Goal: Task Accomplishment & Management: Complete application form

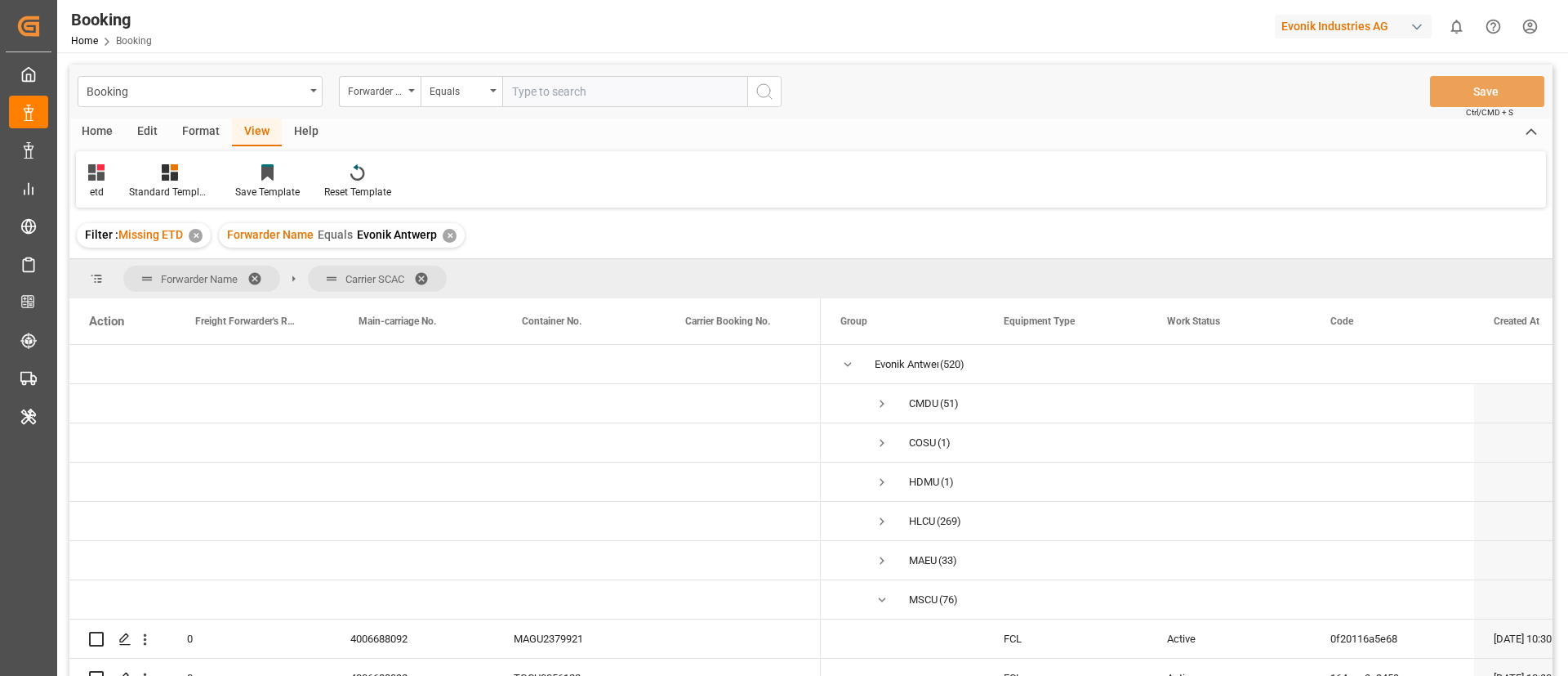
scroll to position [430, 0]
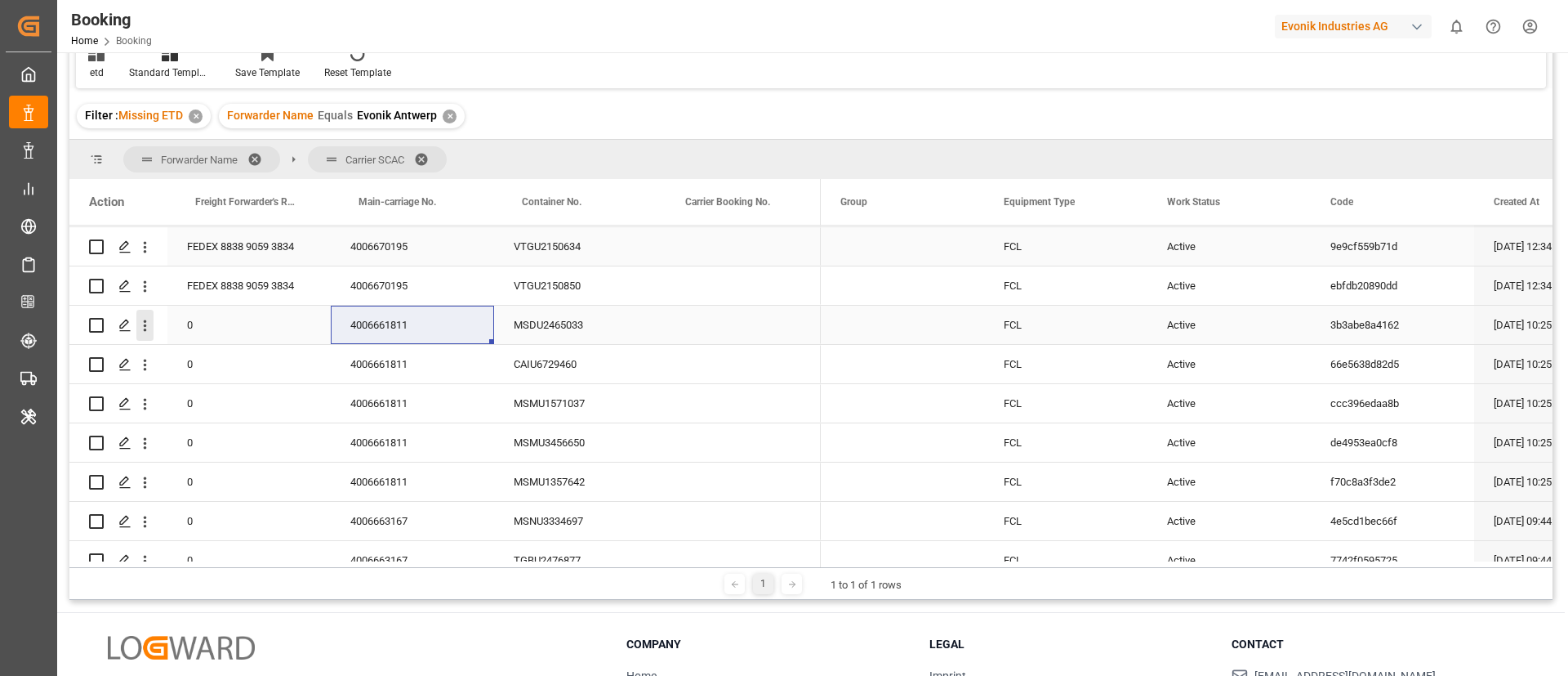
click at [143, 332] on icon "open menu" at bounding box center [144, 325] width 17 height 17
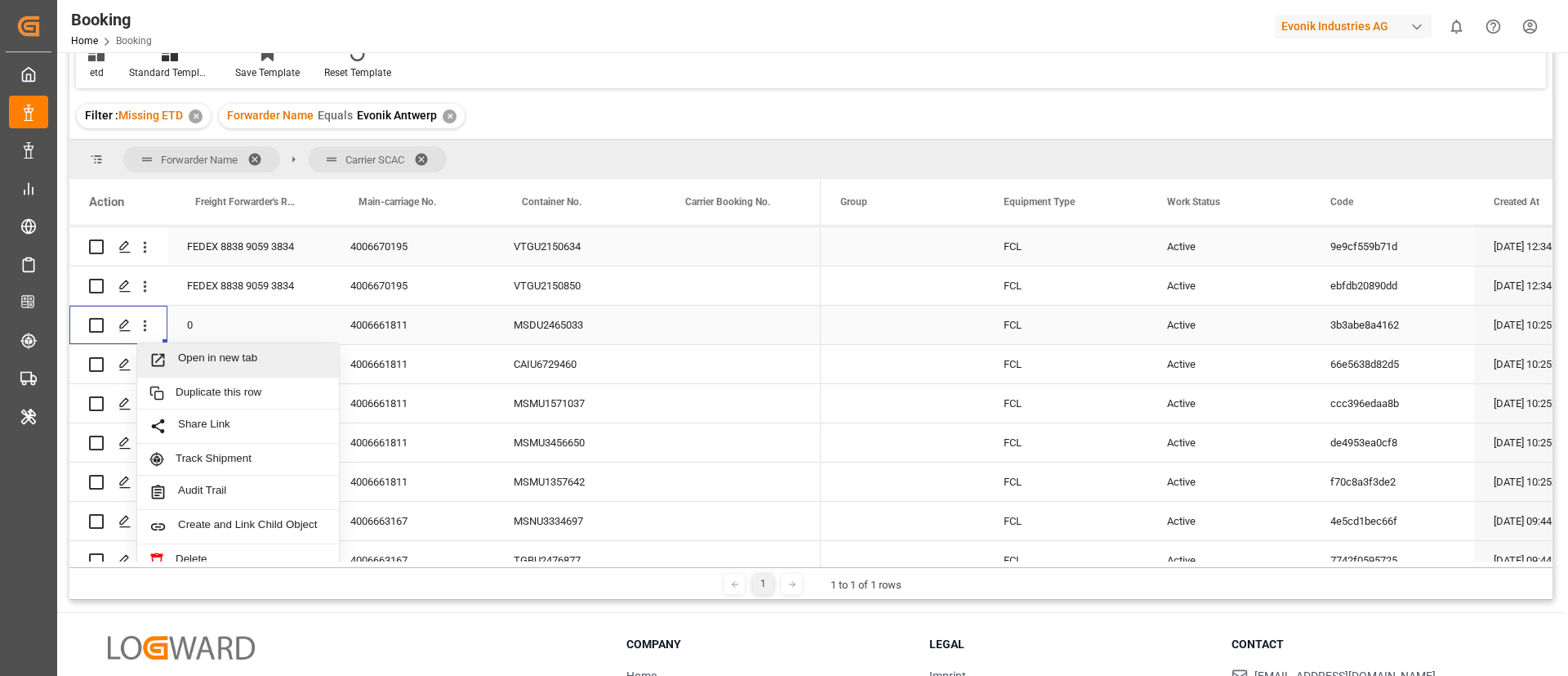
click at [190, 357] on span "Open in new tab" at bounding box center [252, 360] width 149 height 17
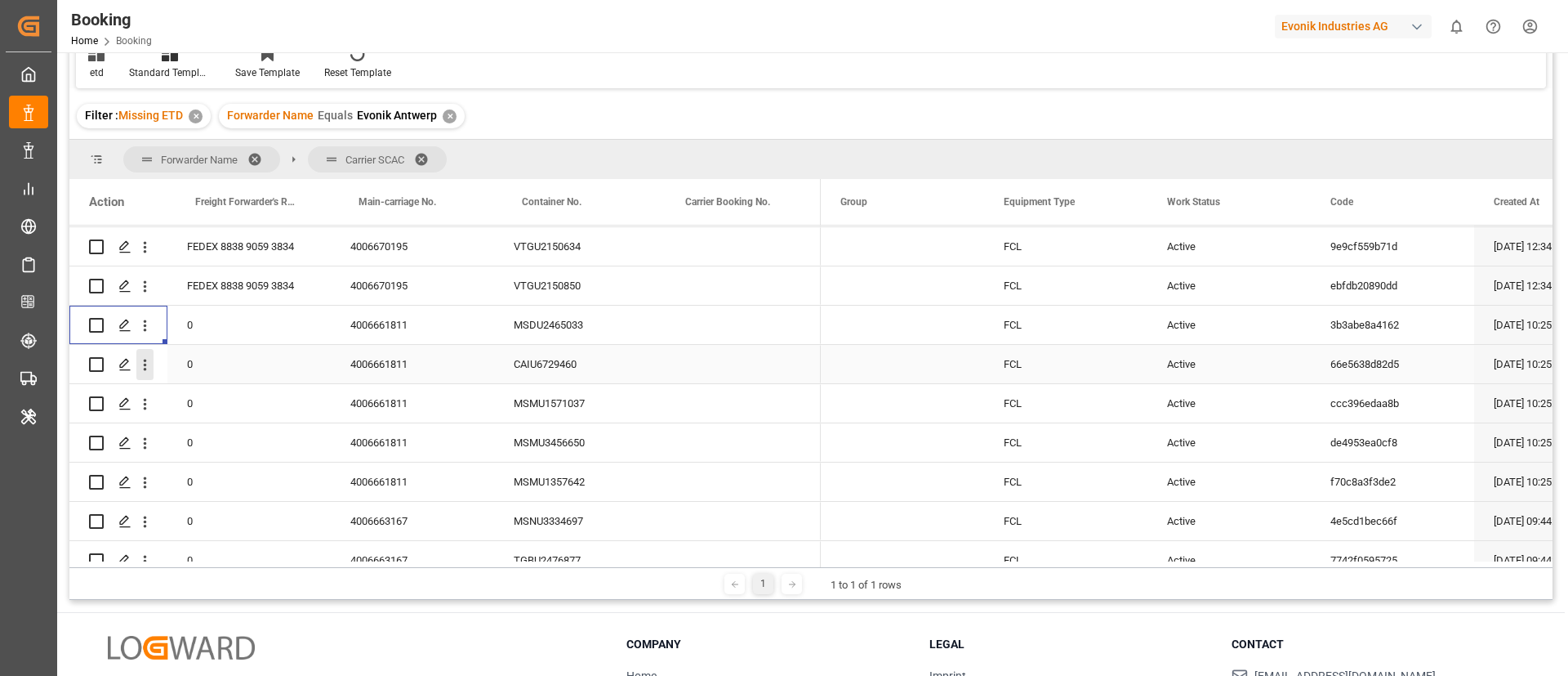
click at [144, 372] on icon "open menu" at bounding box center [144, 364] width 17 height 17
click at [203, 397] on span "Open in new tab" at bounding box center [252, 398] width 149 height 17
click at [145, 405] on icon "open menu" at bounding box center [145, 405] width 4 height 11
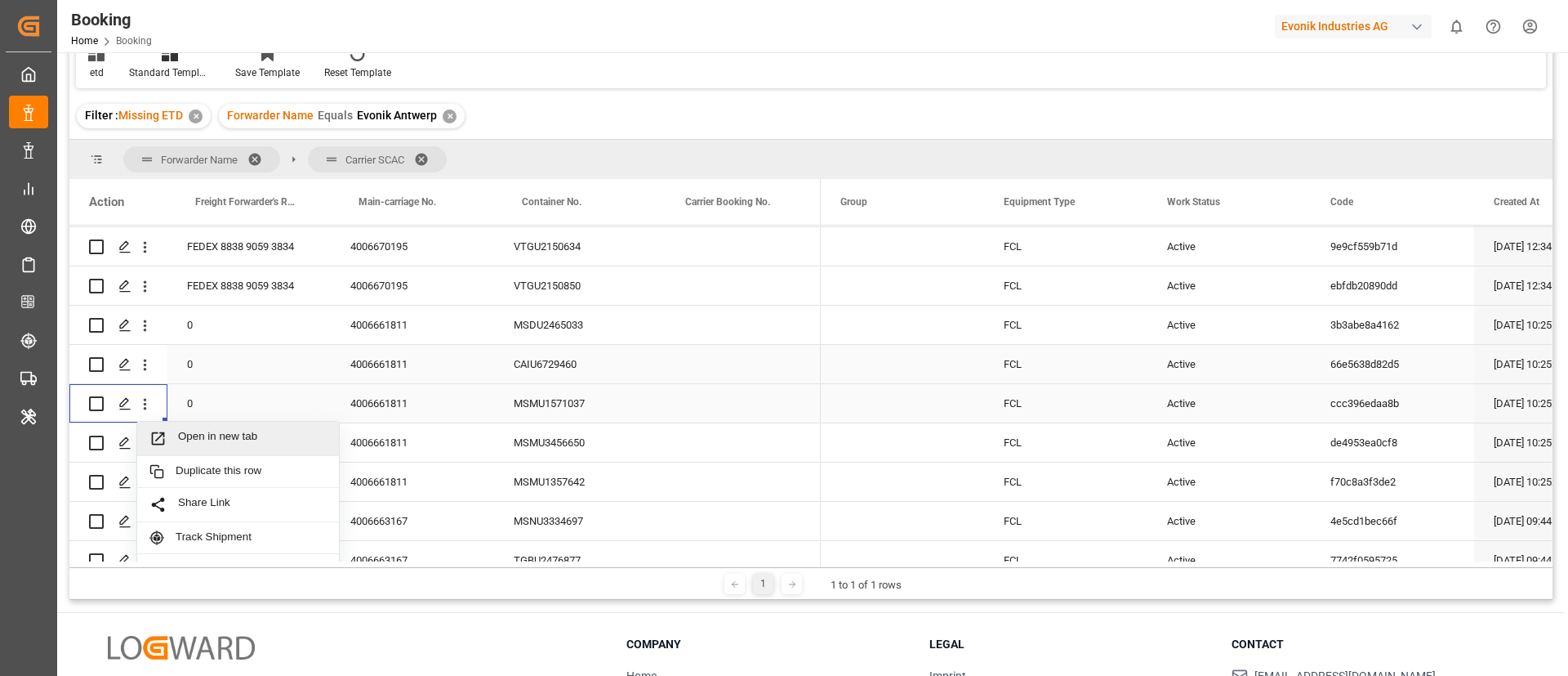
click at [200, 436] on span "Open in new tab" at bounding box center [252, 438] width 149 height 17
click at [145, 447] on icon "open menu" at bounding box center [145, 443] width 4 height 11
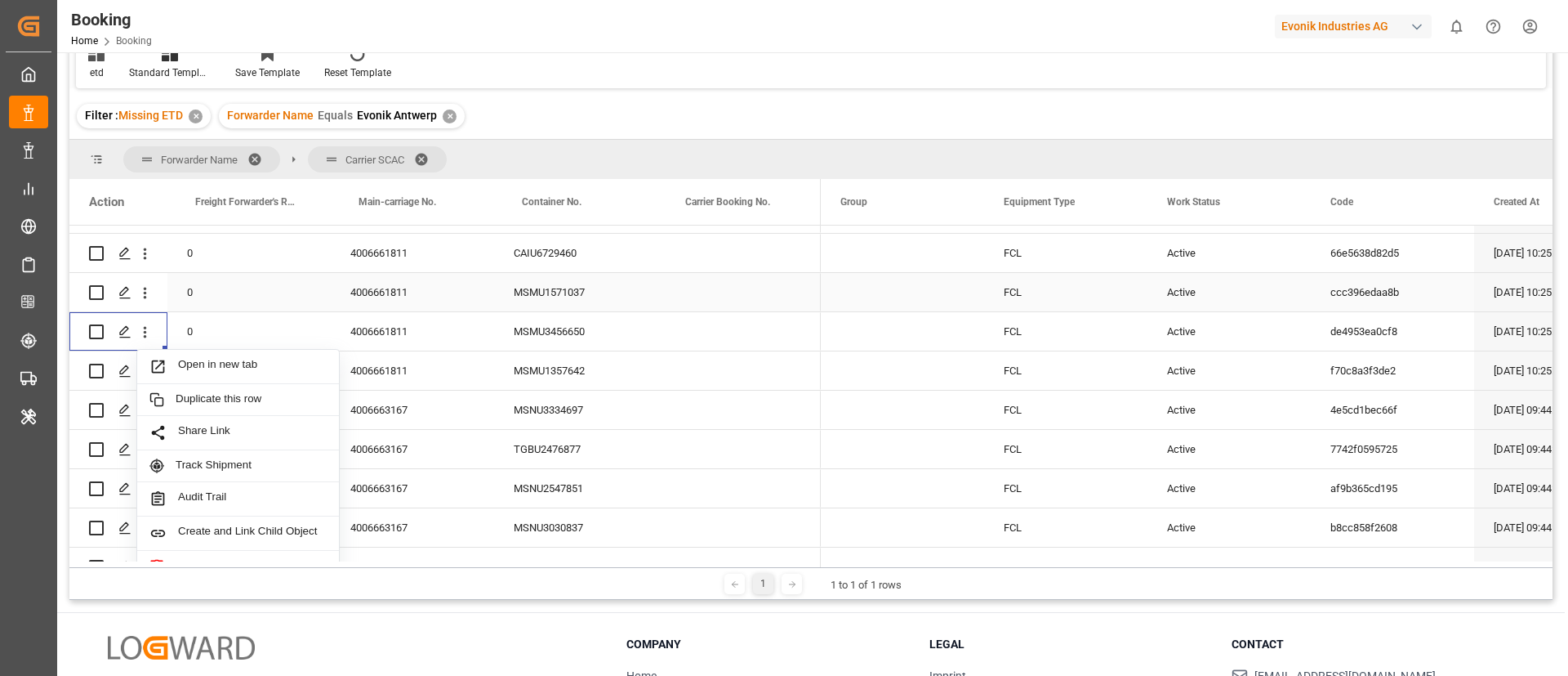
scroll to position [553, 0]
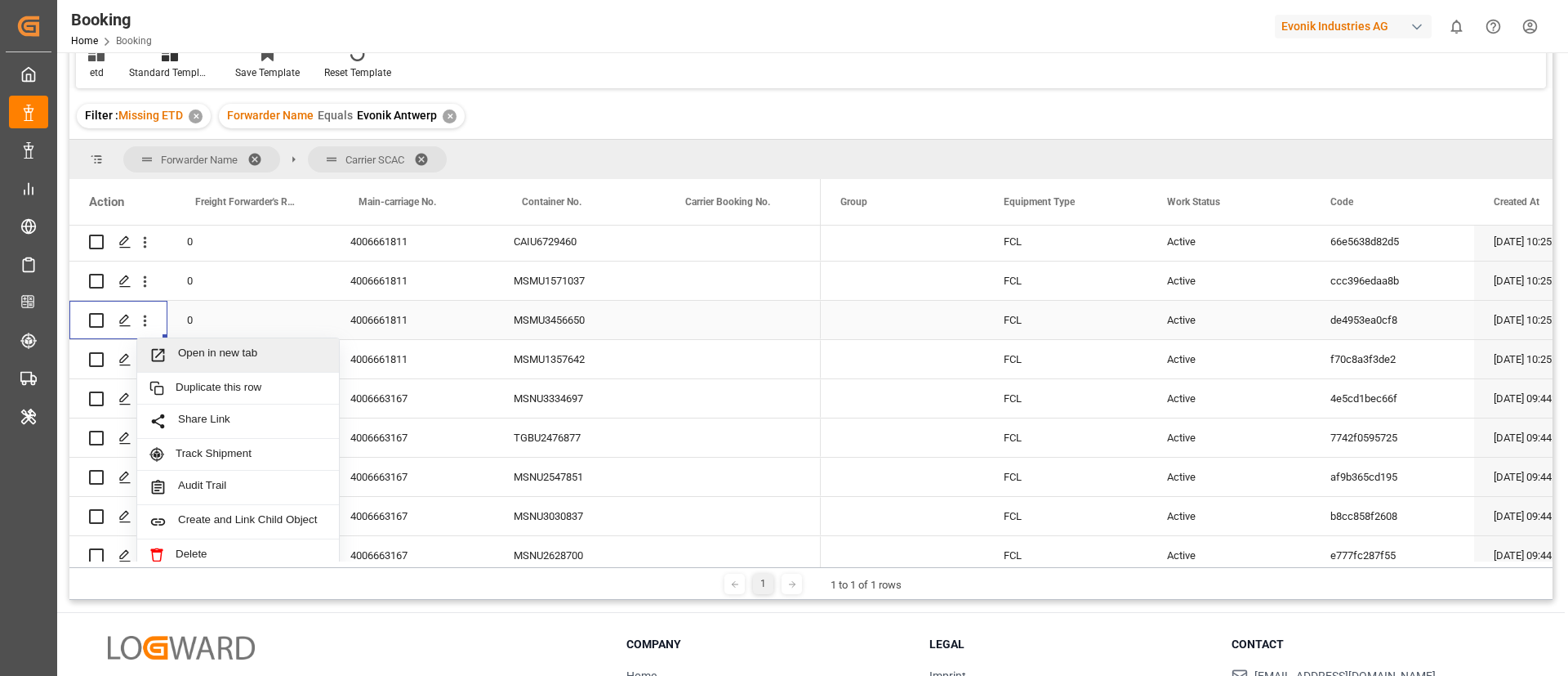
click at [224, 354] on span "Open in new tab" at bounding box center [252, 354] width 149 height 17
click at [148, 365] on icon "open menu" at bounding box center [144, 360] width 17 height 17
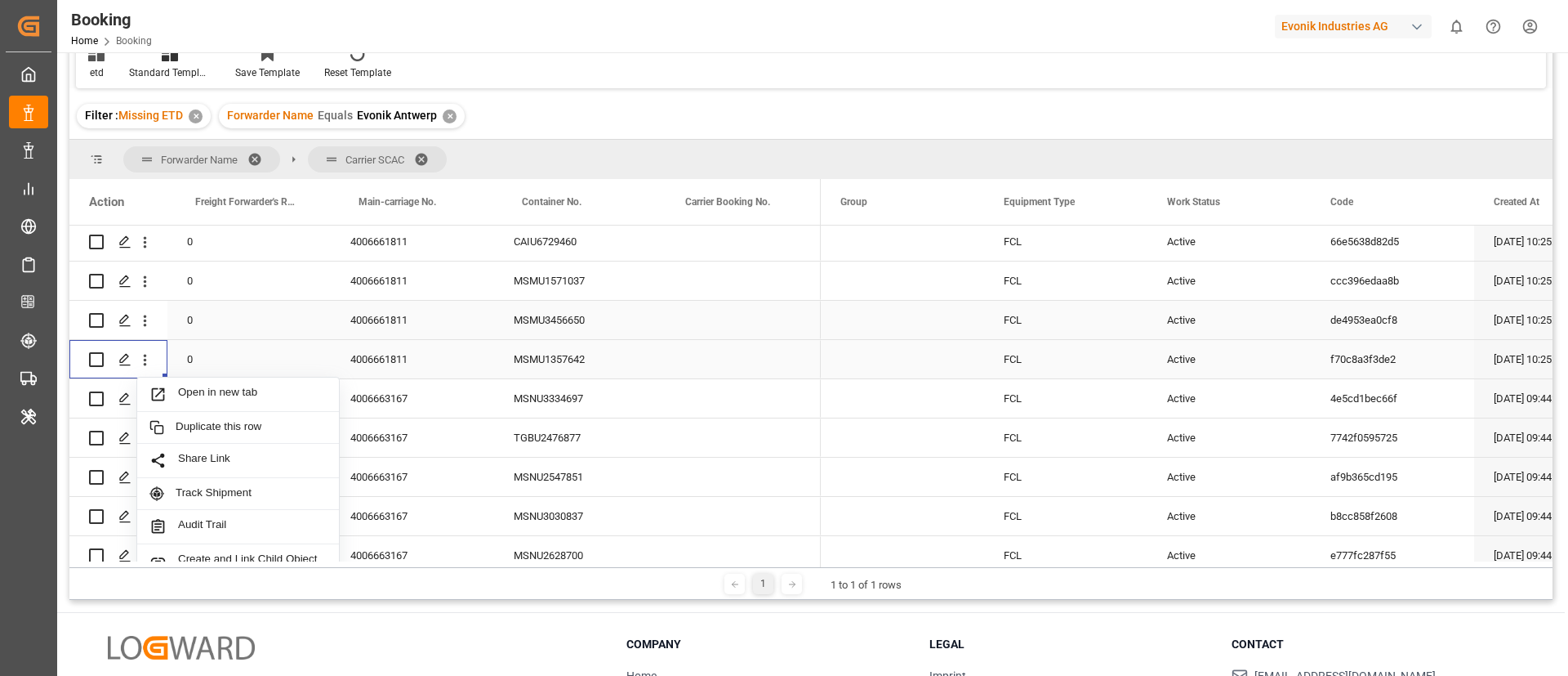
click at [200, 390] on span "Open in new tab" at bounding box center [252, 394] width 149 height 17
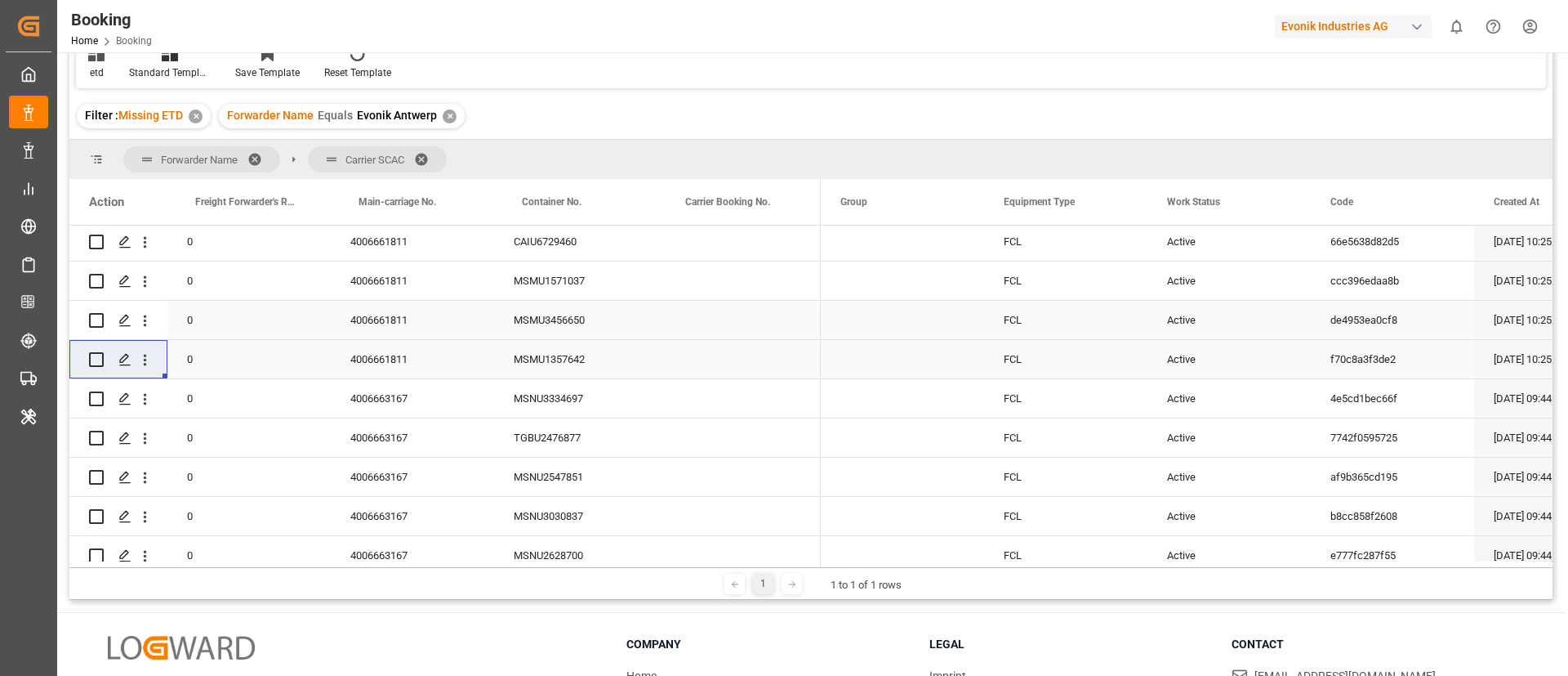
scroll to position [430, 0]
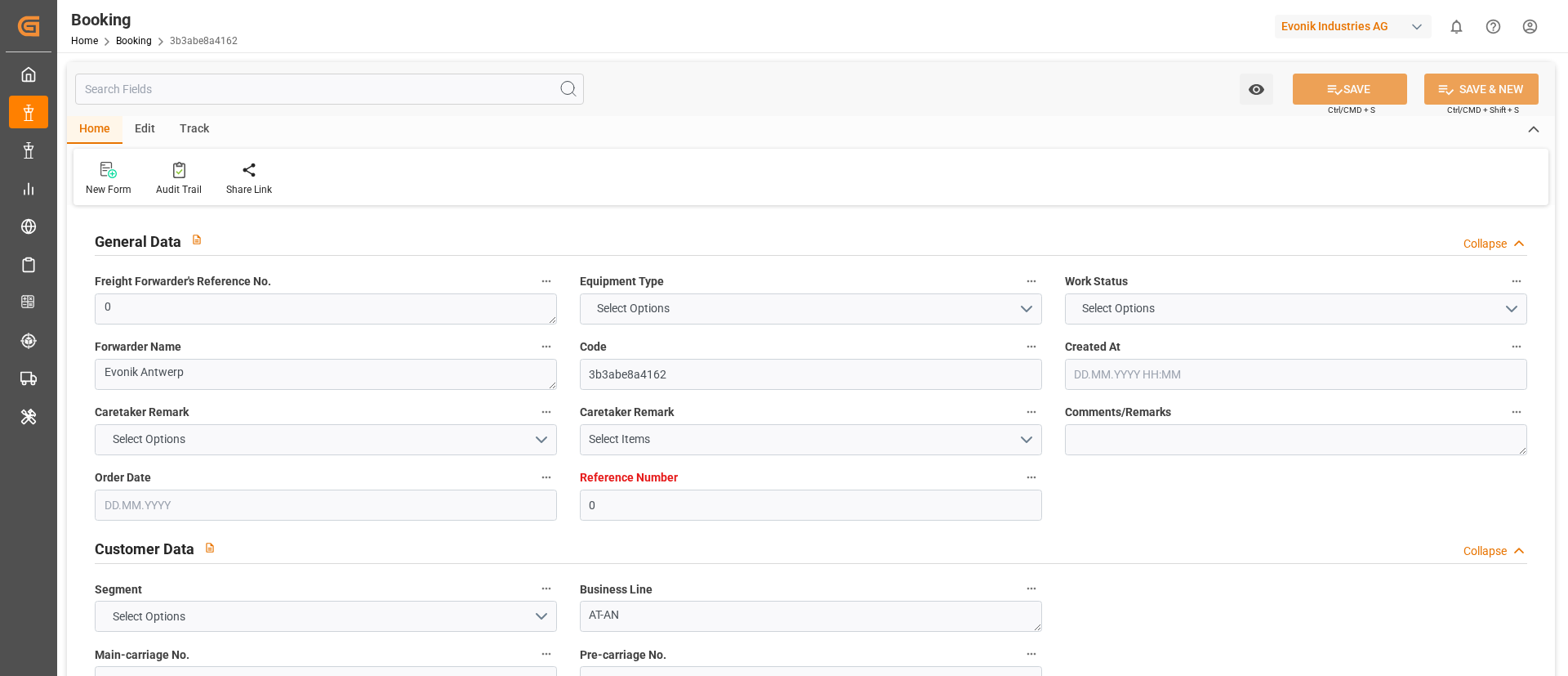
type textarea "0"
type textarea "Evonik Antwerp"
type input "3b3abe8a4162"
type input "0"
type textarea "AT-AN"
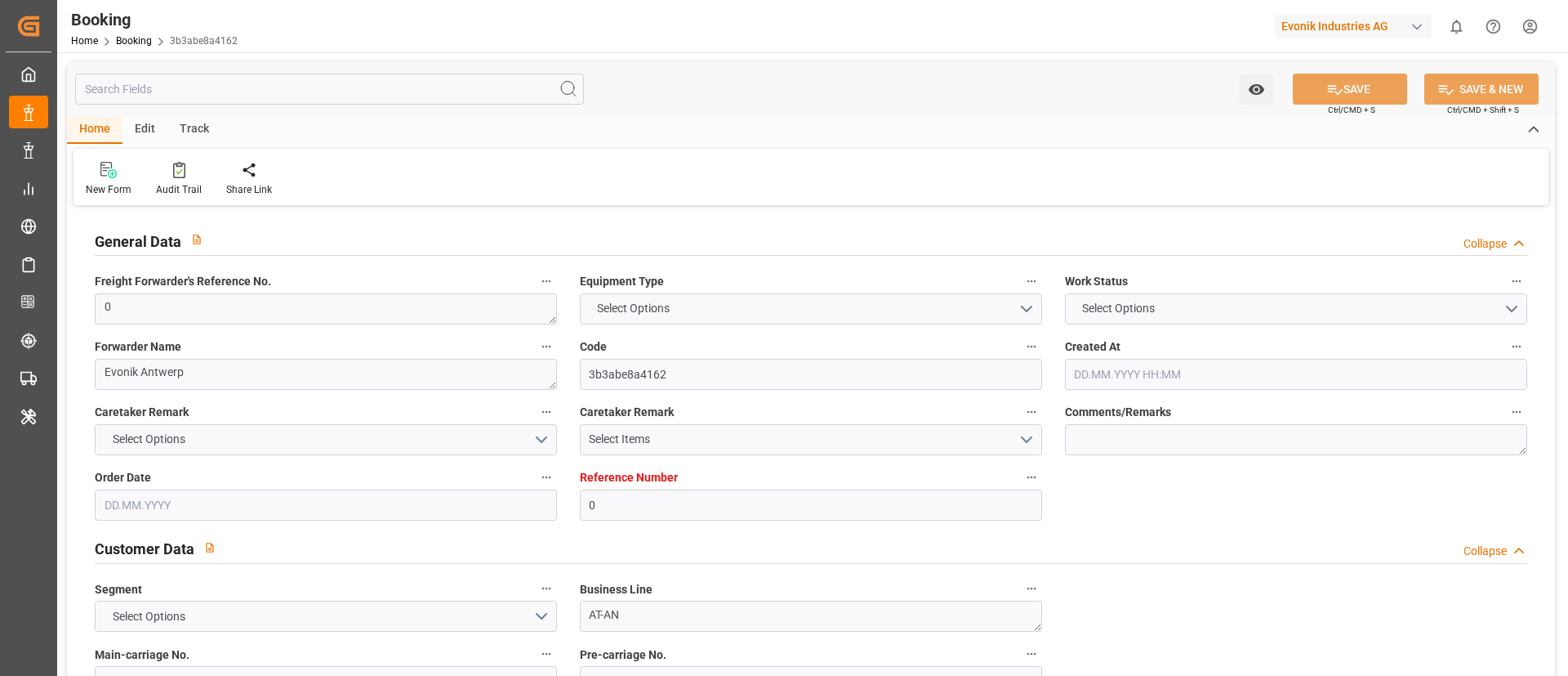
type input "4006661811"
type textarea "[PERSON_NAME][EMAIL_ADDRESS][PERSON_NAME][DOMAIN_NAME]"
type textarea "DAP"
type textarea "Mobil, [GEOGRAPHIC_DATA]"
type textarea "Evonik Plant 0000500154"
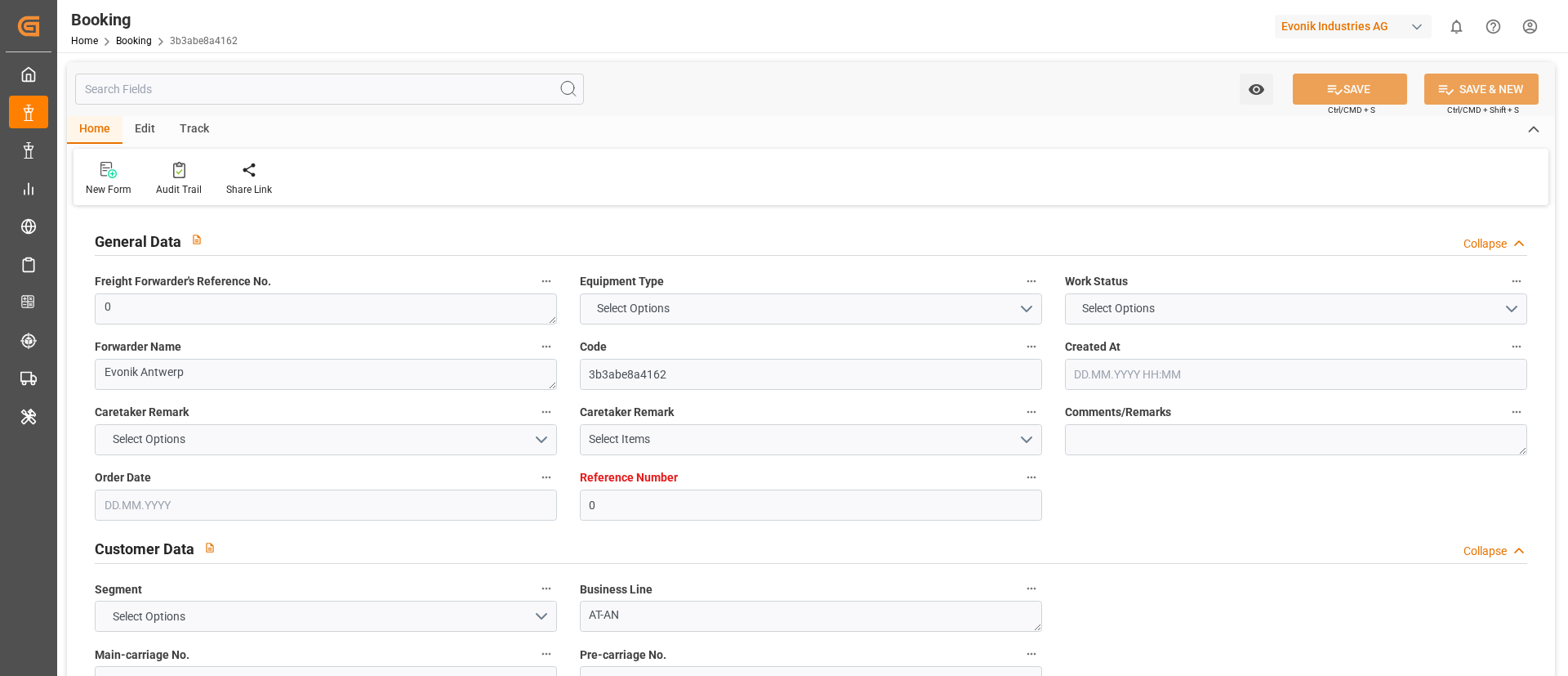
type textarea "[GEOGRAPHIC_DATA]"
type textarea "MSDU2465033"
type input "MSCU"
type input "[GEOGRAPHIC_DATA]"
type textarea "INPUT_Evonik_Seeburger_LoadTenderOcean_1003040212_20250811143351412.xml"
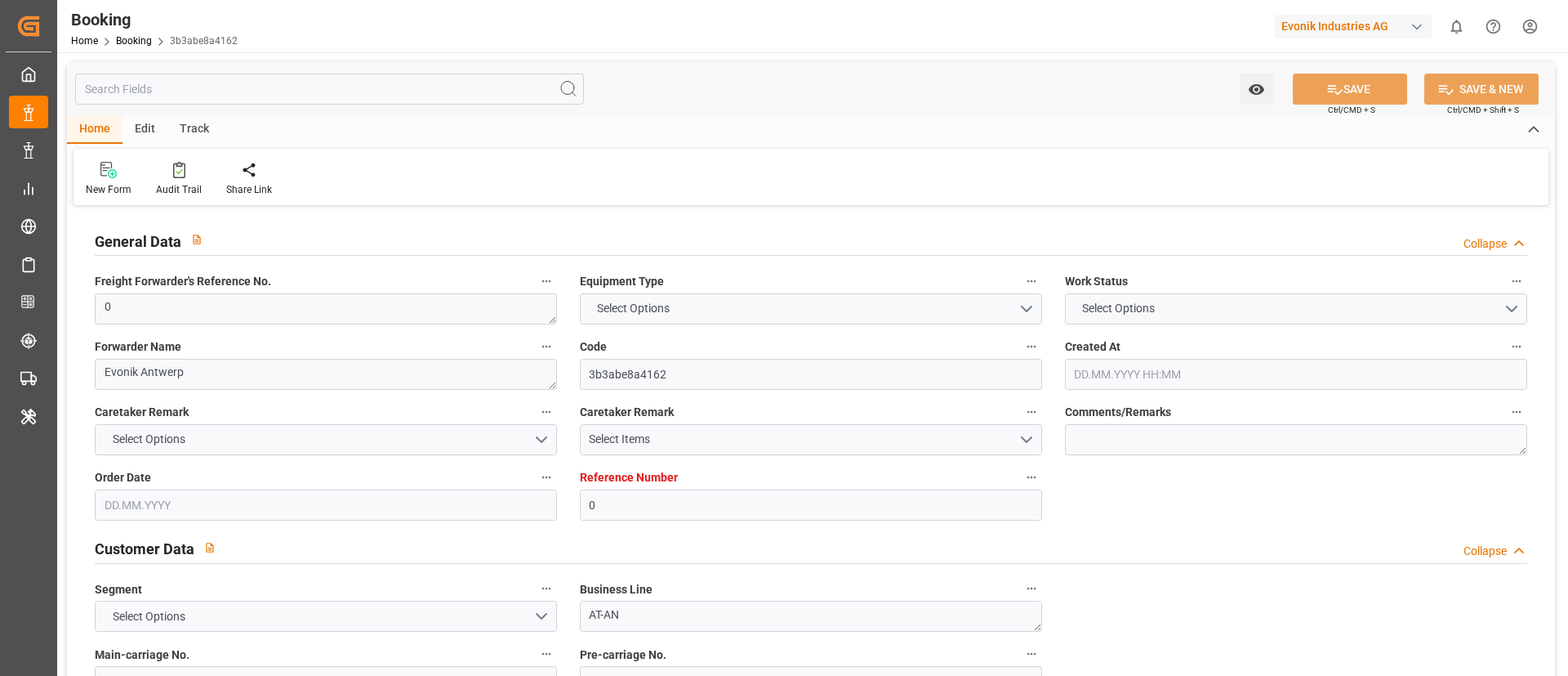
type textarea "NWC/[GEOGRAPHIC_DATA] [GEOGRAPHIC_DATA] / [GEOGRAPHIC_DATA], [GEOGRAPHIC_DATA]-…"
type textarea "INPUT_Evonik_Seeburger_LoadTenderOcean_1002945319_20250711122259017.xml,INPUT_E…"
type textarea "1003040212"
type textarea "Logward System"
type textarea "Pod-PodRegionName-PodCountry-businessDivision-businessLine-"
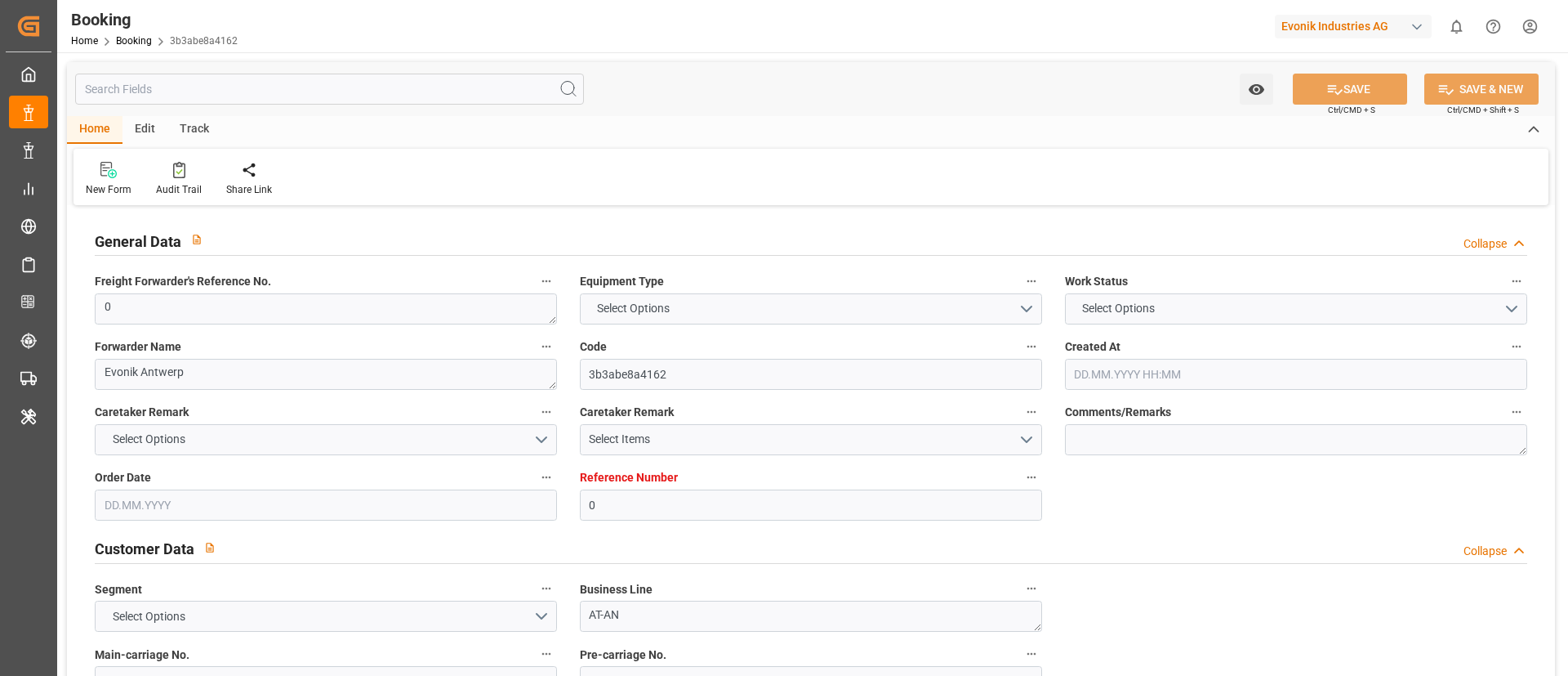
type textarea "EVONIK Load Tender XML"
type textarea "a011t00000LcJC5AAN"
type textarea "No"
type input "0"
type input "MSC"
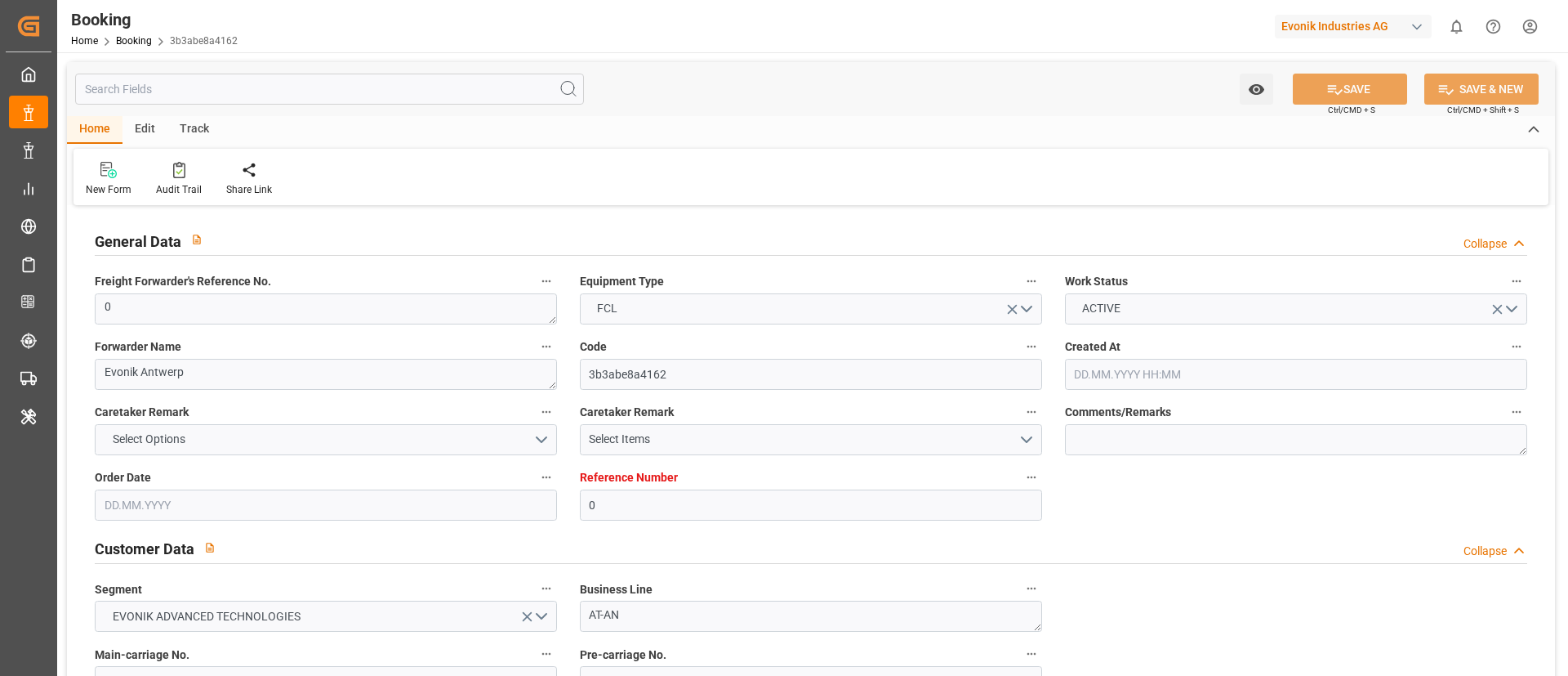
type input "Mediterranean Shipping Company"
type input "NLRTM"
type input "Mobil, [GEOGRAPHIC_DATA]"
type input "[DATE] 10:25"
type input "[DATE]"
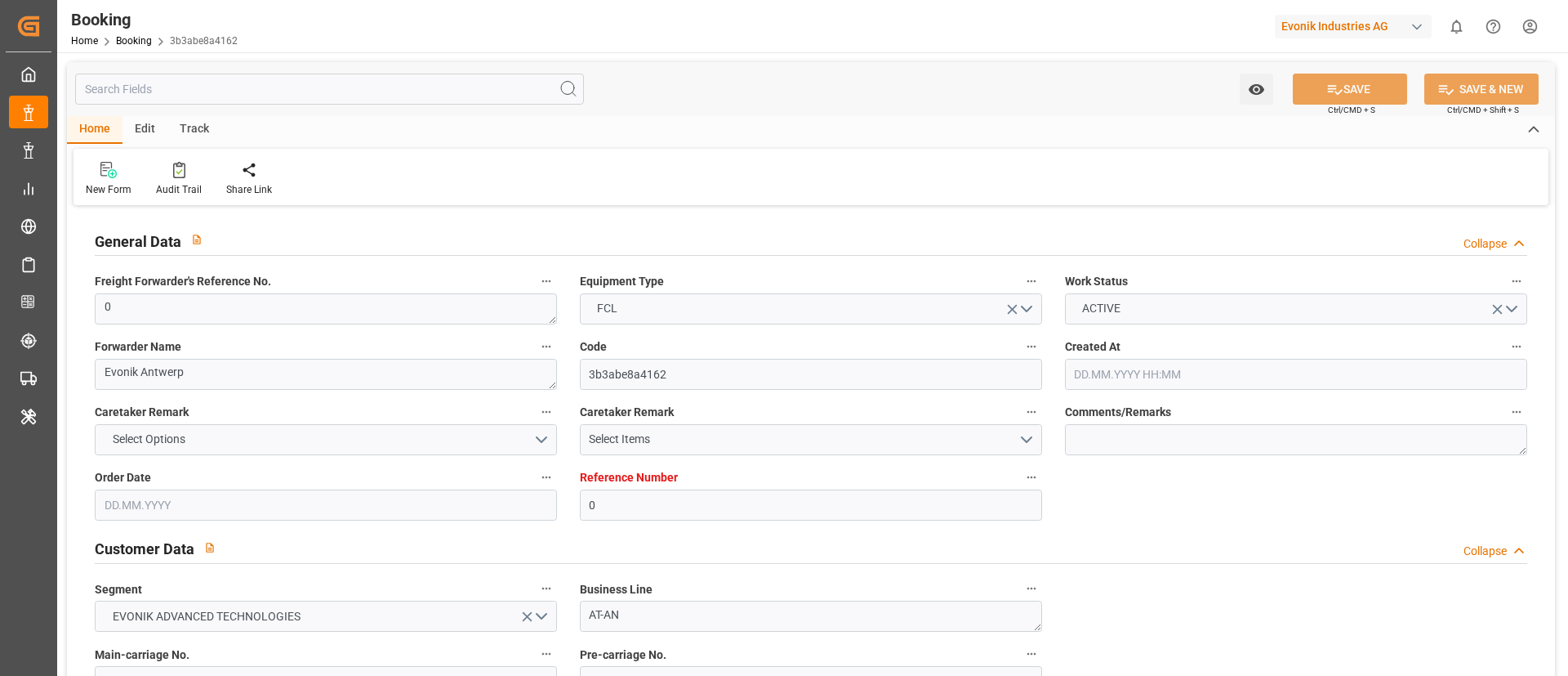
type input "[DATE]"
type input "[DATE] 12:36"
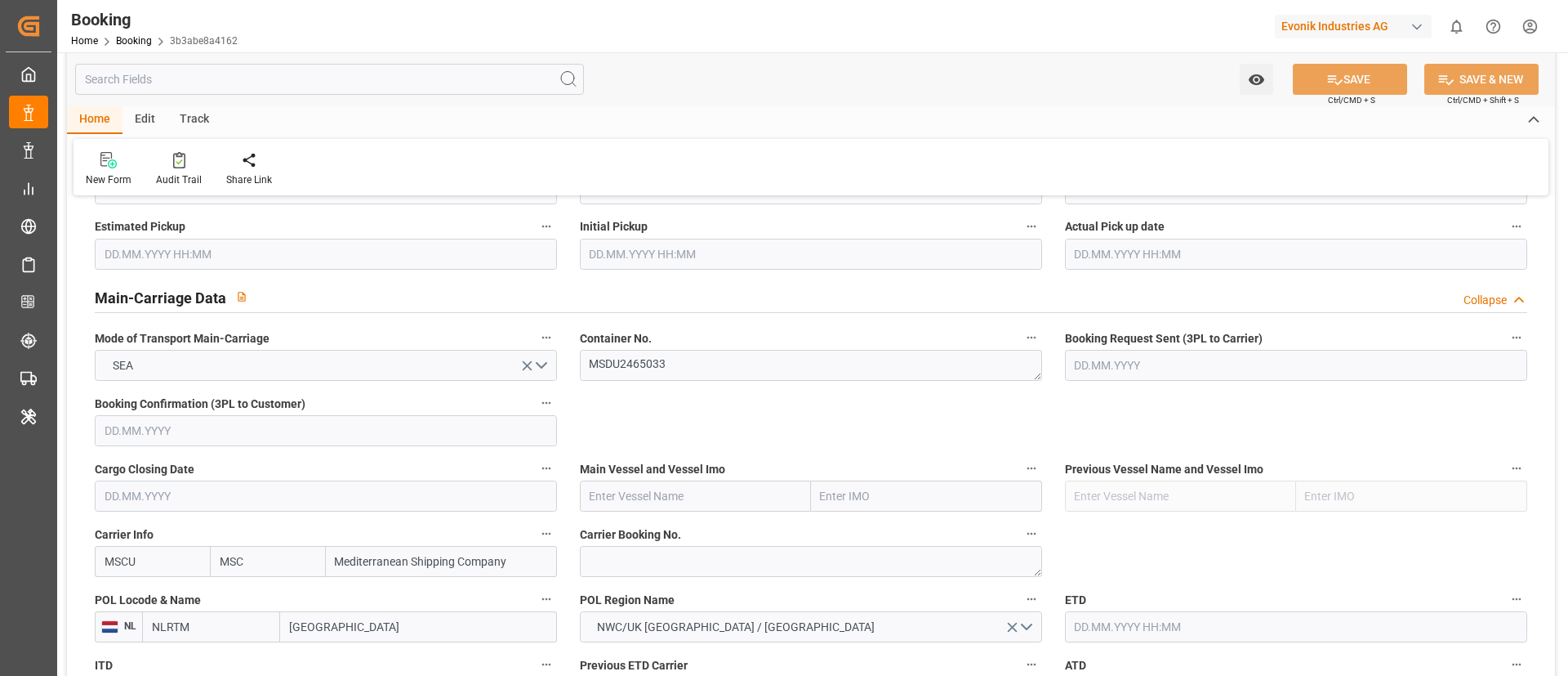
scroll to position [981, 0]
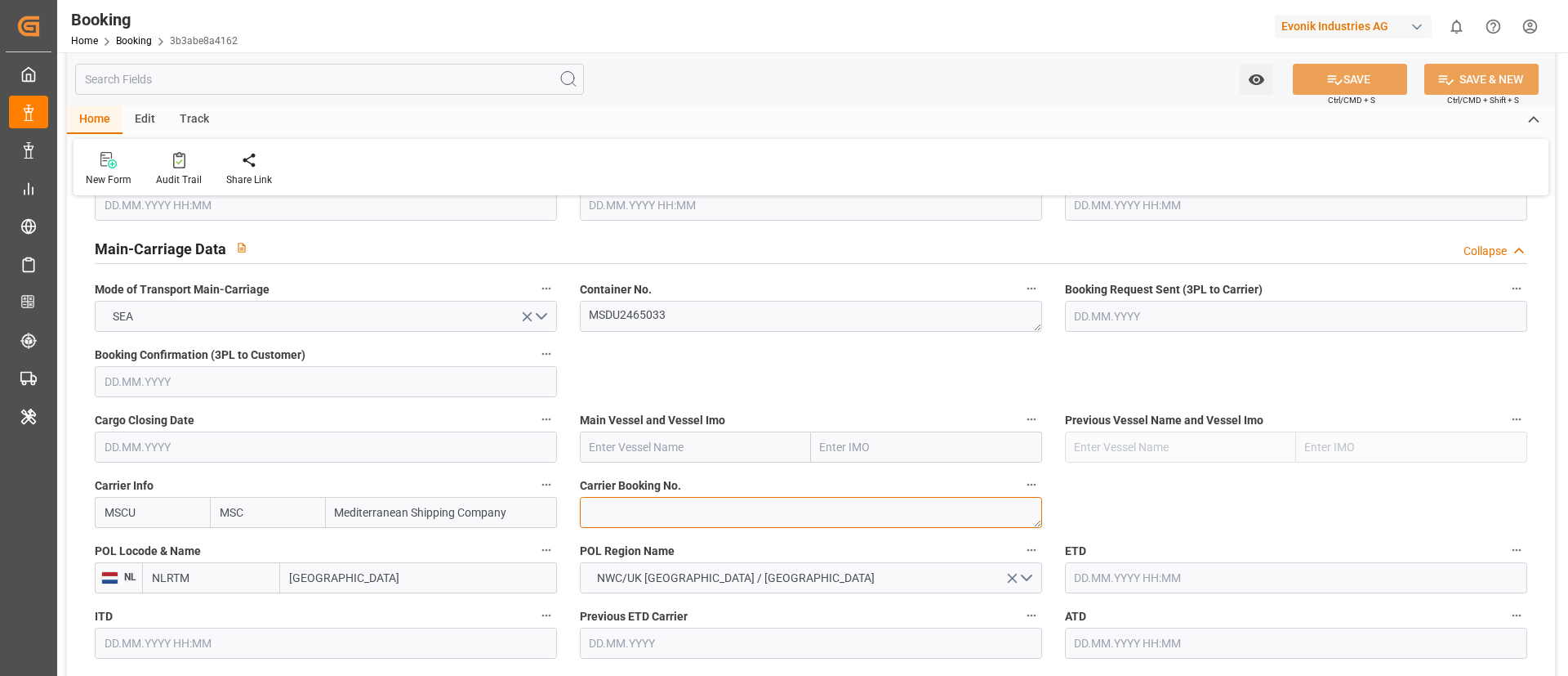
click at [638, 514] on textarea at bounding box center [810, 512] width 462 height 31
paste textarea "213B1919498"
type textarea "213B1919498"
click at [668, 442] on input "text" at bounding box center [695, 447] width 231 height 31
paste input "MSC SHANGHAI V"
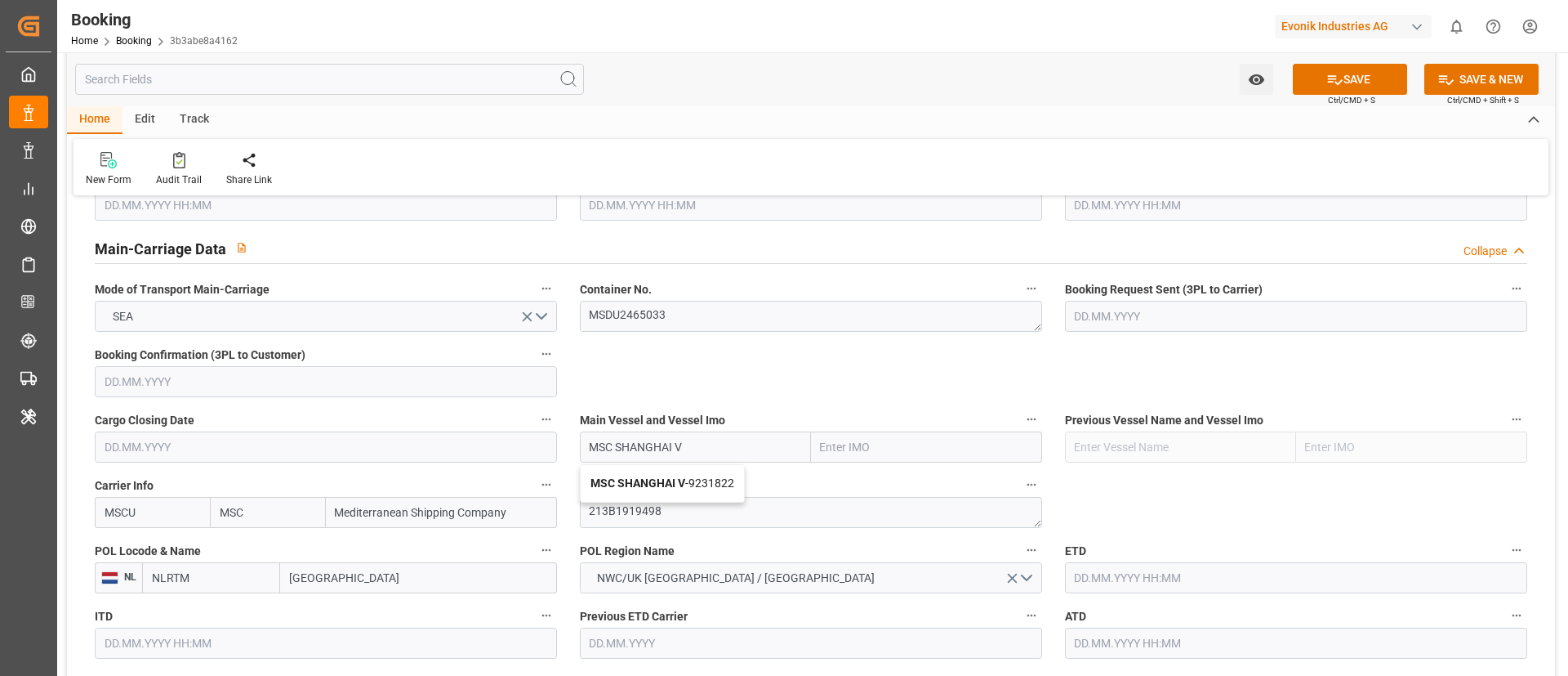
click at [677, 480] on b "MSC SHANGHAI V" at bounding box center [638, 483] width 95 height 13
type input "MSC SHANGHAI V"
type input "9231822"
click at [332, 576] on input "[GEOGRAPHIC_DATA]" at bounding box center [418, 577] width 277 height 31
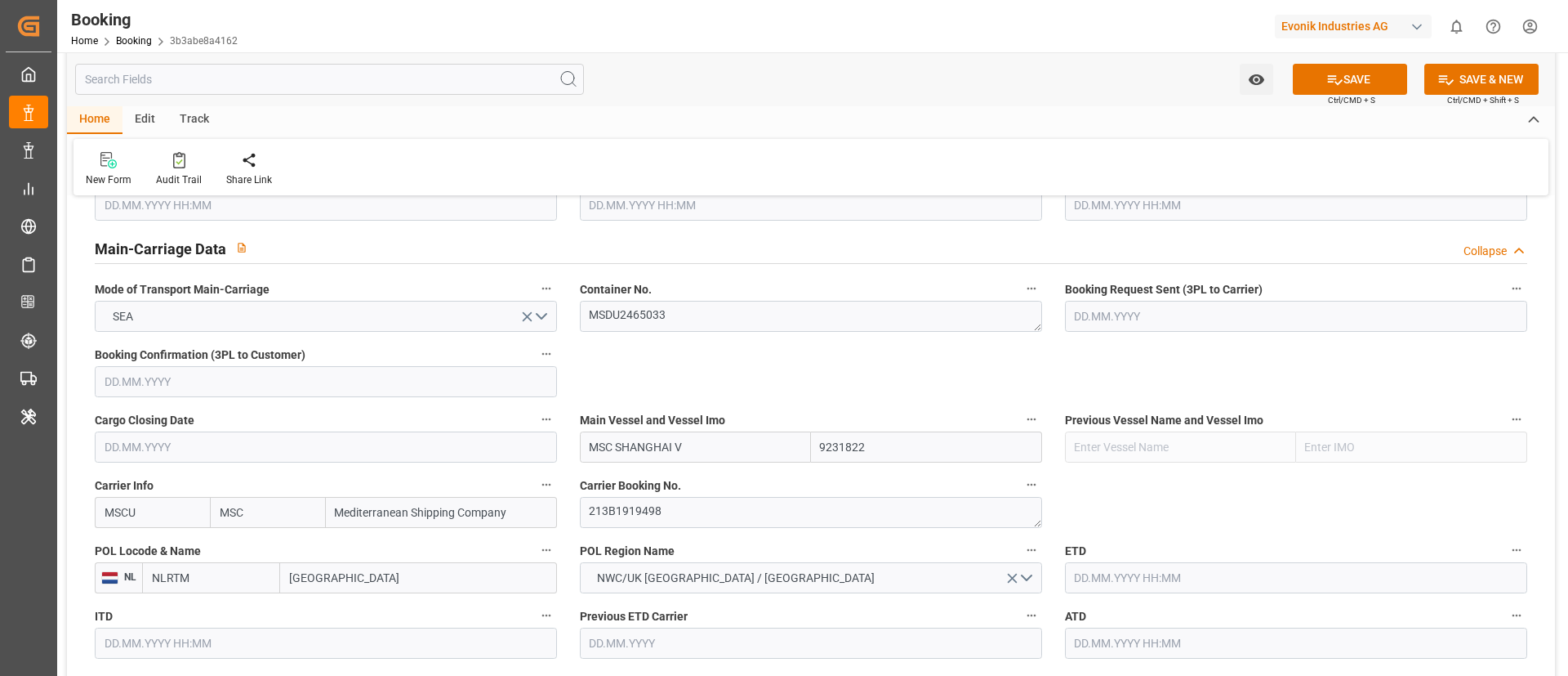
paste input "[GEOGRAPHIC_DATA]"
type input "[GEOGRAPHIC_DATA]"
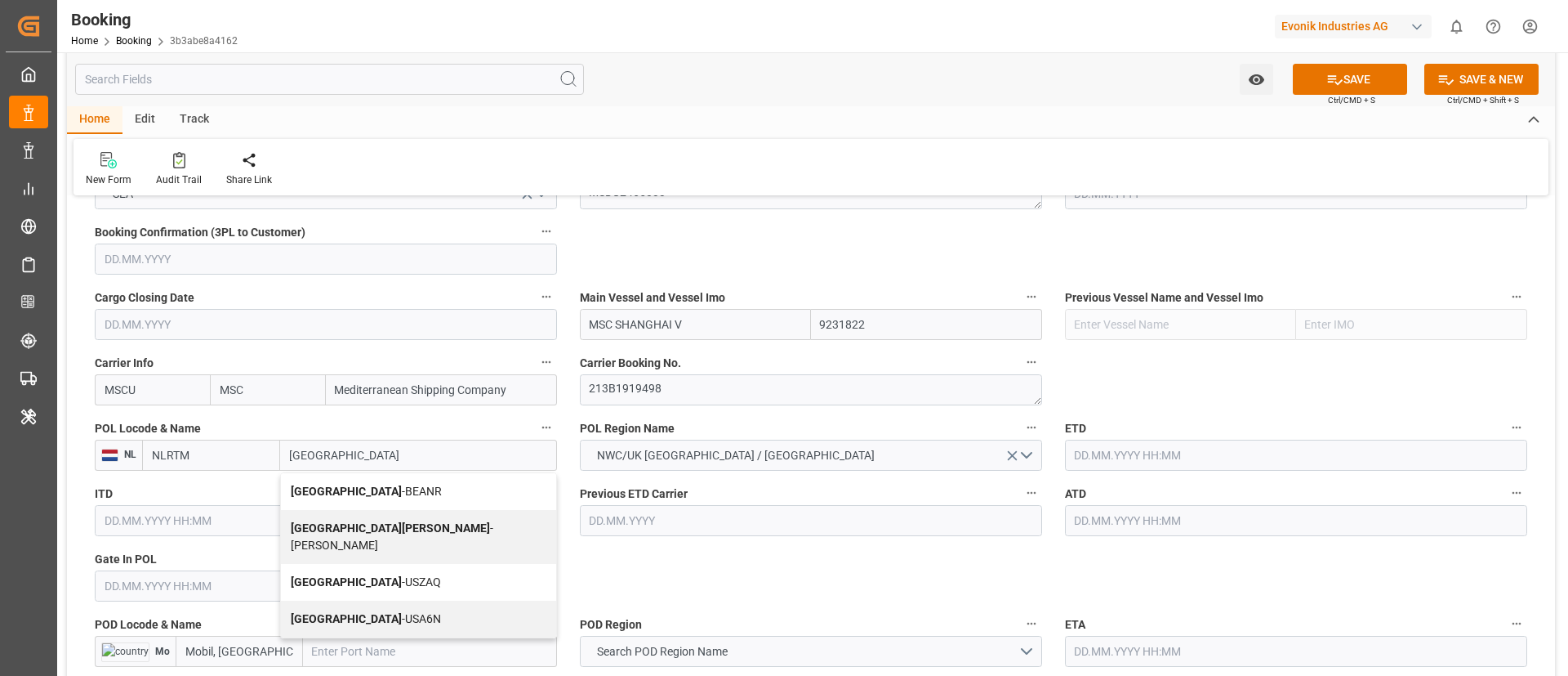
click at [353, 482] on div "Antwerp - BEANR" at bounding box center [418, 492] width 275 height 37
type input "BEANR"
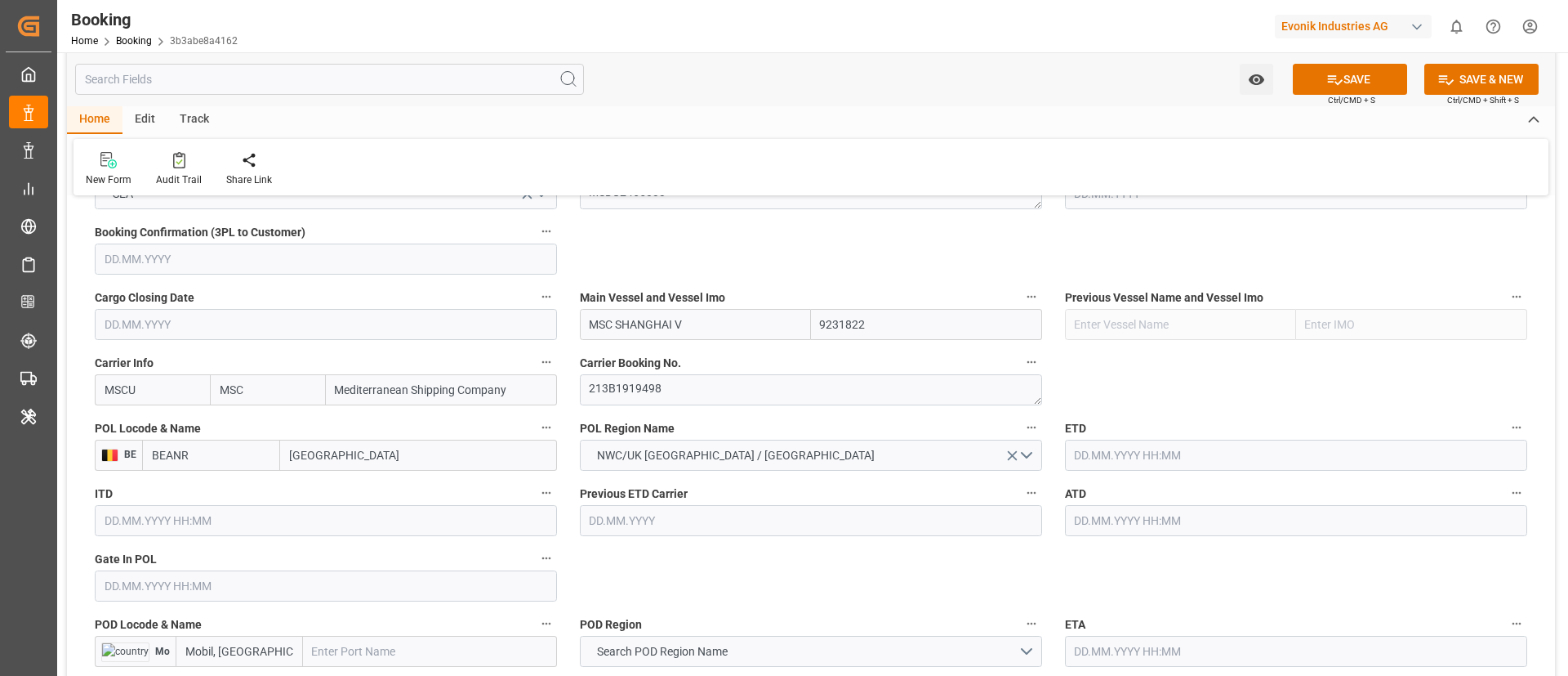
type input "[GEOGRAPHIC_DATA]"
click at [210, 581] on input "text" at bounding box center [326, 585] width 462 height 31
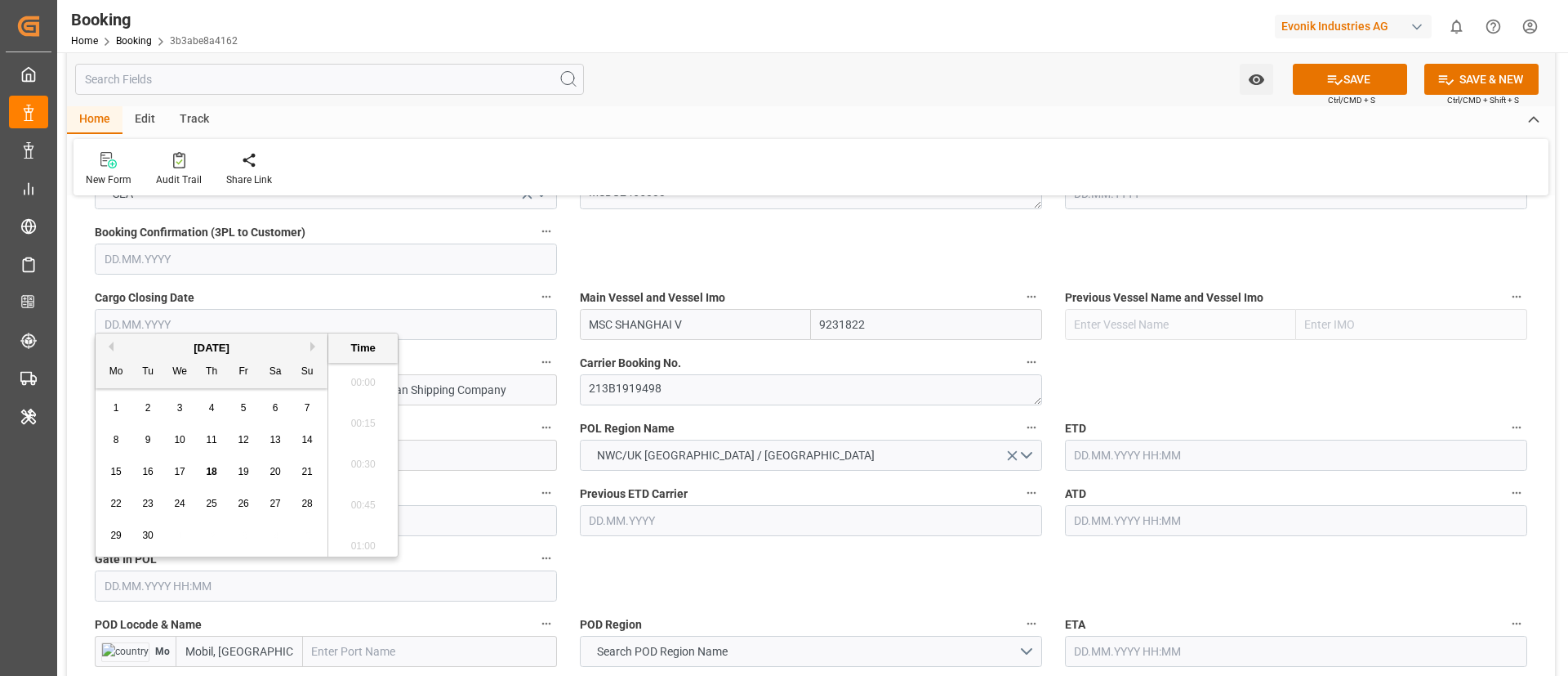
scroll to position [2212, 0]
click at [111, 345] on button "Previous Month" at bounding box center [108, 346] width 10 height 10
click at [211, 542] on div "31" at bounding box center [211, 536] width 20 height 19
type input "31.07.2025 00:00"
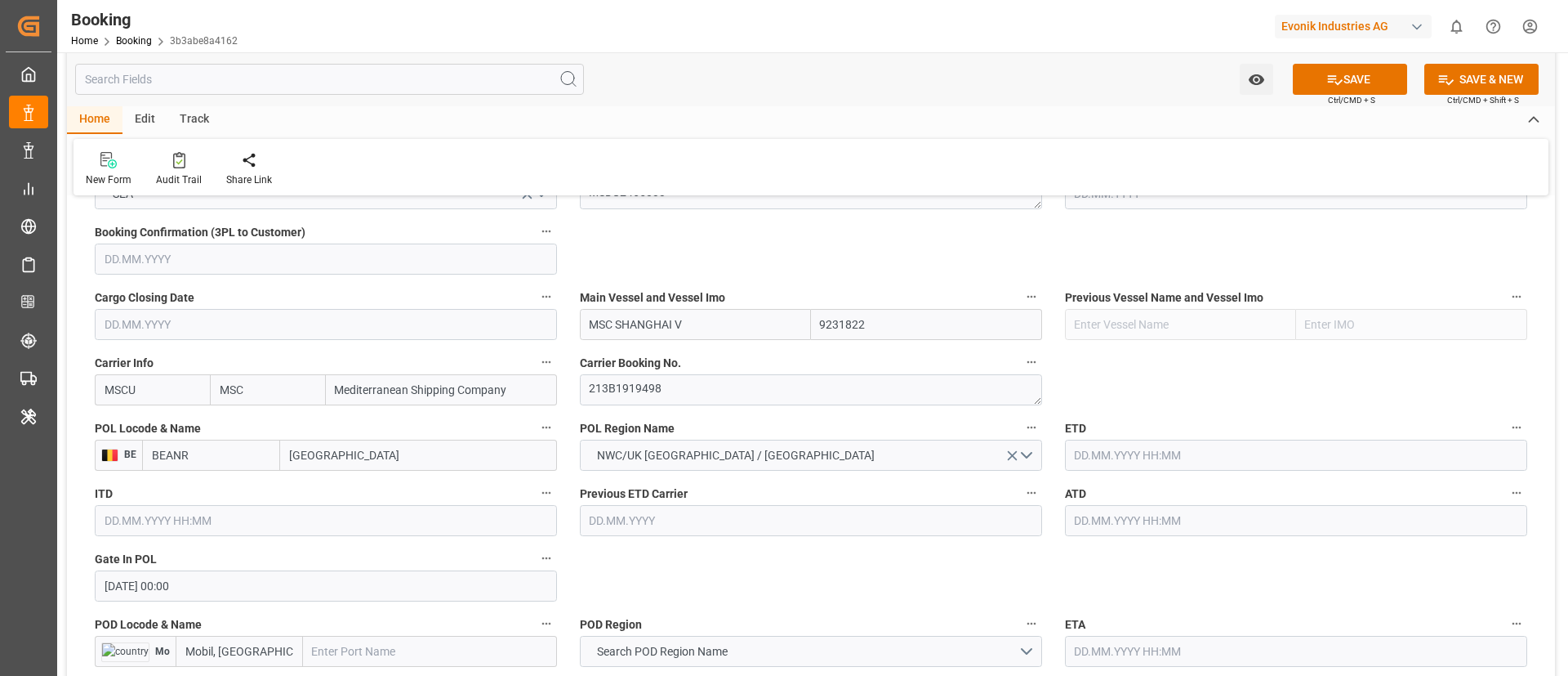
click at [1111, 456] on input "text" at bounding box center [1296, 455] width 462 height 31
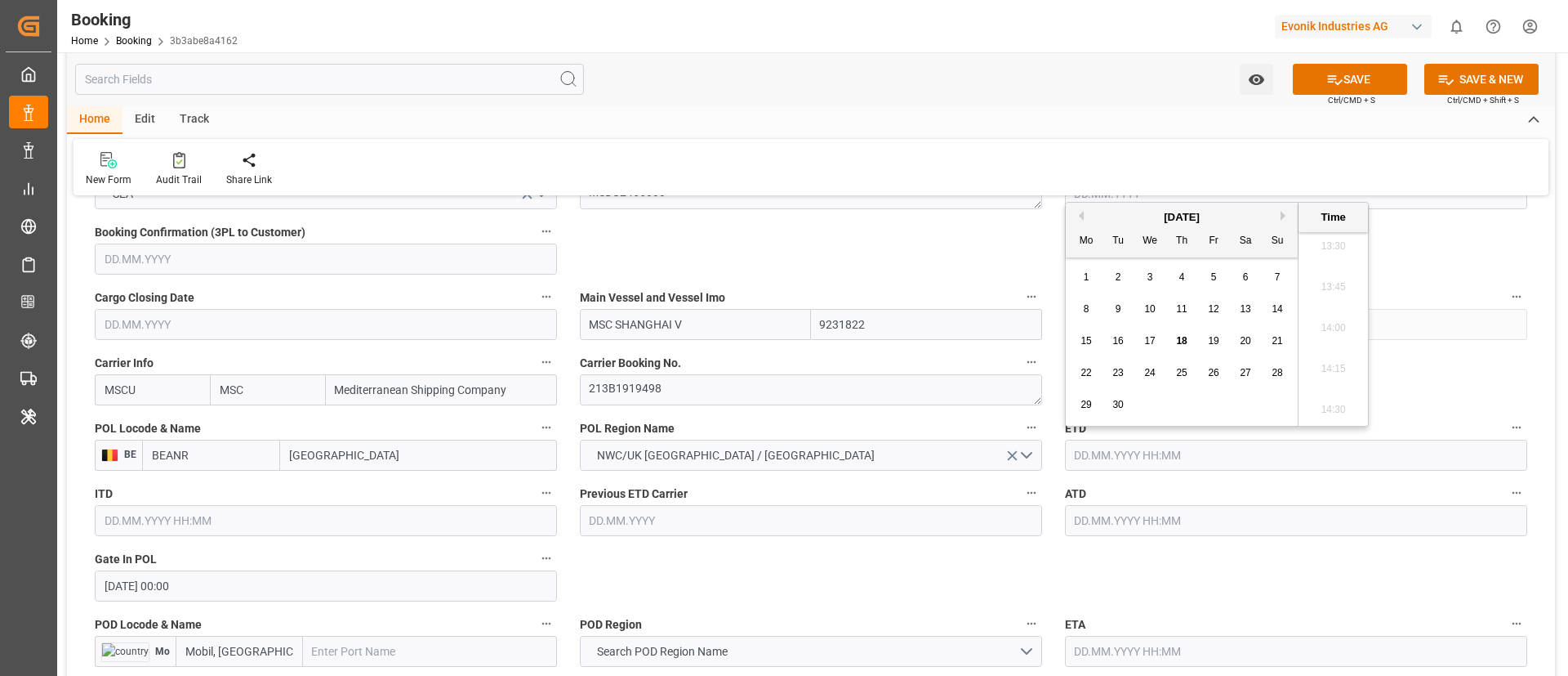
click at [1082, 218] on button "Previous Month" at bounding box center [1078, 215] width 10 height 10
click at [1084, 312] on span "4" at bounding box center [1086, 308] width 5 height 11
type input "04.08.2025 00:00"
click at [1211, 458] on input "04.08.2025 00:00" at bounding box center [1296, 455] width 462 height 31
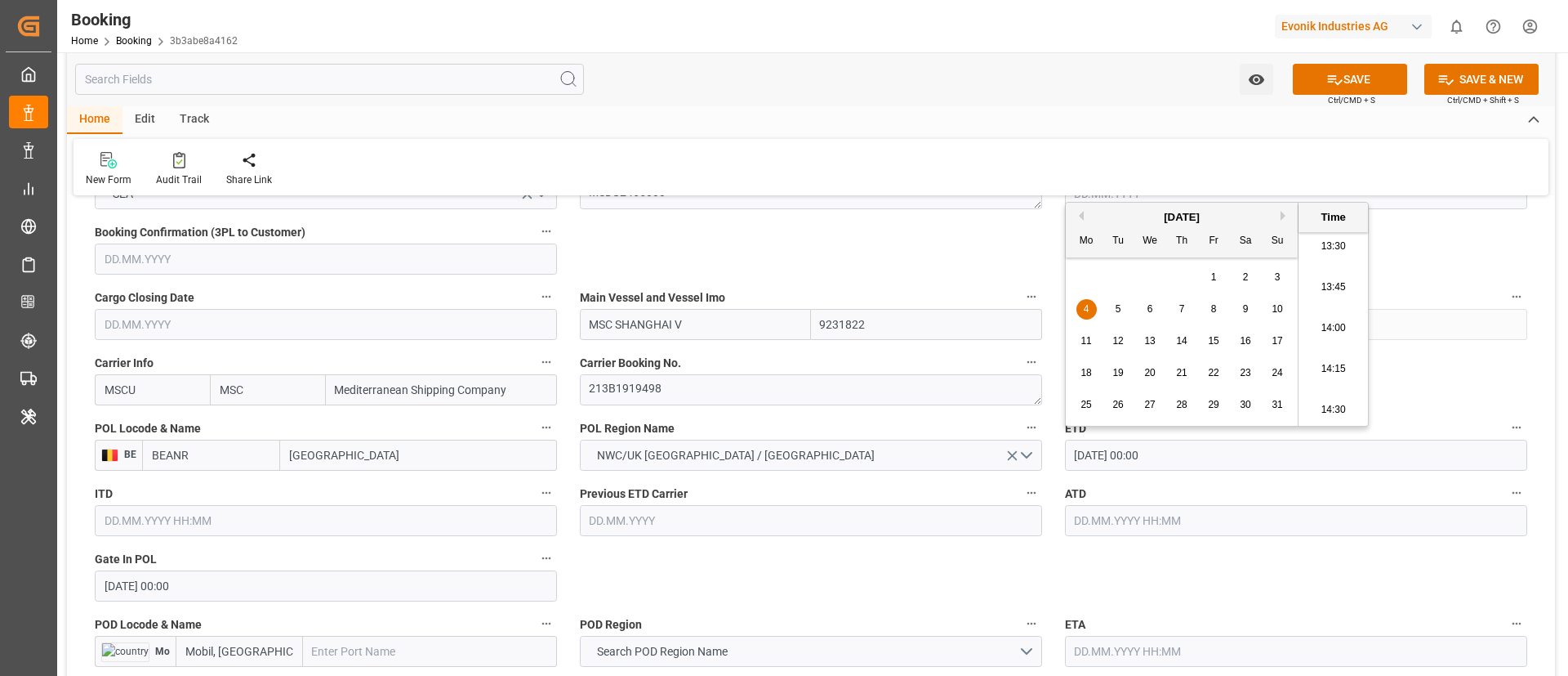
click at [1211, 458] on input "04.08.2025 00:00" at bounding box center [1296, 455] width 462 height 31
click at [1186, 512] on input "text" at bounding box center [1296, 520] width 462 height 31
paste input "04.08.2025 00:00"
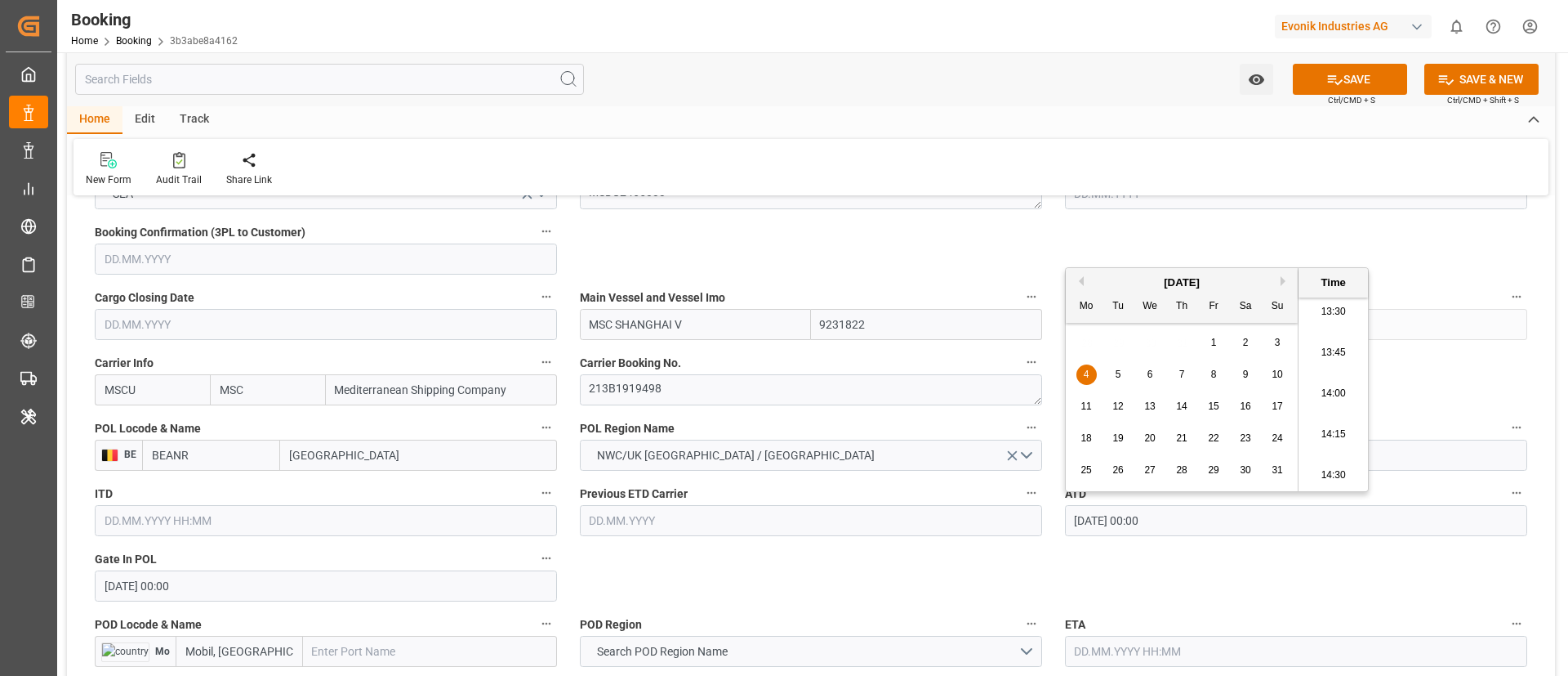
type input "04.08.2025 00:00"
drag, startPoint x: 926, startPoint y: 566, endPoint x: 856, endPoint y: 478, distance: 112.4
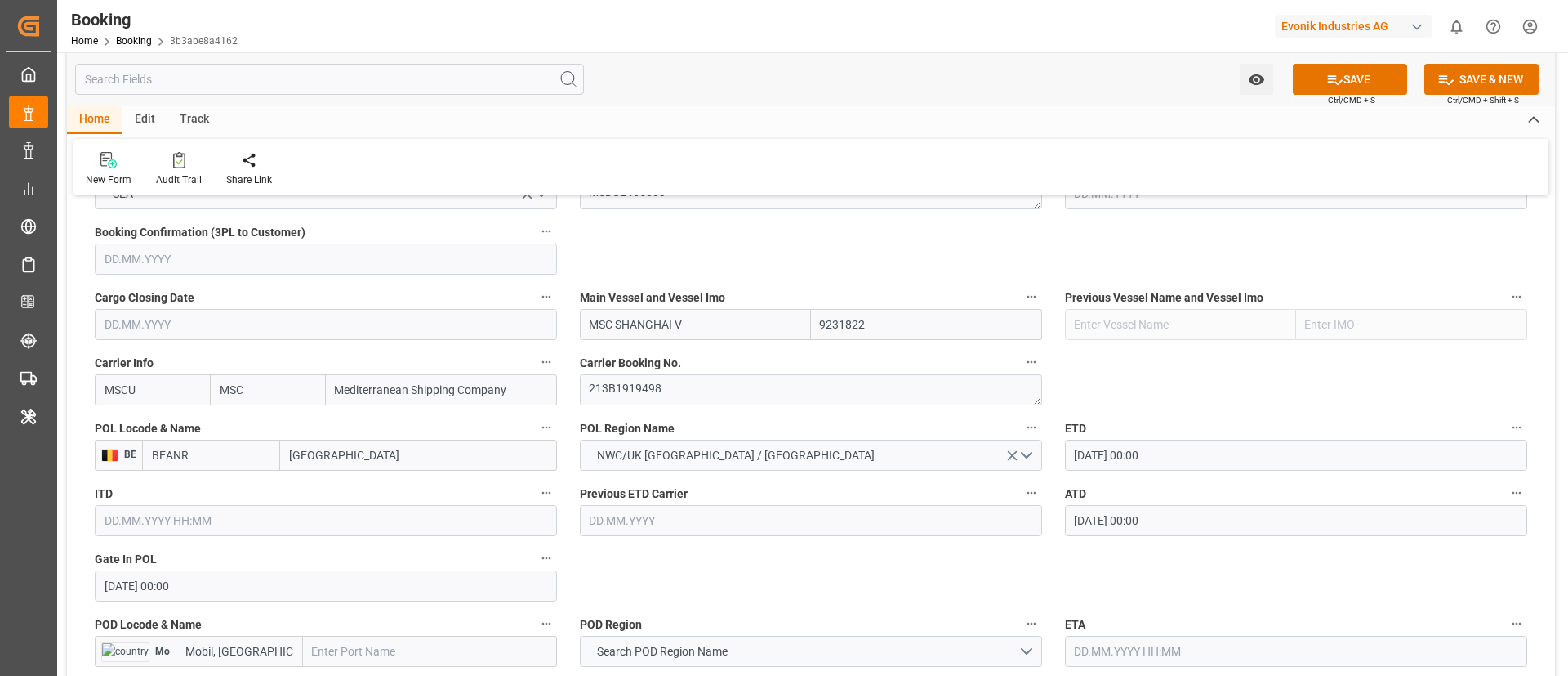
scroll to position [1226, 0]
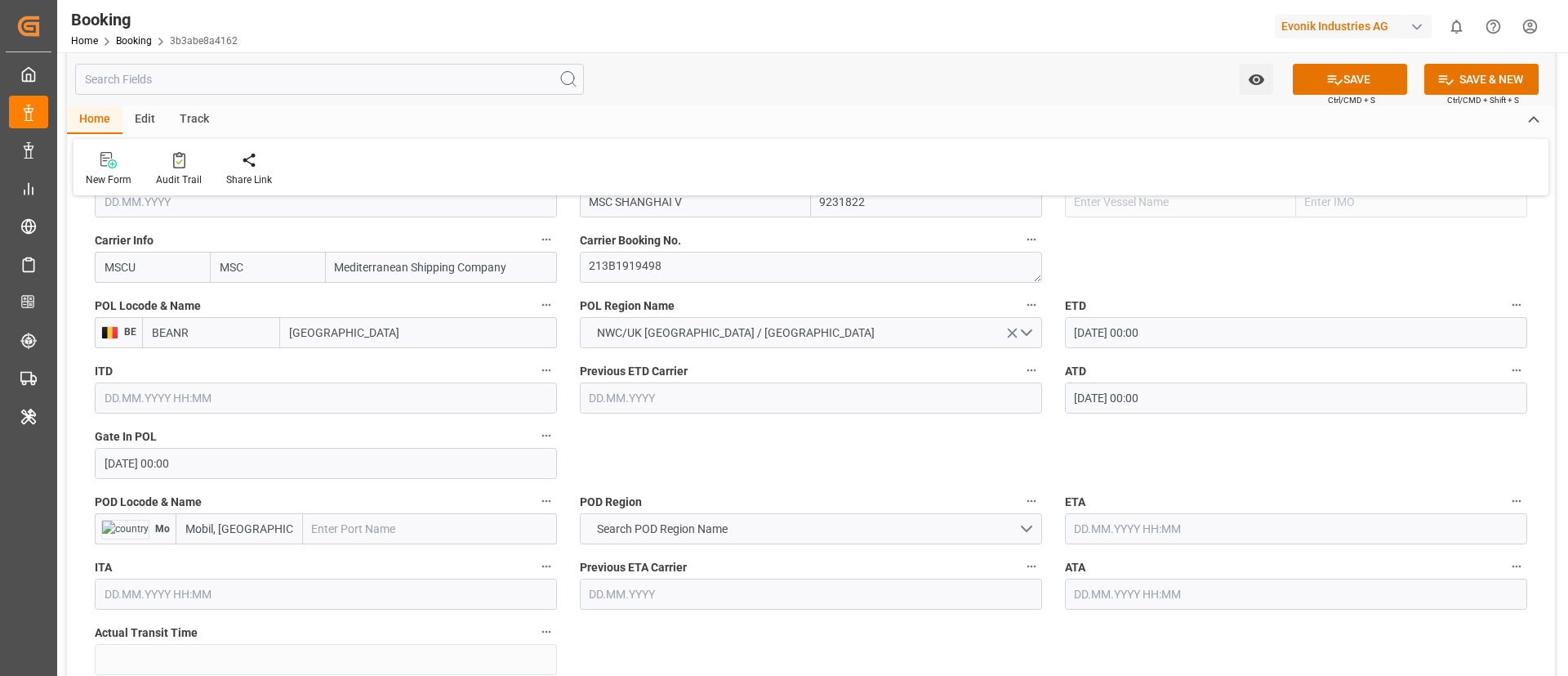
click at [354, 530] on input "text" at bounding box center [430, 528] width 254 height 31
paste input "Mobile"
type input "Mobile"
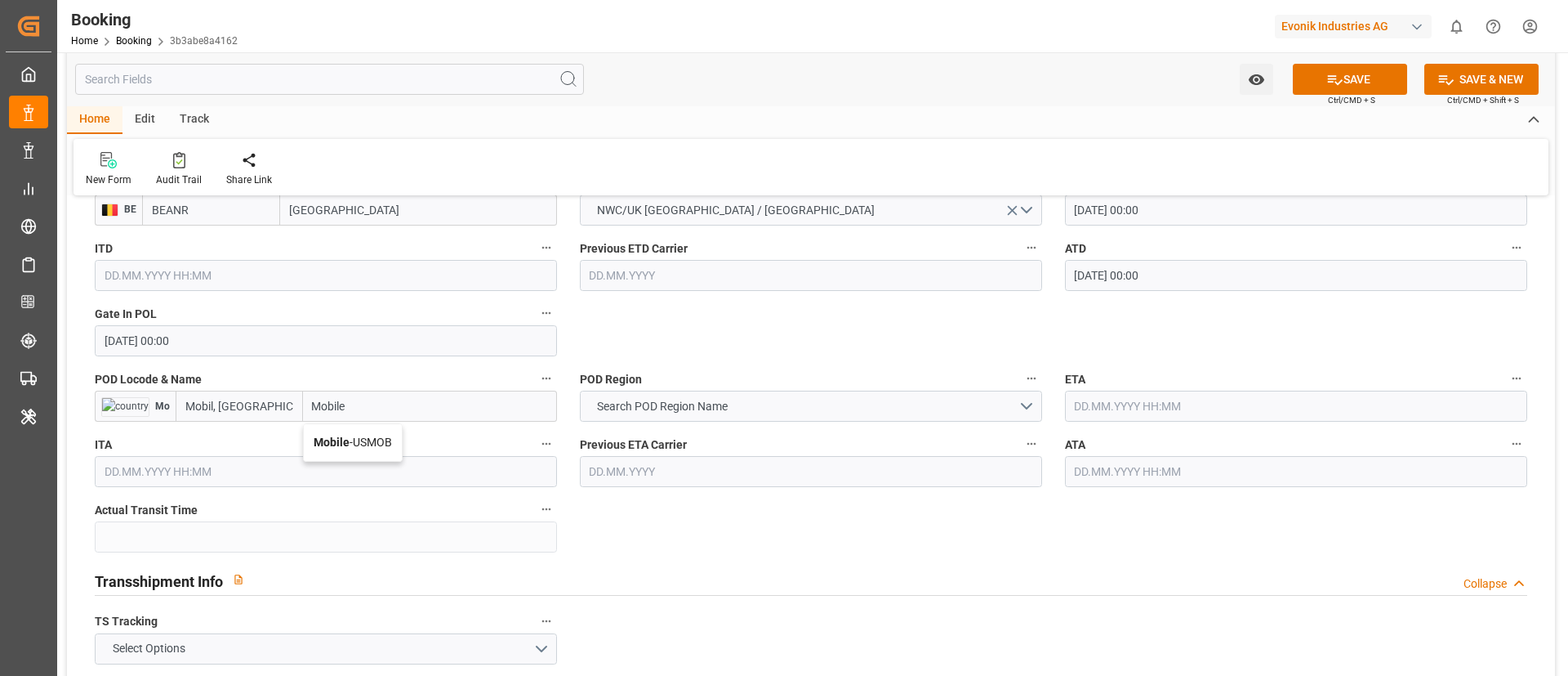
click at [376, 444] on span "Mobile - USMOB" at bounding box center [352, 442] width 78 height 13
type input "USMOB"
type input "Mobile"
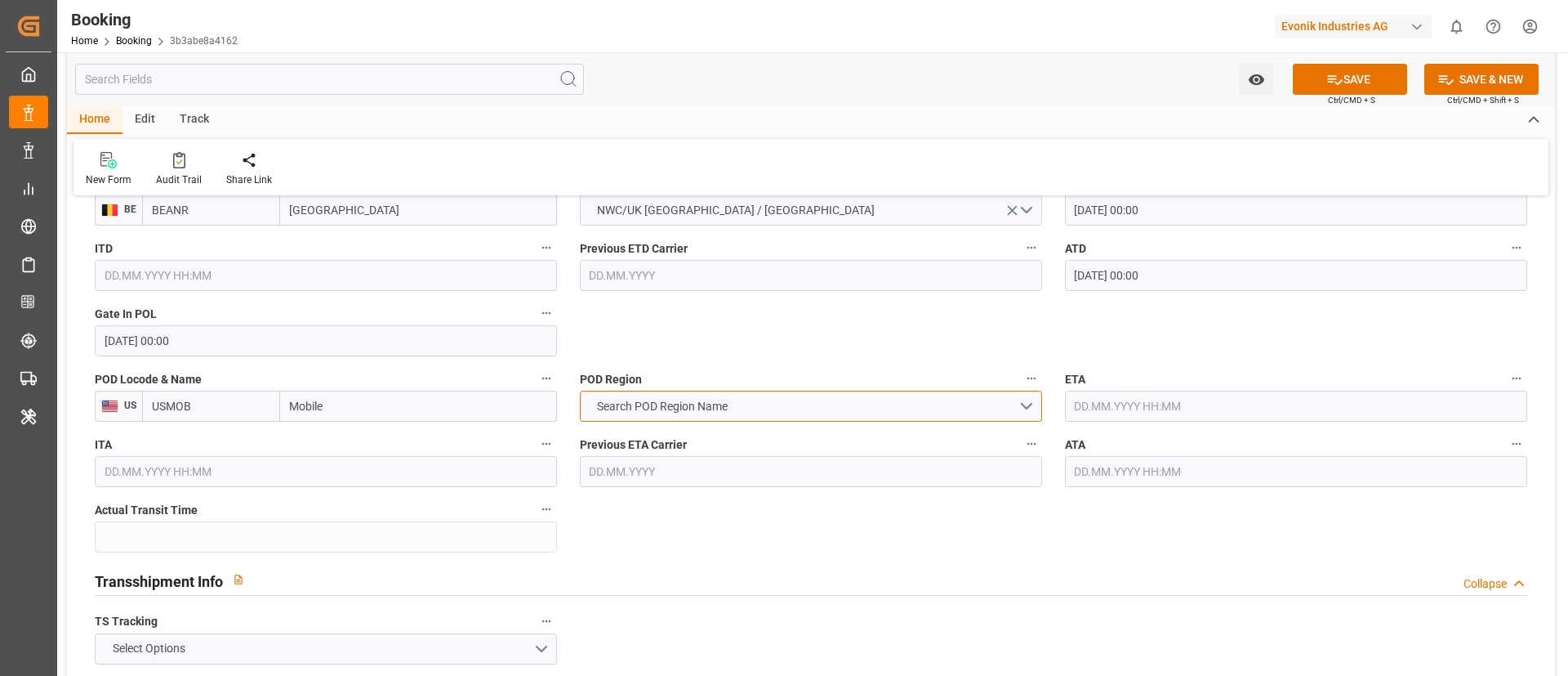
click at [697, 403] on span "Search POD Region Name" at bounding box center [662, 406] width 147 height 17
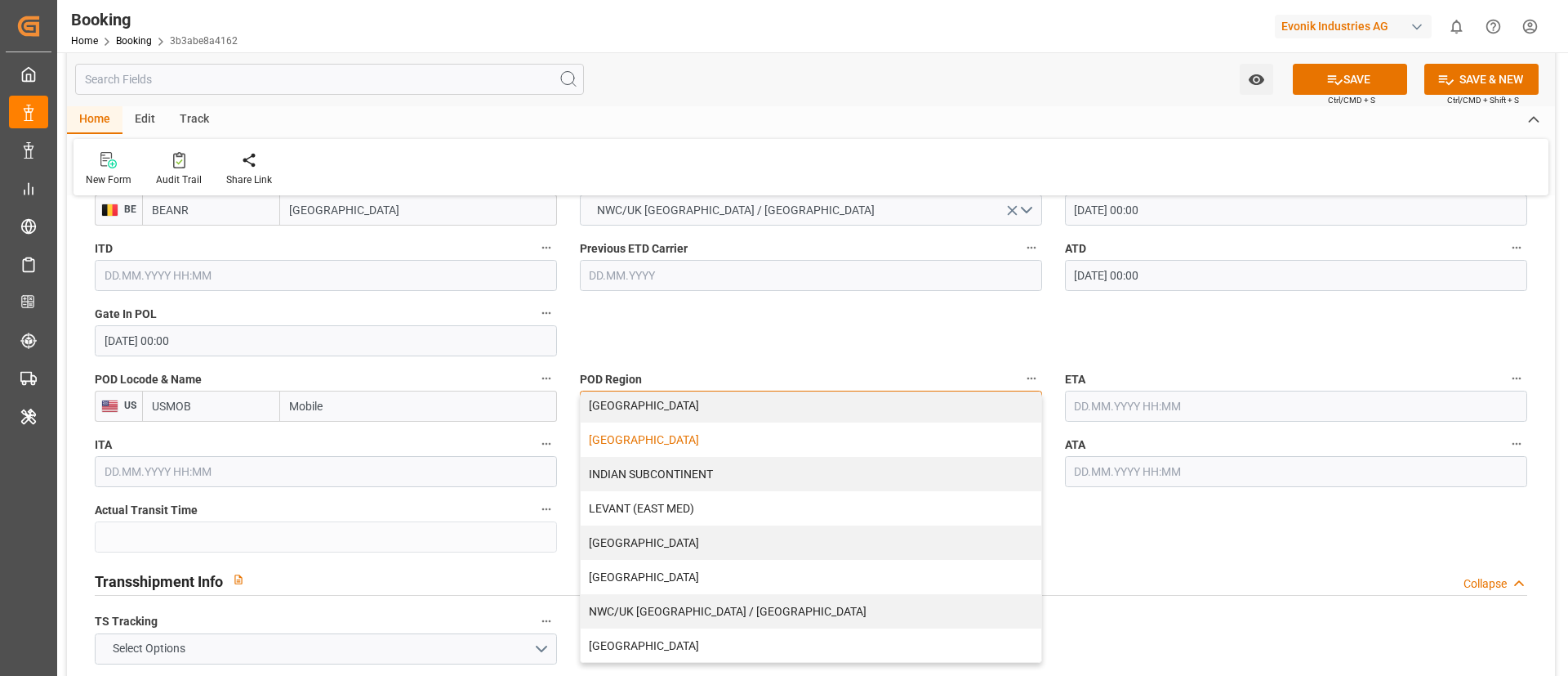
scroll to position [349, 0]
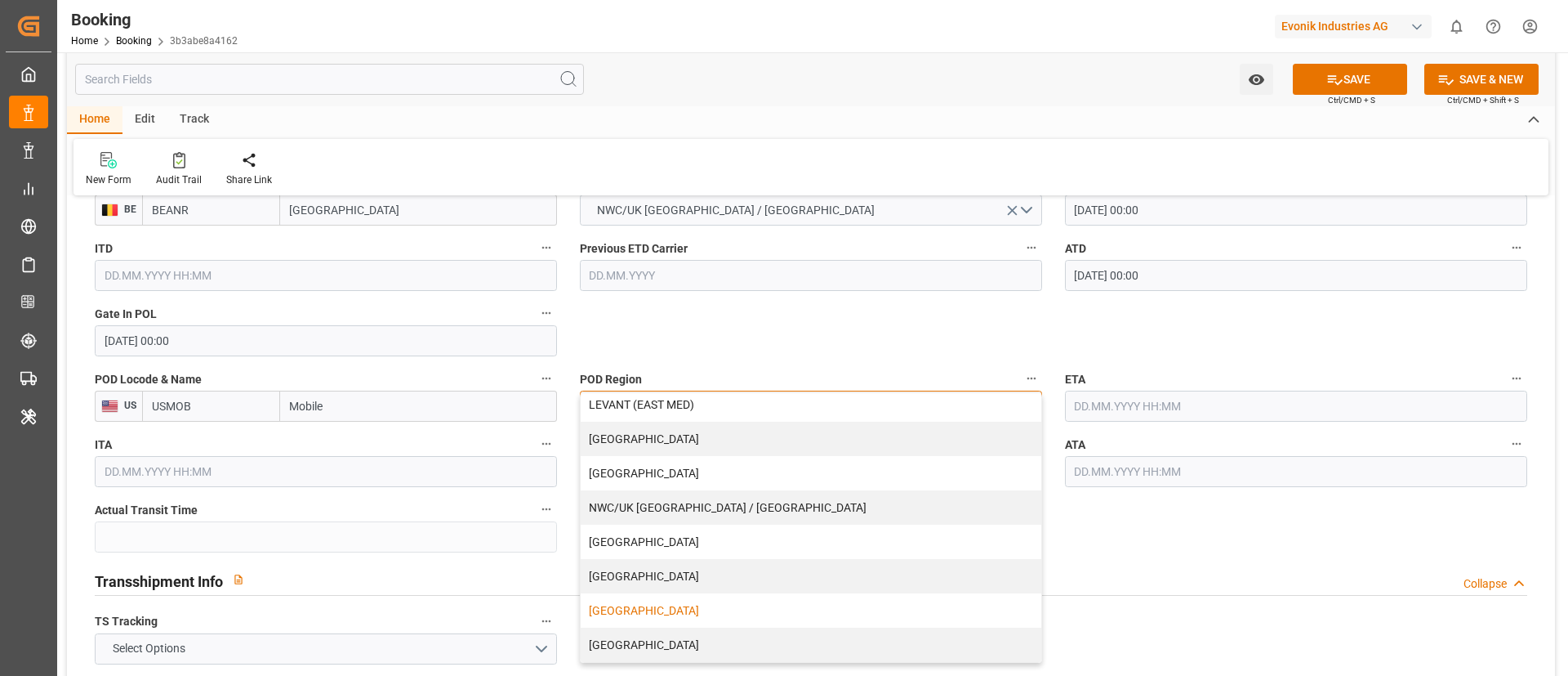
click at [657, 614] on div "USA" at bounding box center [810, 610] width 461 height 34
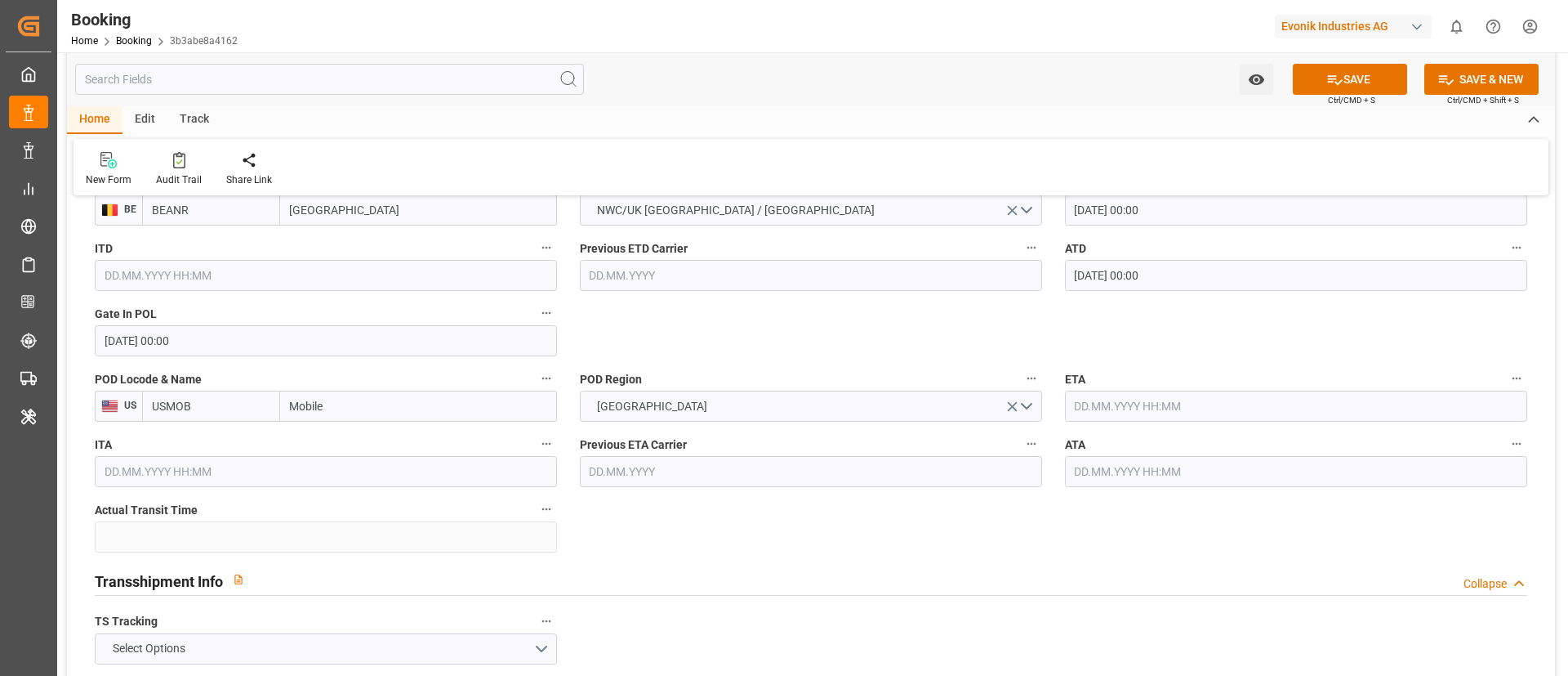
click at [1132, 404] on input "text" at bounding box center [1296, 405] width 462 height 31
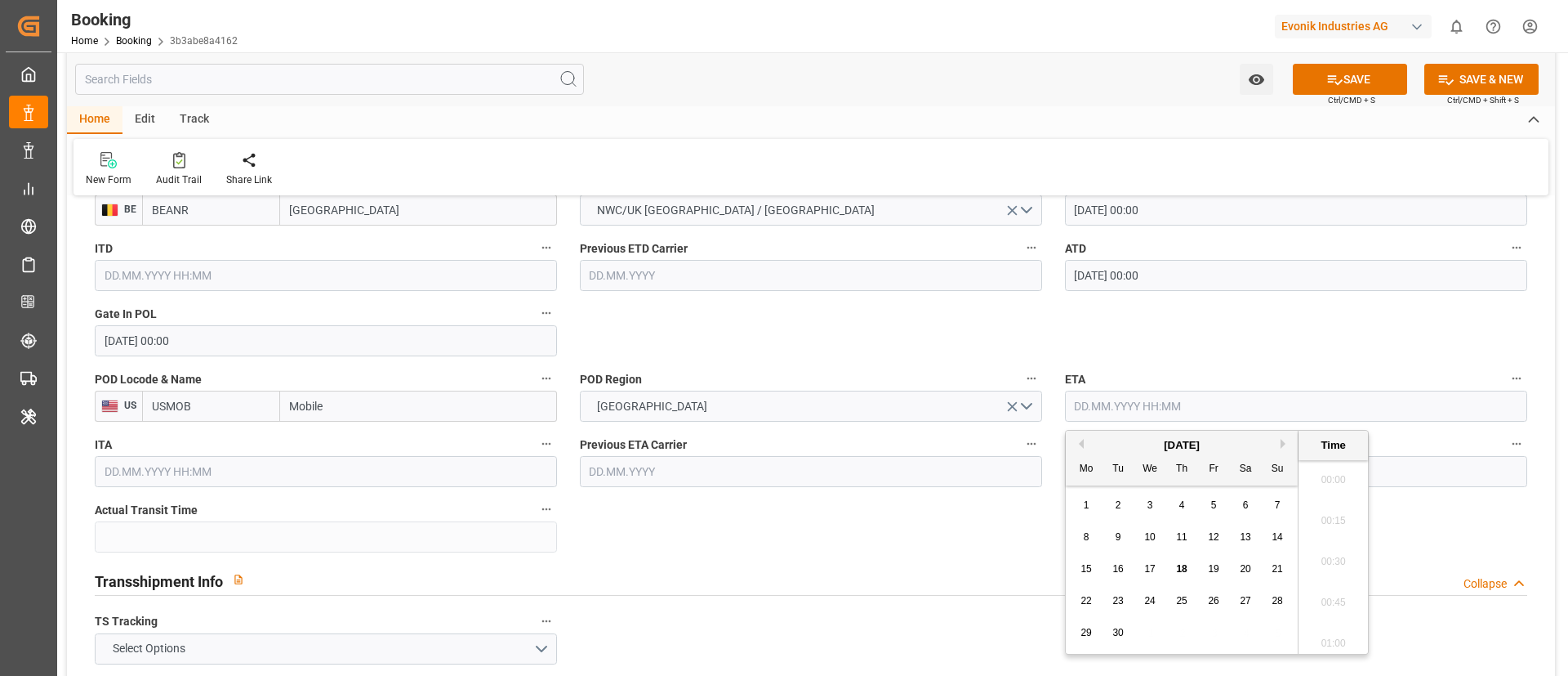
scroll to position [2212, 0]
click at [1183, 568] on span "18" at bounding box center [1181, 568] width 11 height 11
type input "18.09.2025 00:00"
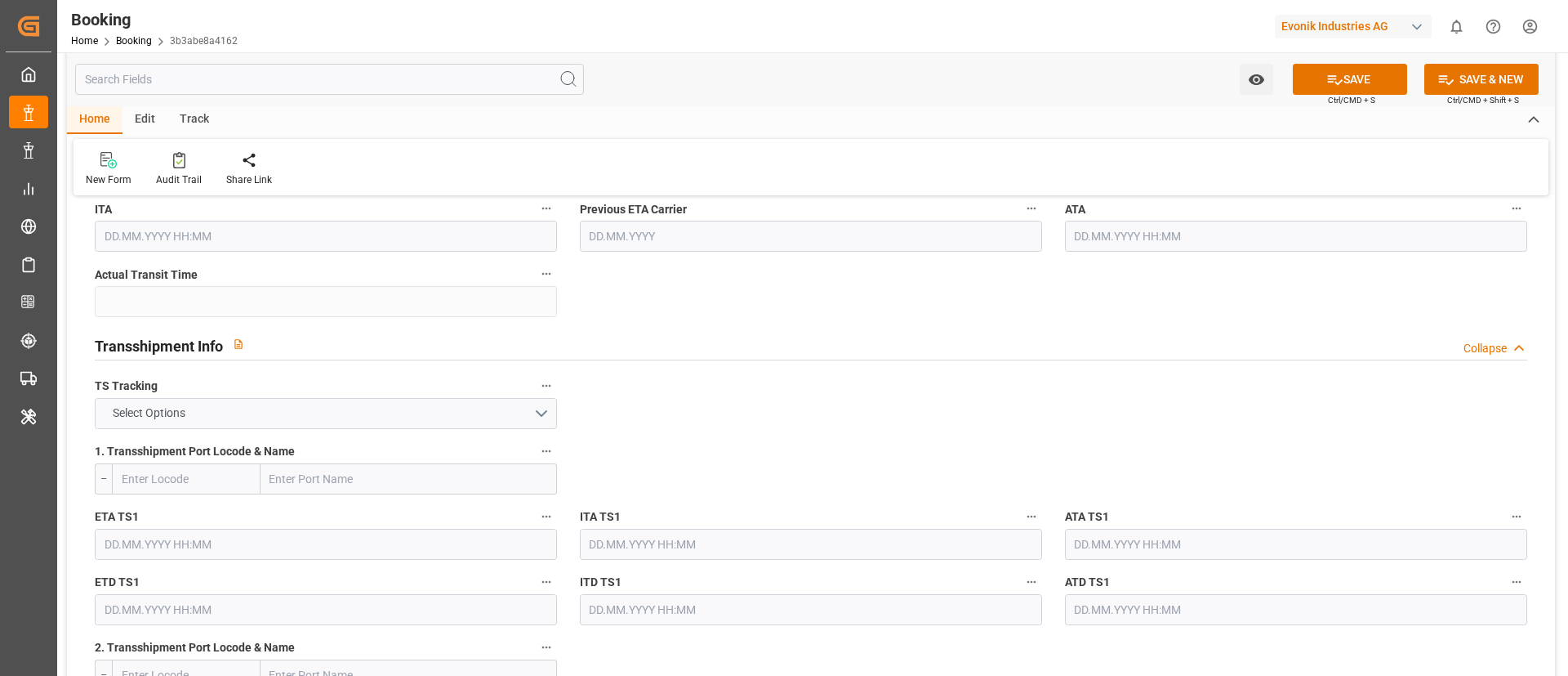
scroll to position [1593, 0]
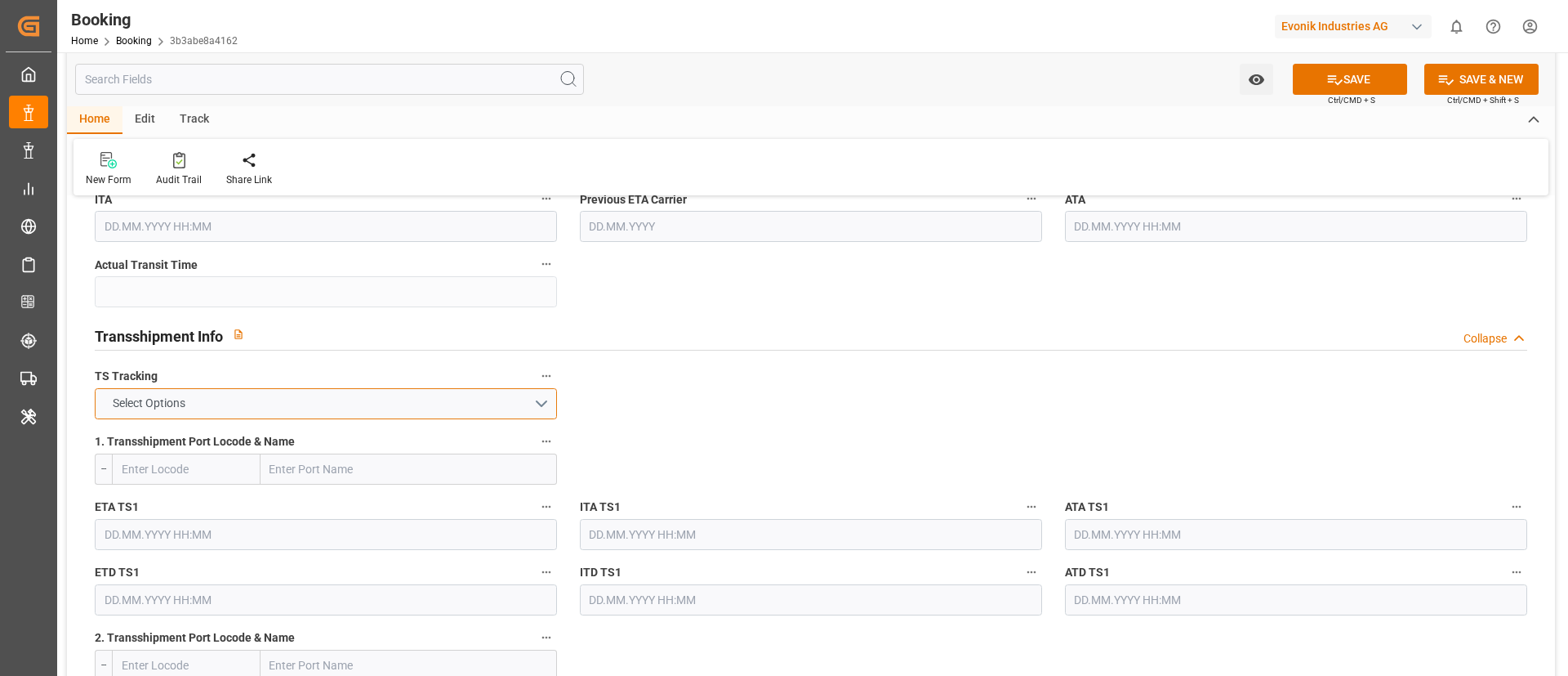
click at [399, 397] on button "Select Options" at bounding box center [326, 403] width 462 height 31
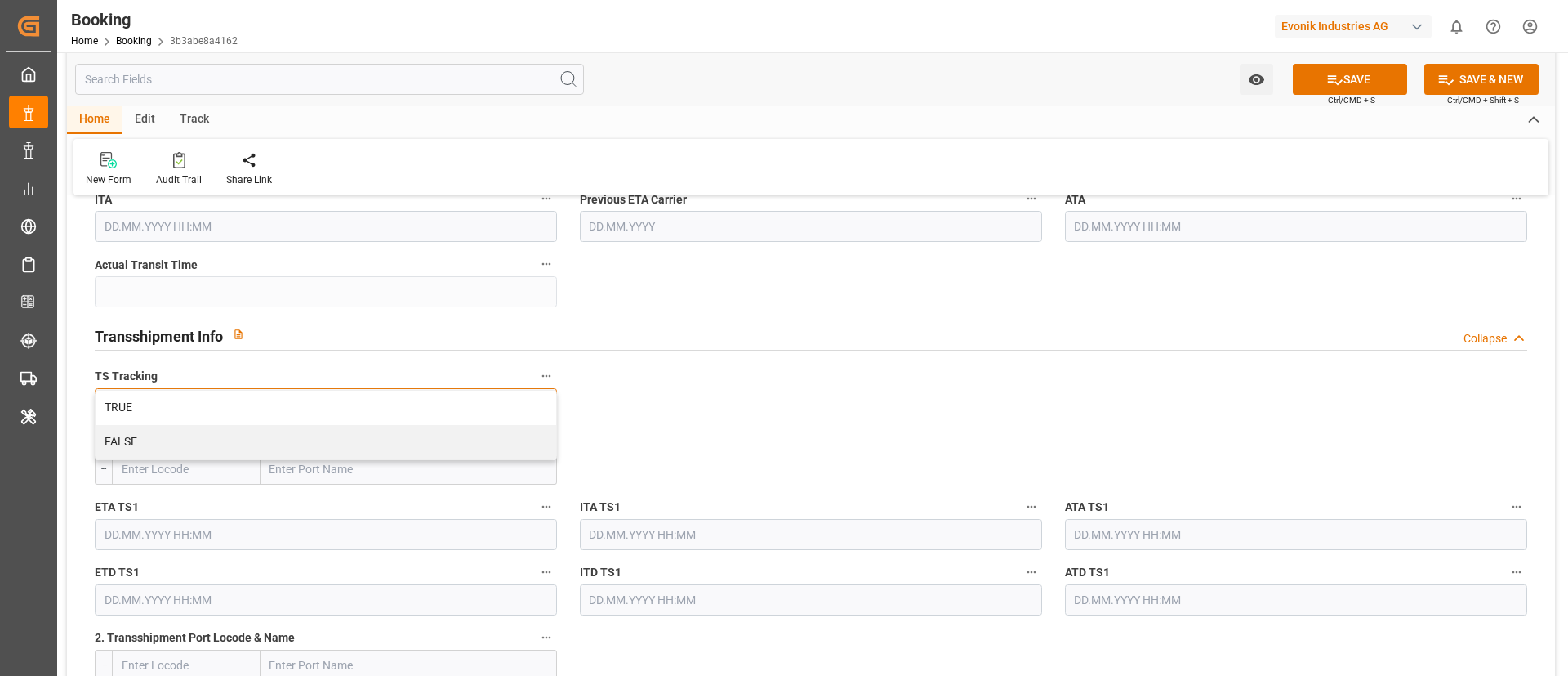
click at [399, 397] on div "TRUE" at bounding box center [325, 407] width 461 height 34
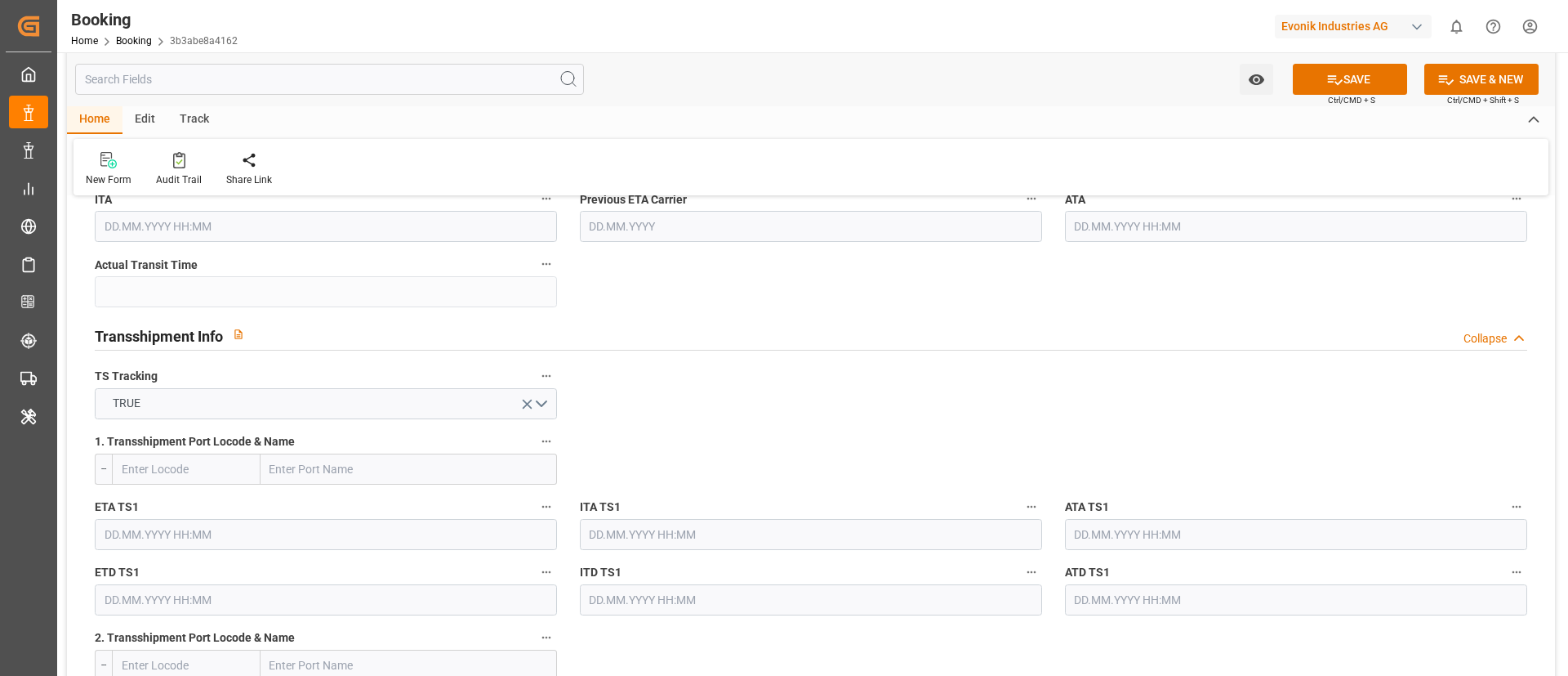
click at [354, 464] on input "text" at bounding box center [409, 469] width 297 height 31
paste input "Altamira"
type input "Altamira"
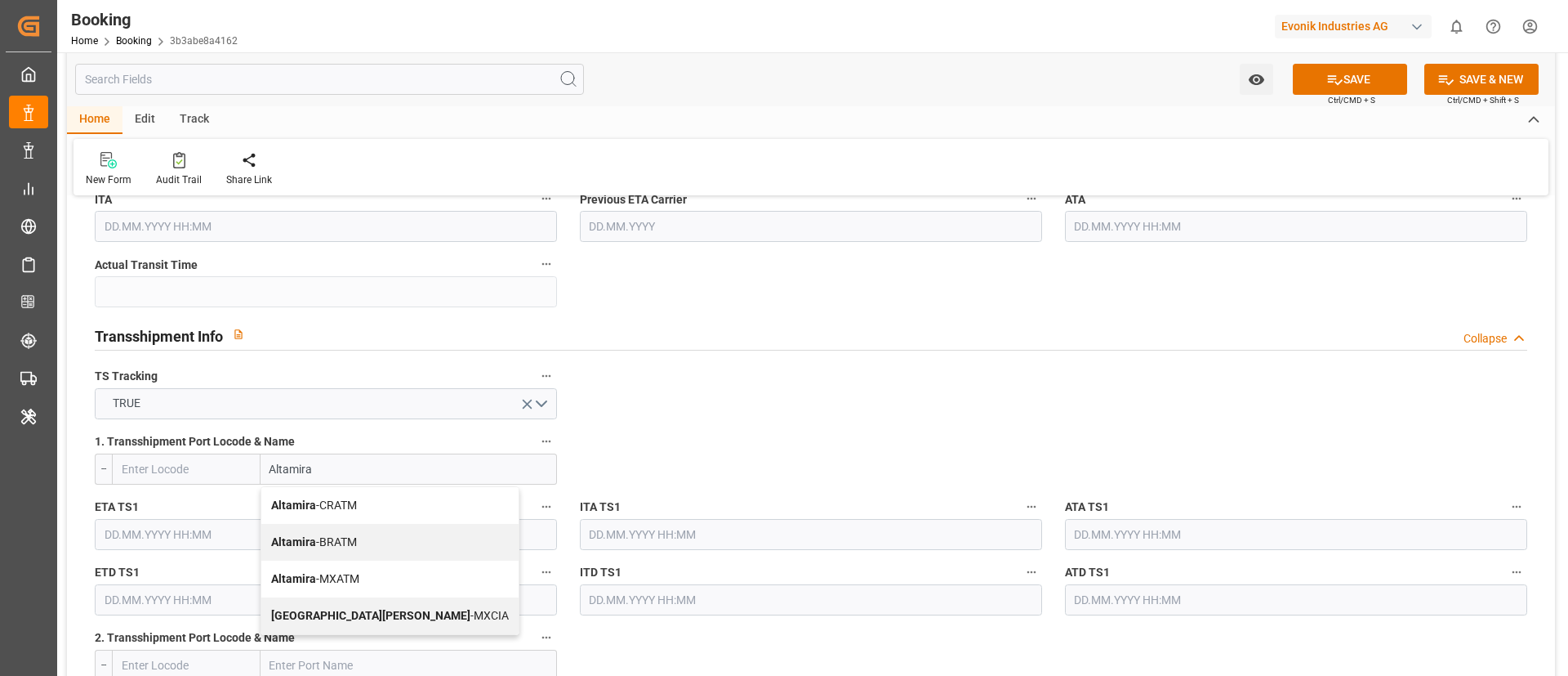
click at [354, 586] on div "Altamira - MXATM" at bounding box center [390, 579] width 257 height 37
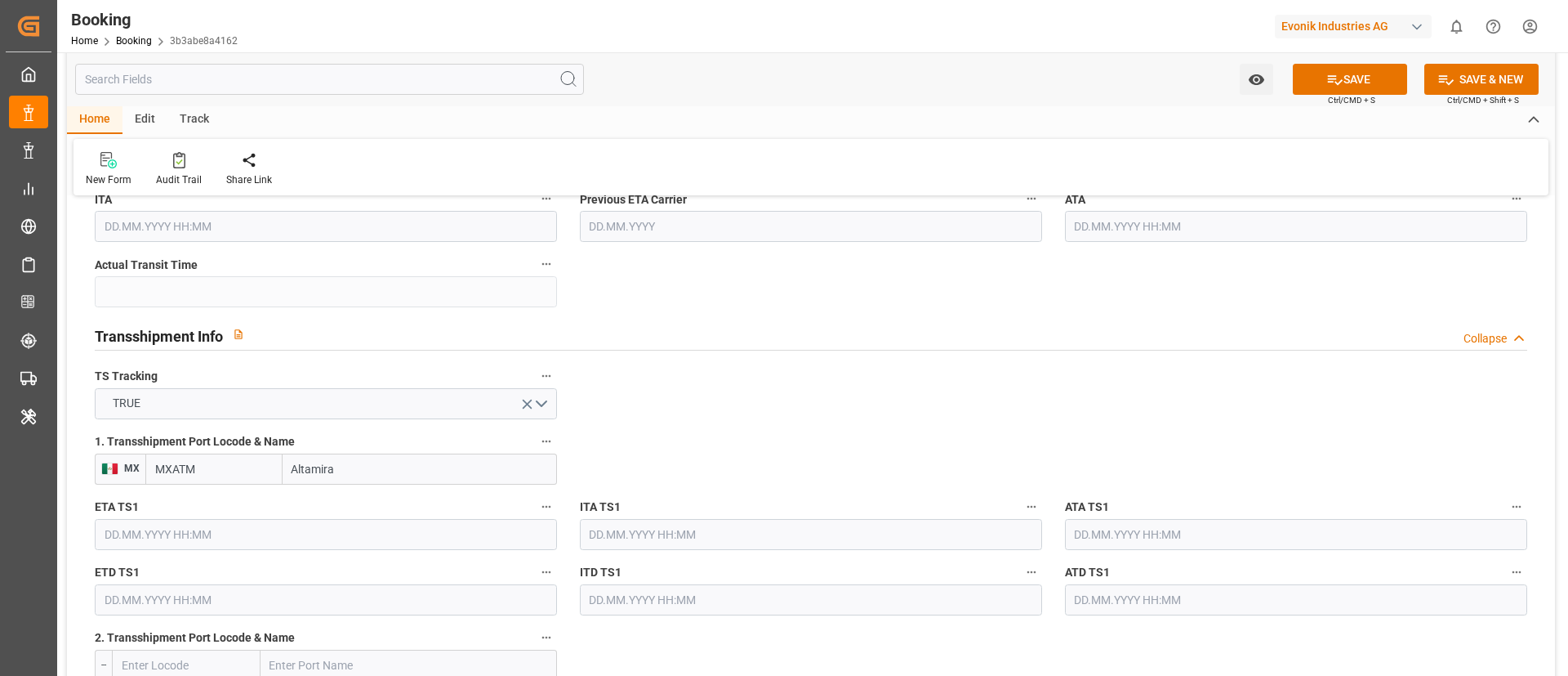
type input "MXATM"
type input "Altamira"
click at [271, 532] on input "text" at bounding box center [326, 534] width 462 height 31
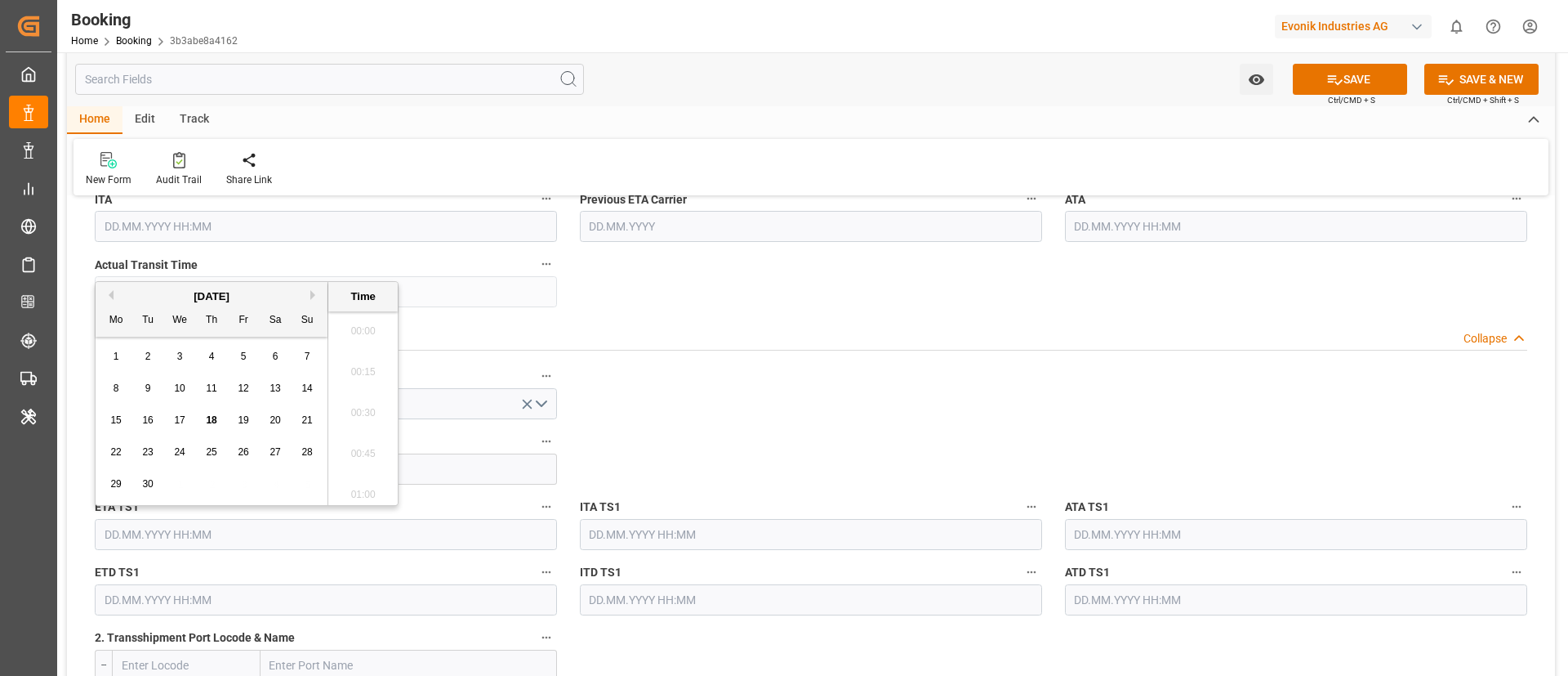
scroll to position [2212, 0]
click at [216, 354] on div "4" at bounding box center [211, 357] width 20 height 19
type input "04.09.2025 00:00"
click at [1142, 518] on body "Created by potrace 1.15, written by Peter Selinger 2001-2017 Created by potrace…" at bounding box center [784, 338] width 1568 height 676
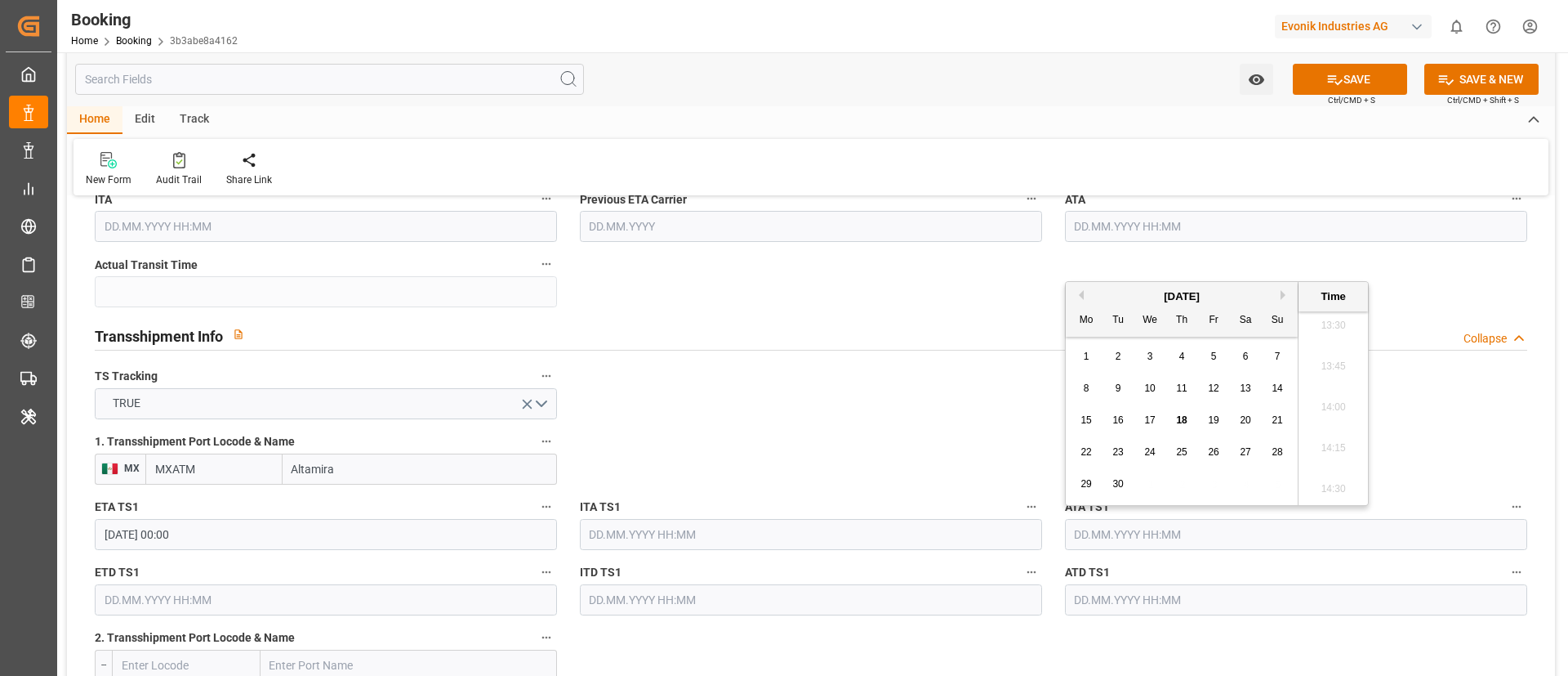
click at [1181, 357] on span "4" at bounding box center [1182, 356] width 5 height 11
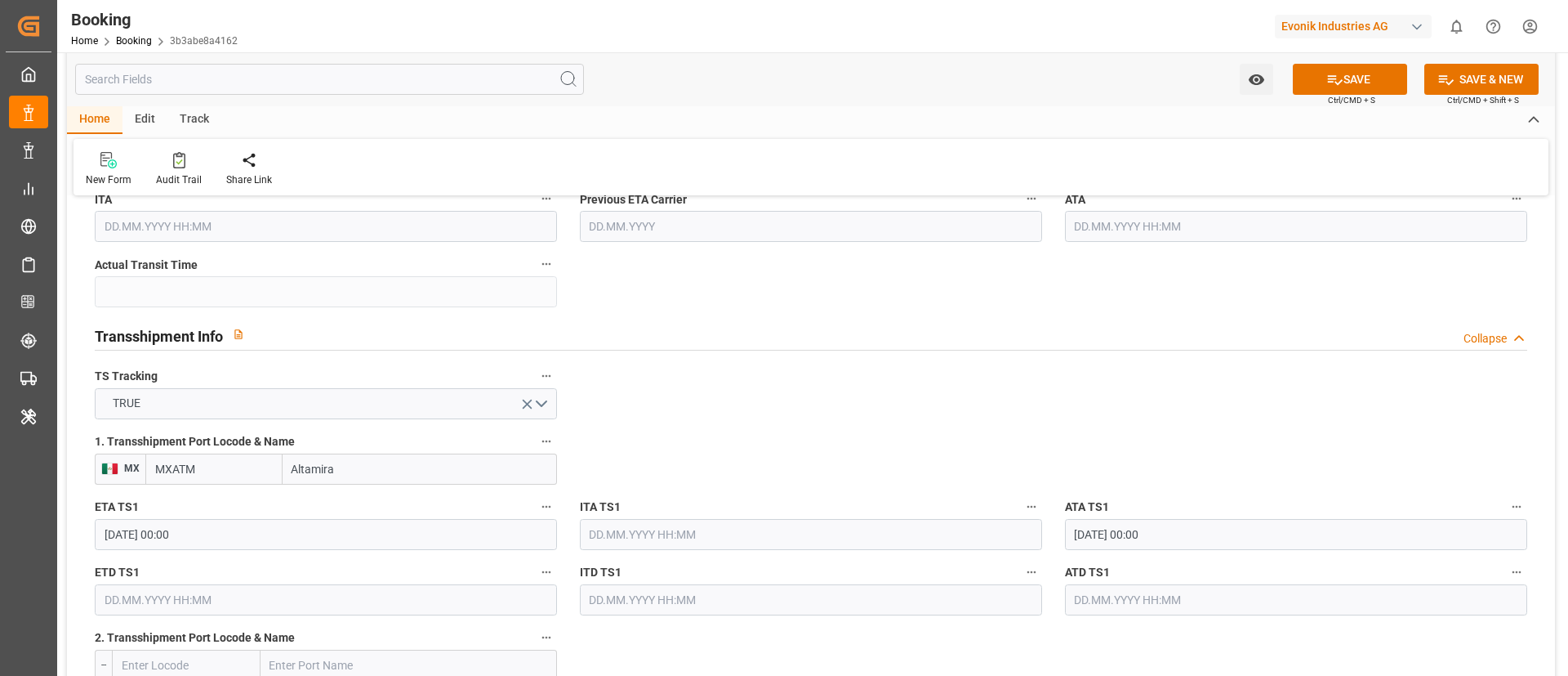
type input "04.09.2025 00:00"
click at [226, 596] on input "text" at bounding box center [326, 599] width 462 height 31
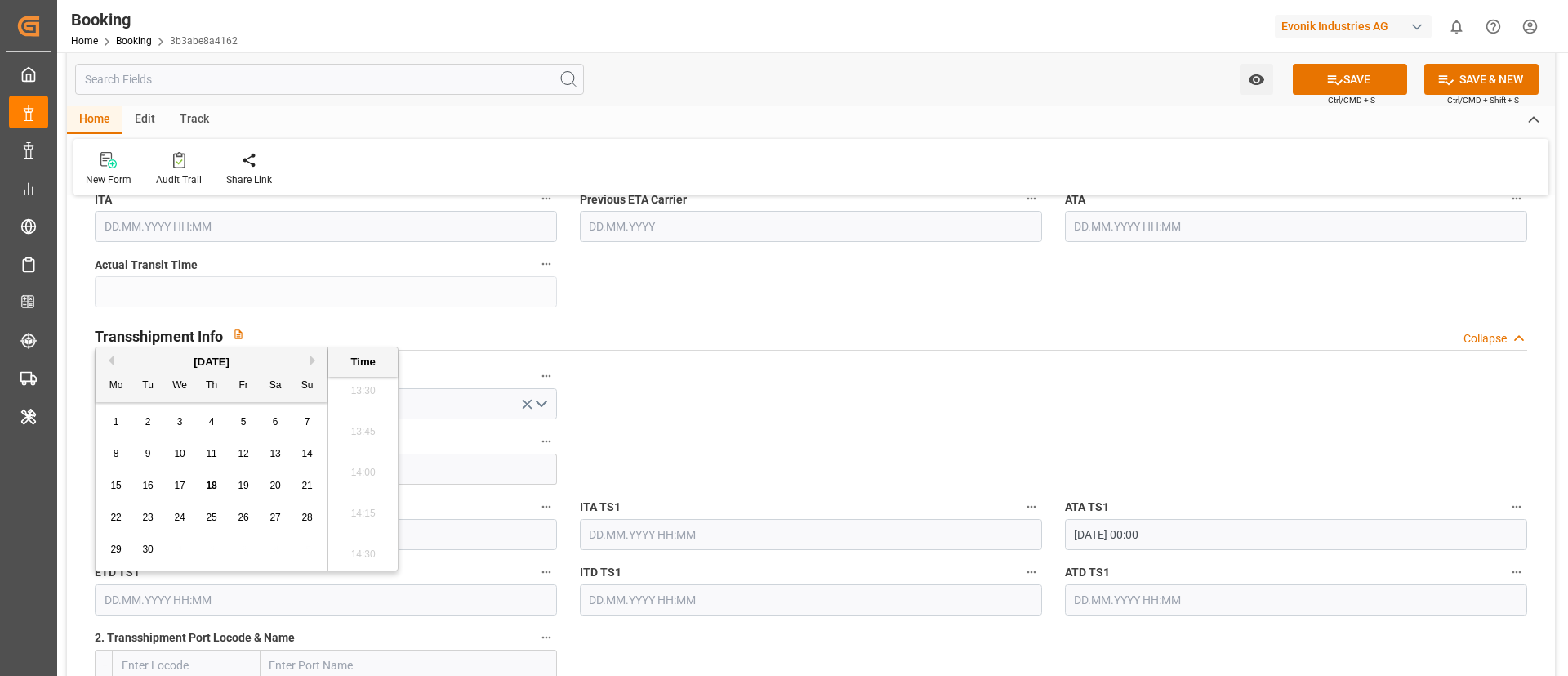
click at [187, 454] on div "10" at bounding box center [180, 454] width 20 height 19
type input "10.09.2025 00:00"
click at [1160, 592] on input "text" at bounding box center [1296, 599] width 462 height 31
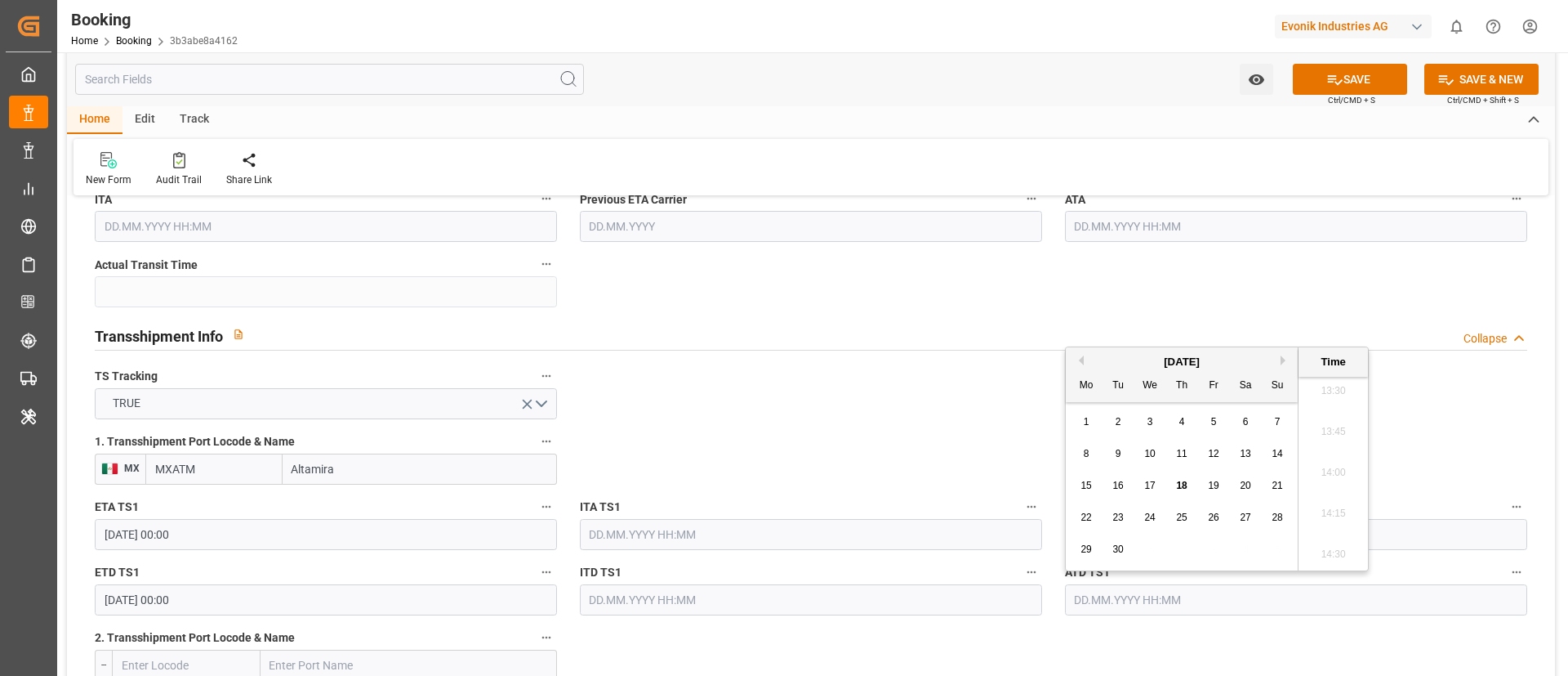
click at [1157, 457] on div "10" at bounding box center [1150, 454] width 20 height 19
type input "10.09.2025 00:00"
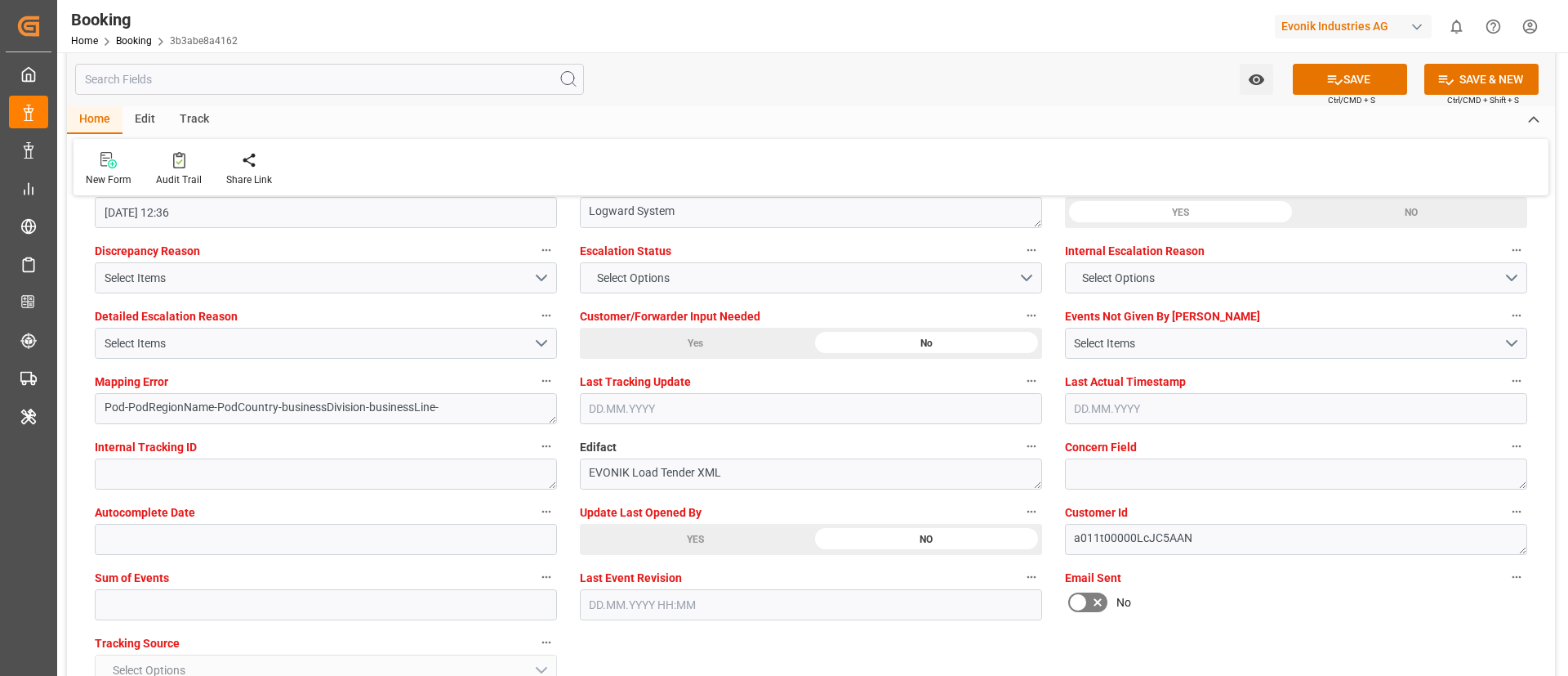
scroll to position [3187, 0]
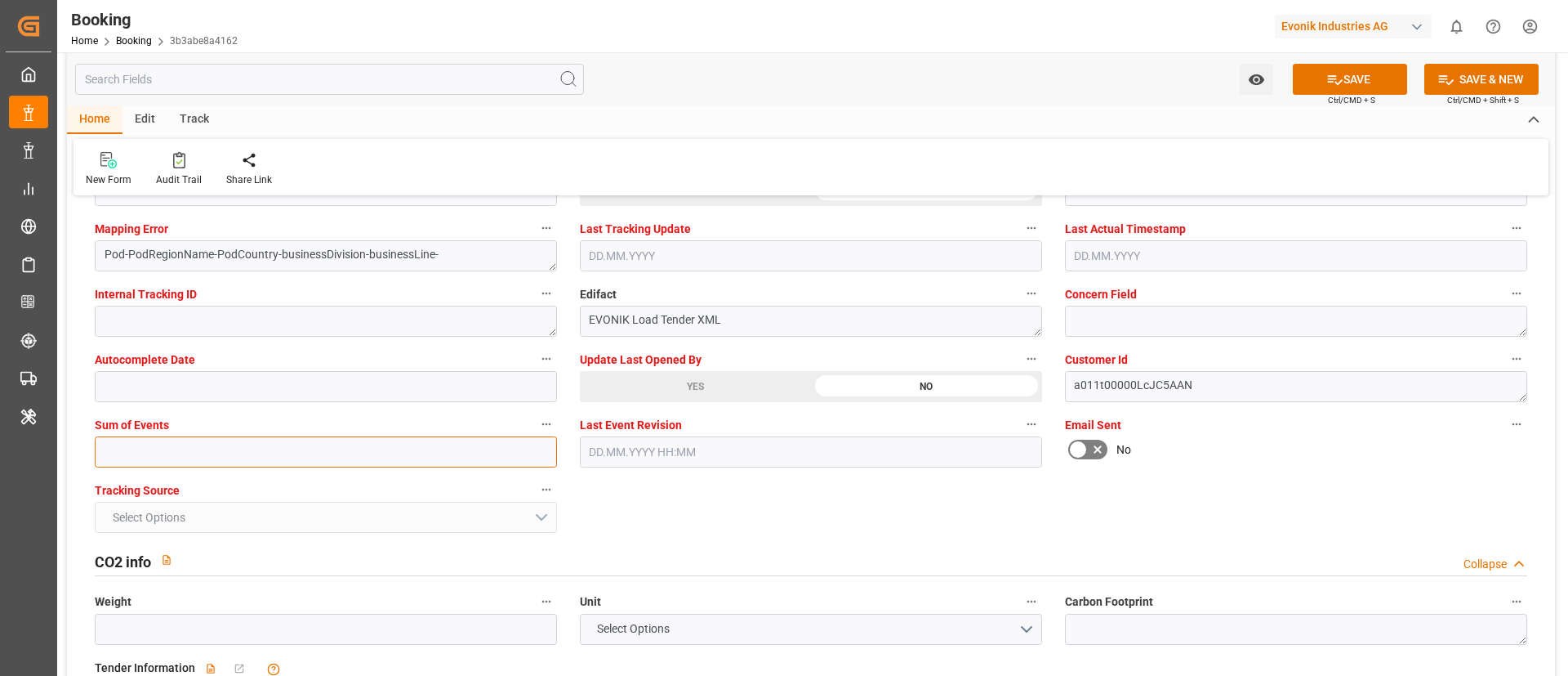
click at [354, 459] on input "text" at bounding box center [326, 451] width 462 height 31
type input "0"
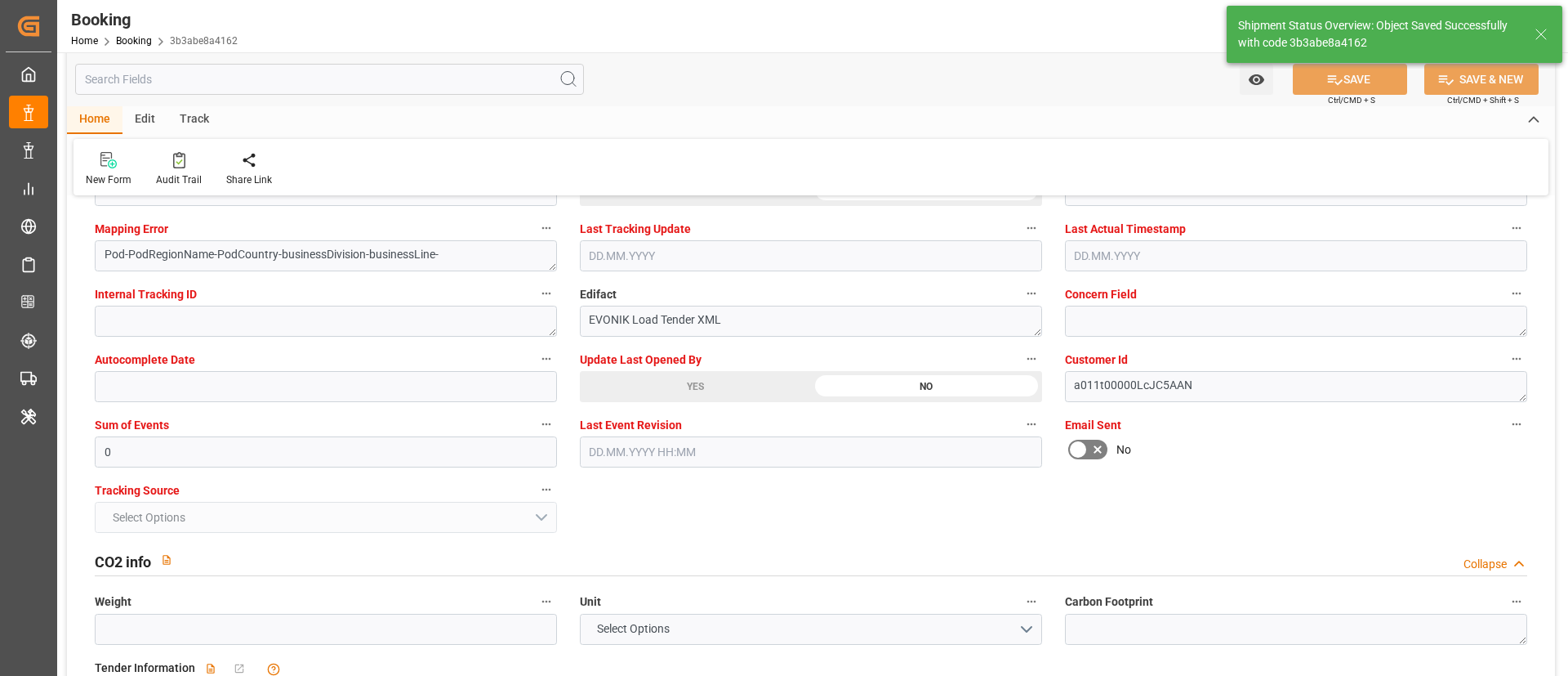
type textarea "NWC/UK North West Continent / UK_USMOB_MSCU_AT-AN"
type textarea "Vismitha Mahadev"
type textarea "businessDivision-businessLine-"
type textarea "Yes"
type input "04.08.2025 00:00"
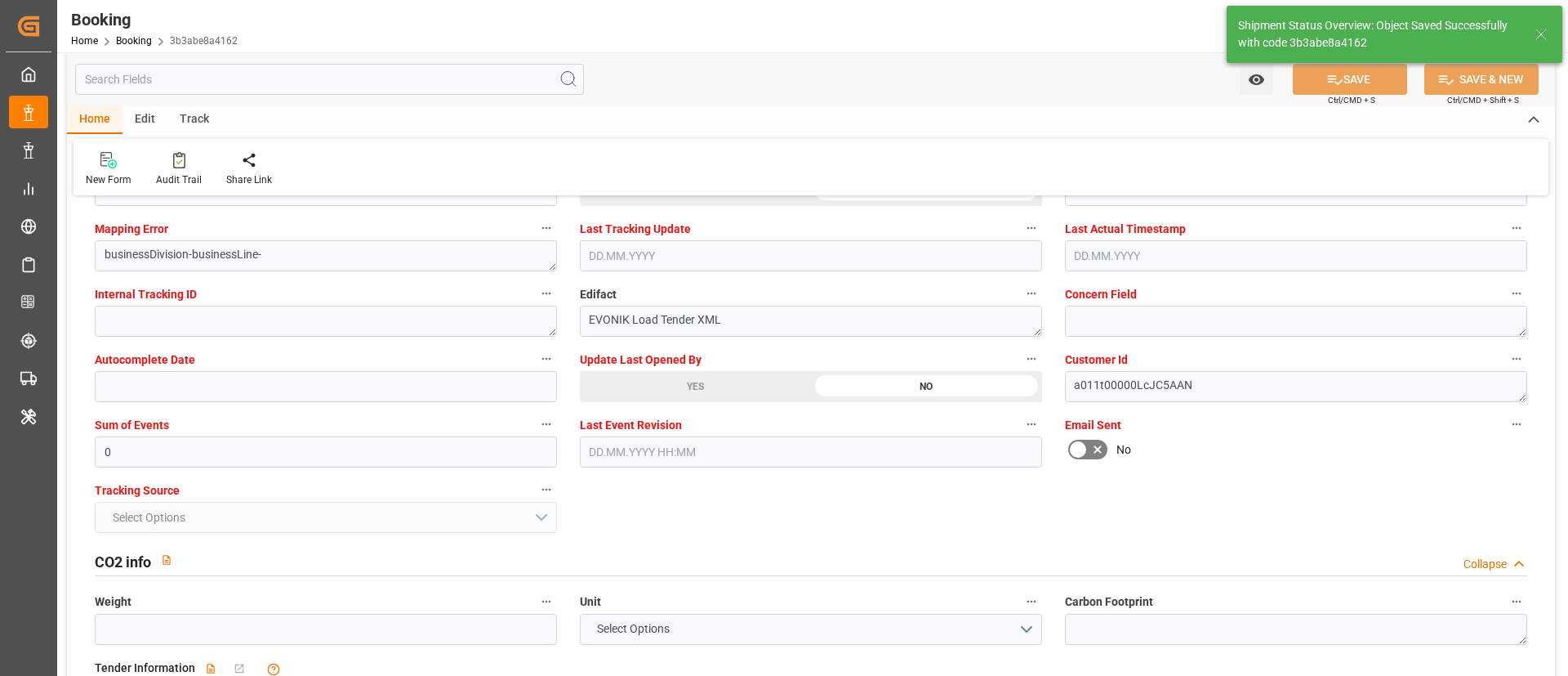
type input "18.09.2025 00:00"
type input "04.09.2025 00:00"
type input "10.09.2025 00:00"
type input "18.09.2025 08:35"
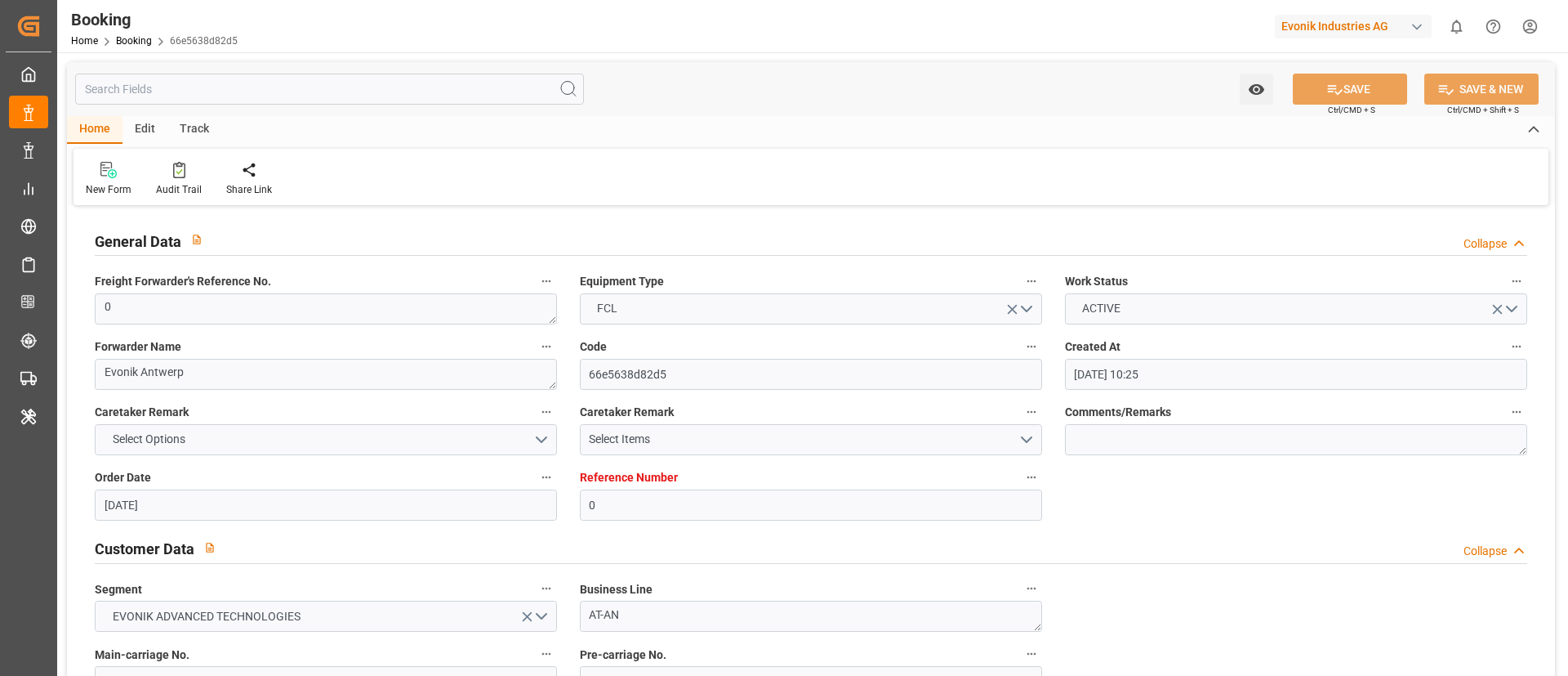
paste textarea "213B1919498"
type textarea "213B1919498"
type input "0"
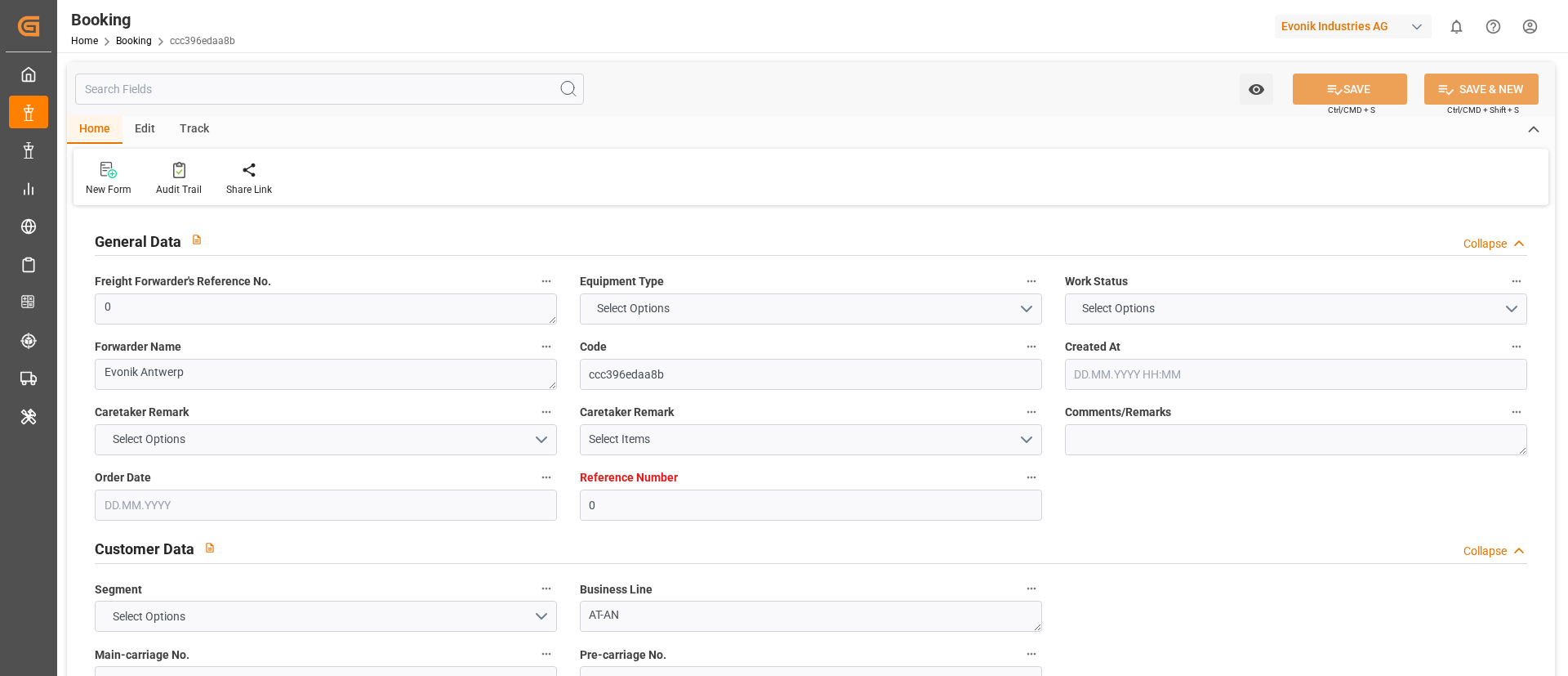
type input "MSC"
type input "Mediterranean Shipping Company"
type input "NLRTM"
type input "Mobil, [GEOGRAPHIC_DATA]"
type input "[DATE] 10:25"
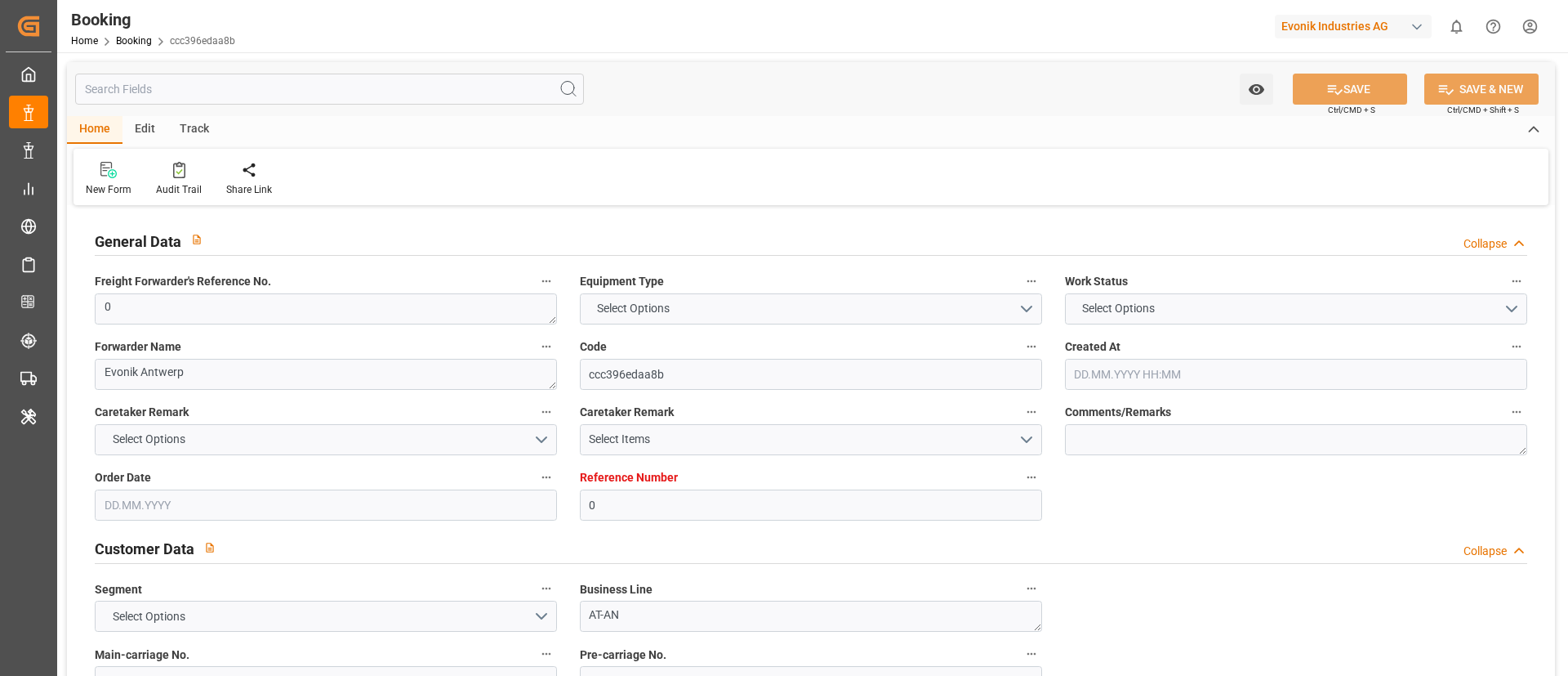
type input "[DATE]"
type input "[DATE] 12:36"
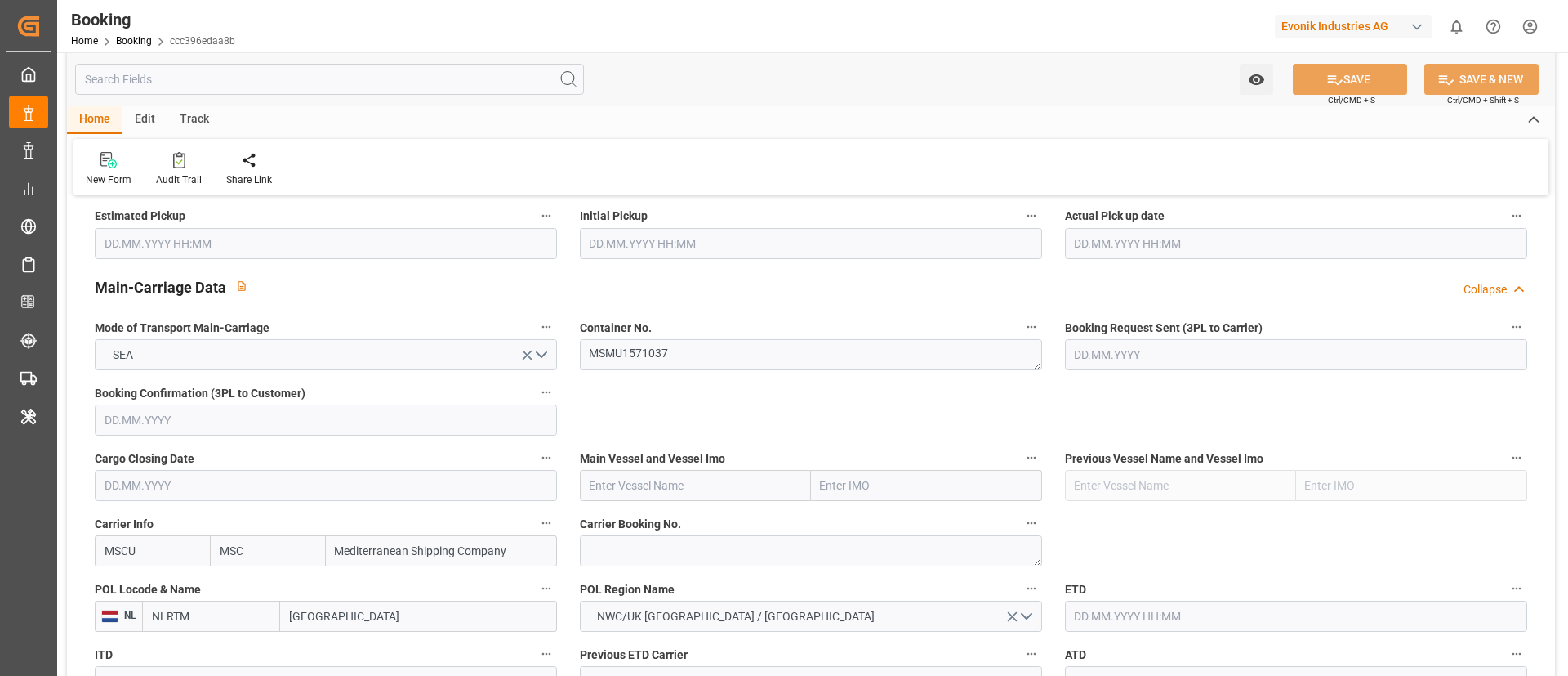
scroll to position [981, 0]
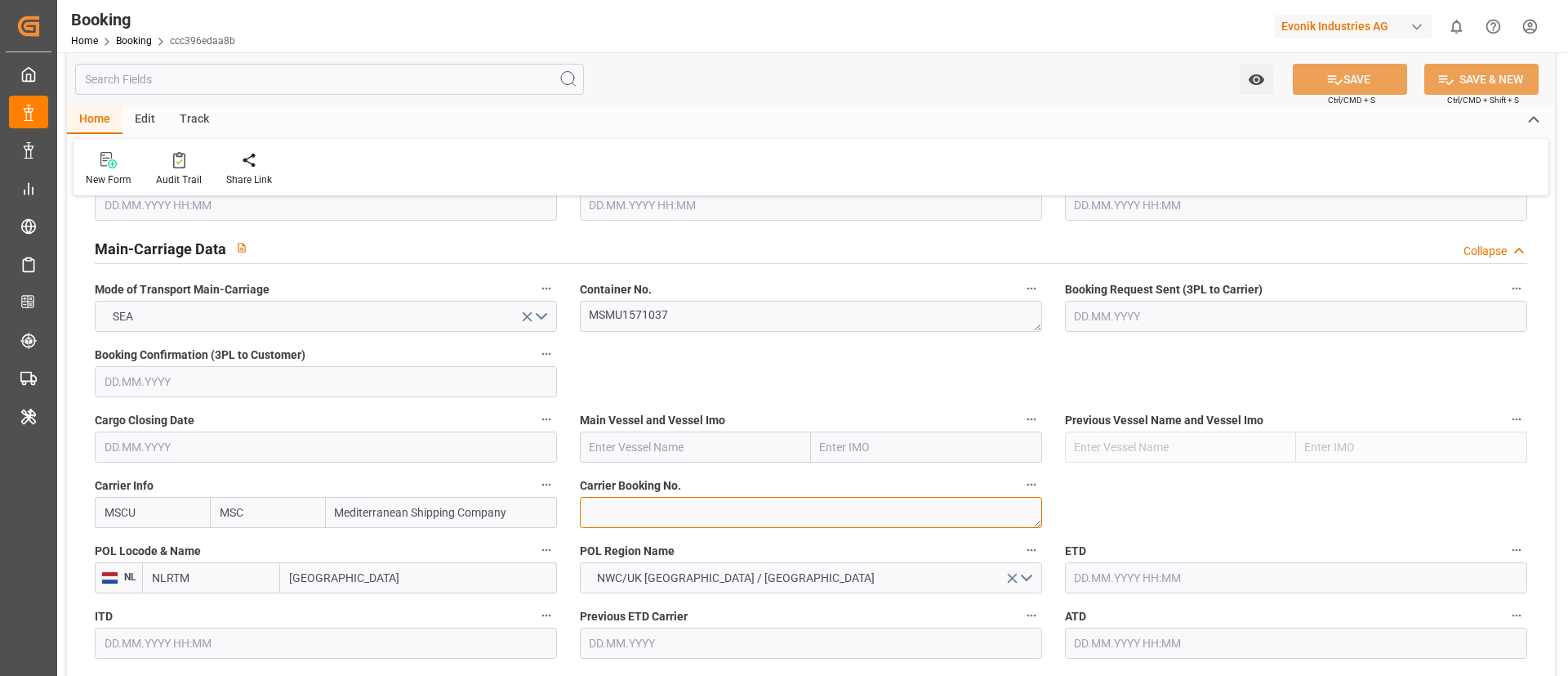
click at [639, 510] on textarea at bounding box center [810, 512] width 462 height 31
paste textarea "213B1919498"
type textarea "213B1919498"
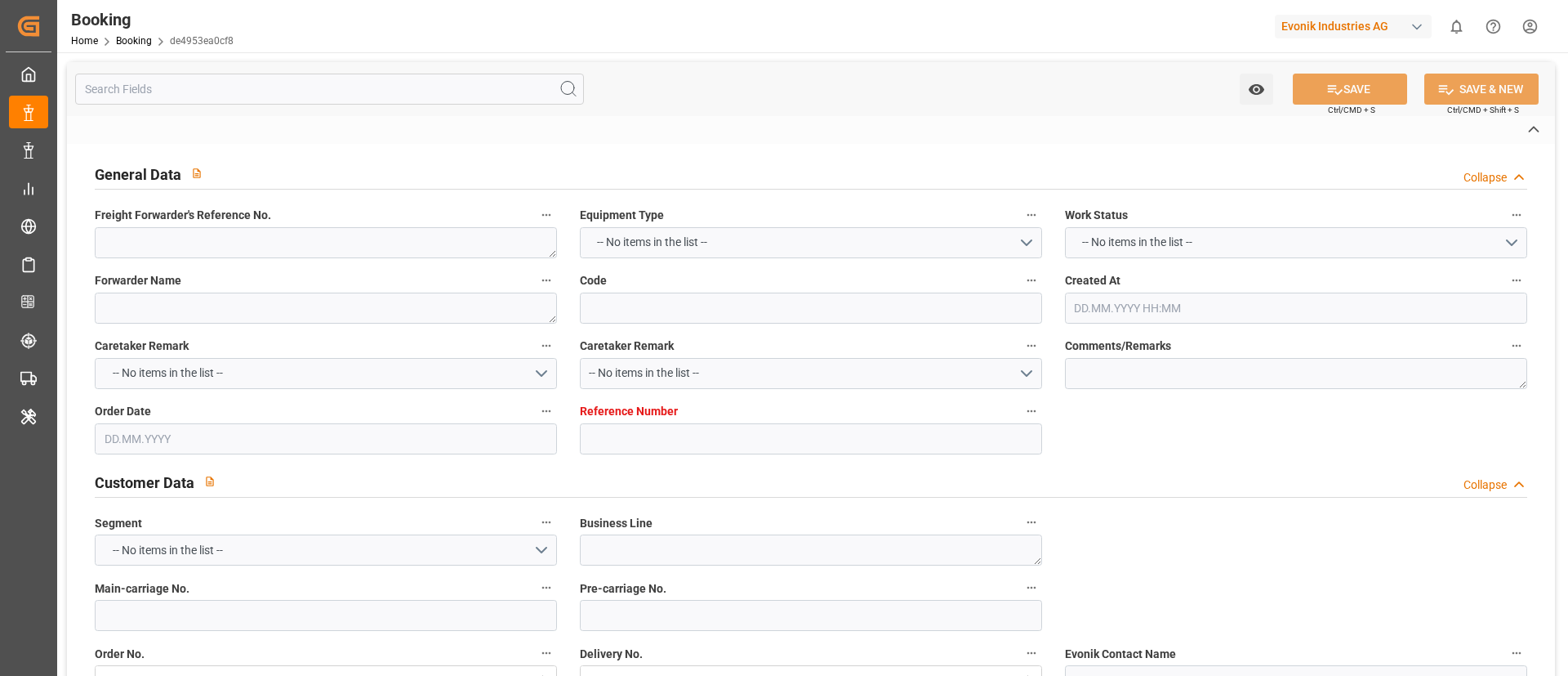
type textarea "0"
type textarea "Evonik Antwerp"
type input "de4953ea0cf8"
type input "0"
type textarea "AT-AN"
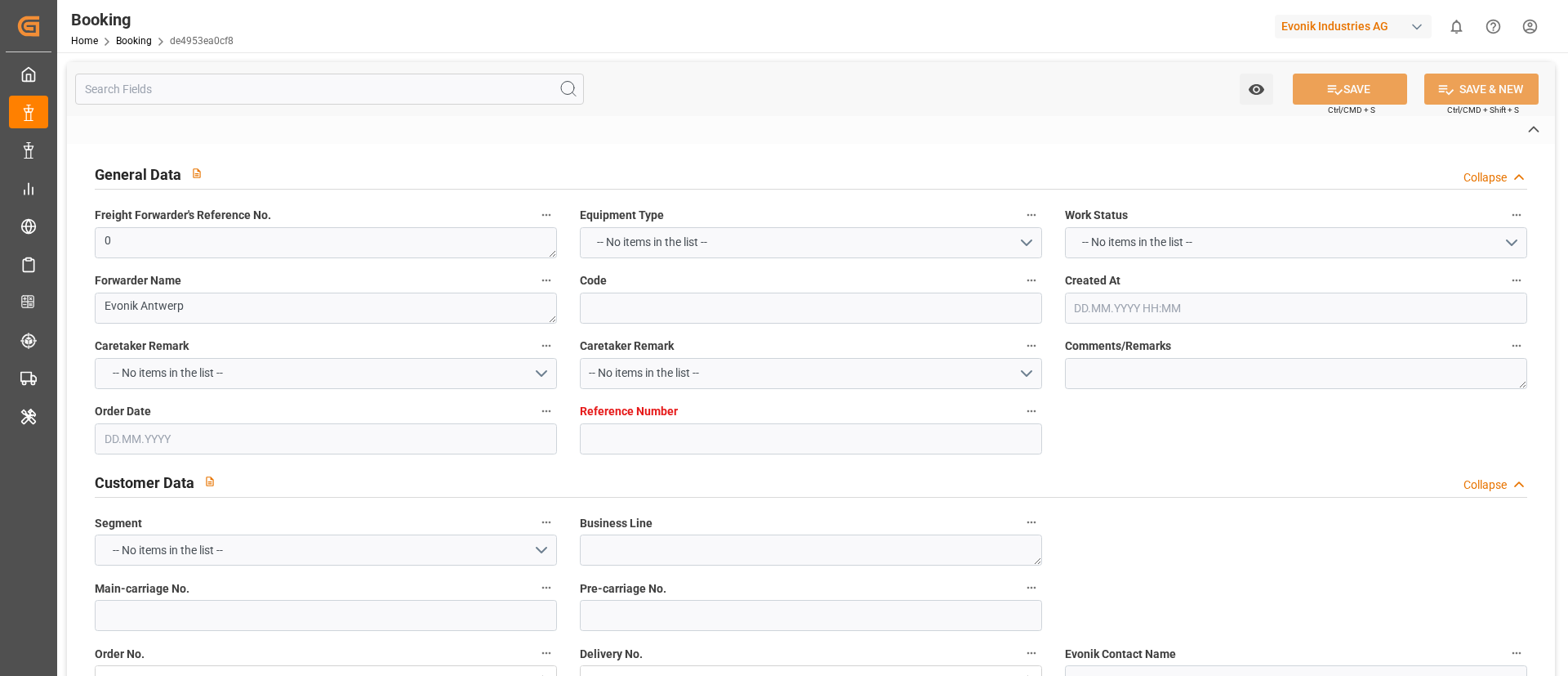
type input "4006661811"
type textarea "[PERSON_NAME][EMAIL_ADDRESS][PERSON_NAME][DOMAIN_NAME]"
type textarea "DAP"
type textarea "Mobil, [GEOGRAPHIC_DATA]"
type textarea "Evonik Plant 0000500154"
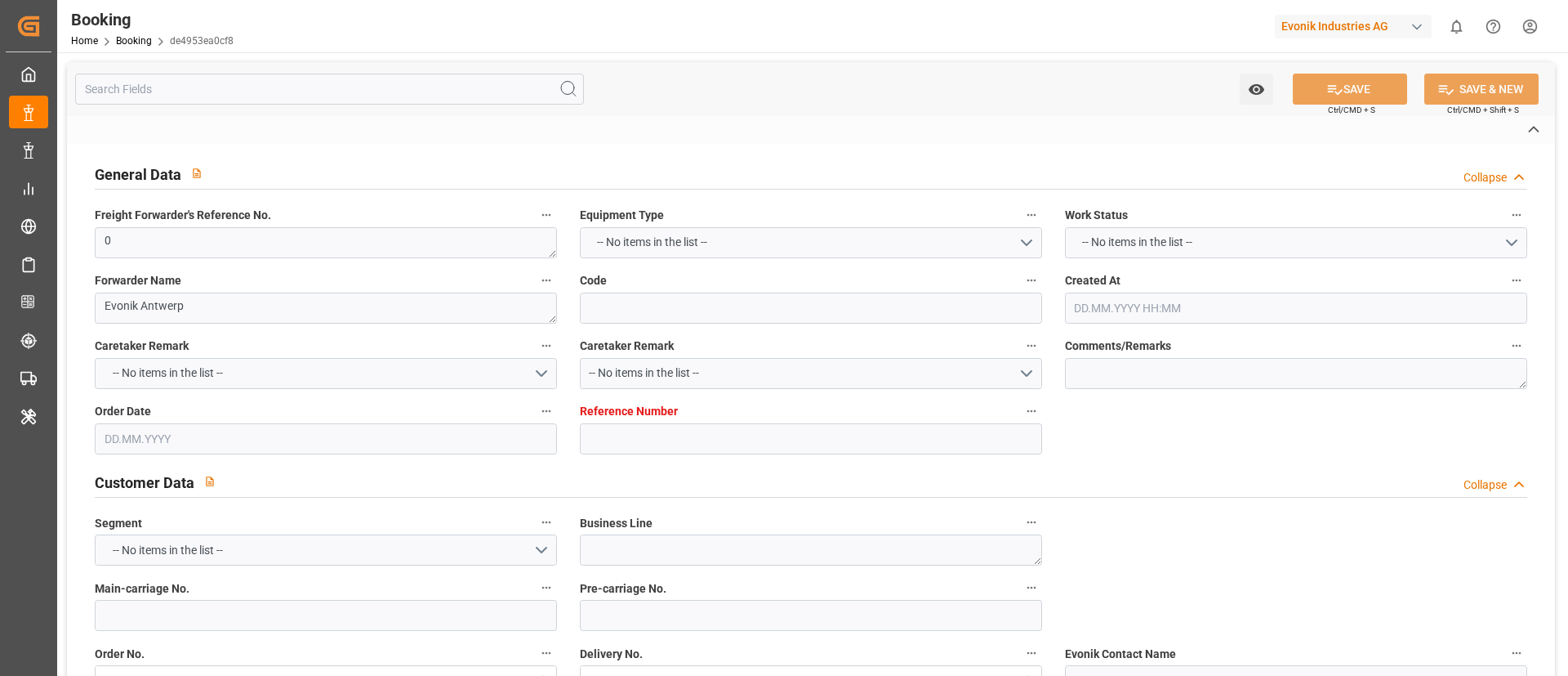
type textarea "[GEOGRAPHIC_DATA]"
type textarea "MSMU3456650"
type input "MSCU"
type input "[GEOGRAPHIC_DATA]"
type textarea "INPUT_Evonik_Seeburger_LoadTenderOcean_1003040212_20250811143351412.xml"
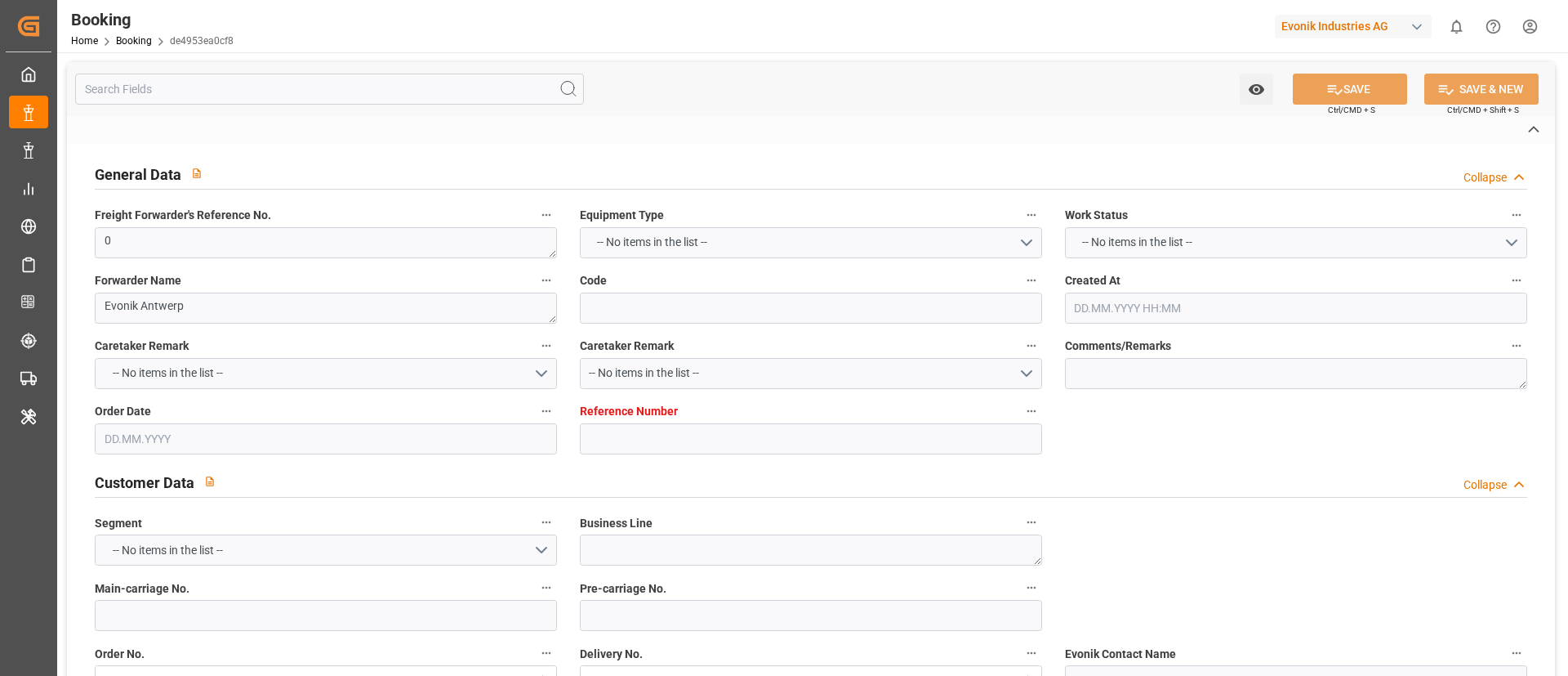
type textarea "NWC/[GEOGRAPHIC_DATA] [GEOGRAPHIC_DATA] / [GEOGRAPHIC_DATA], [GEOGRAPHIC_DATA]-…"
type textarea "INPUT_Evonik_Seeburger_LoadTenderOcean_1002945319_20250711122259017.xml,INPUT_E…"
type textarea "1003040212"
type textarea "Logward System"
type textarea "Pod-PodRegionName-PodCountry-businessDivision-businessLine-"
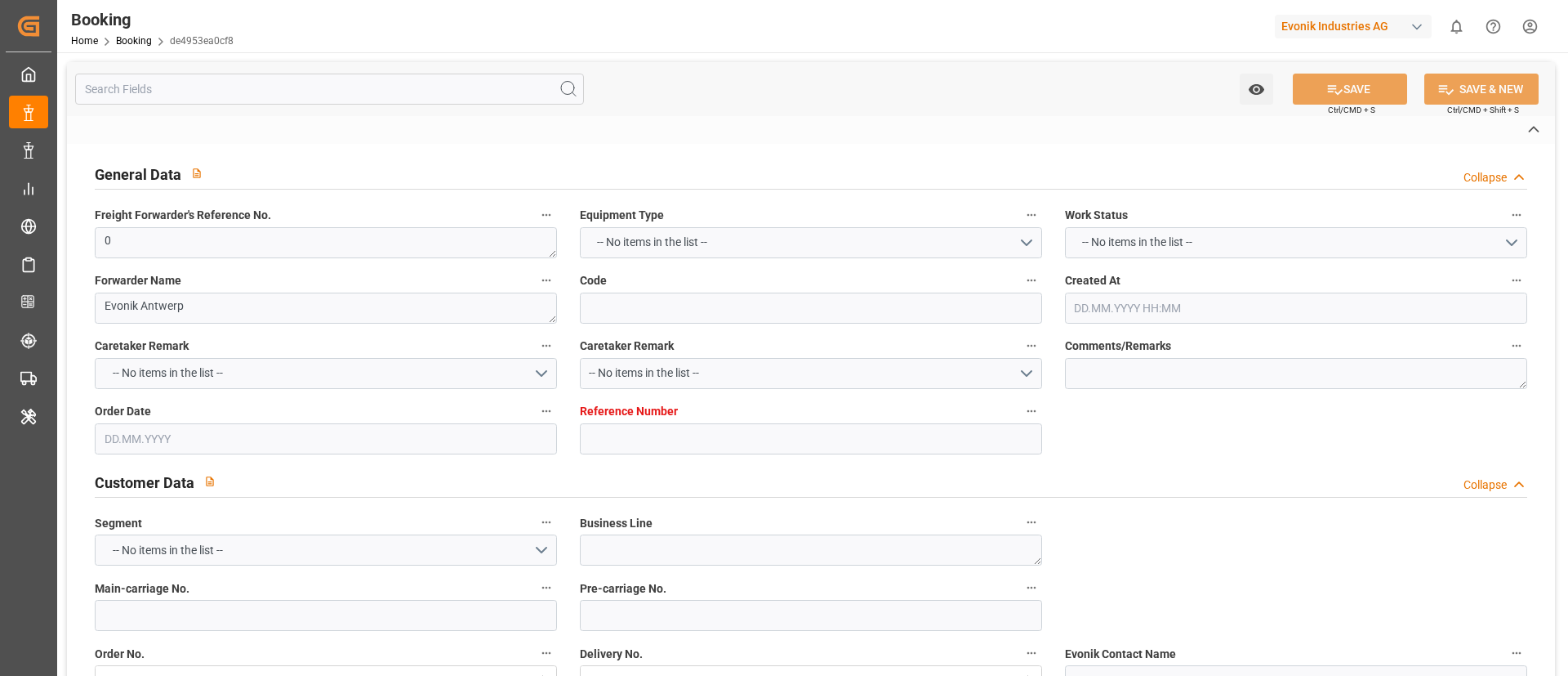
type textarea "EVONIK Load Tender XML"
type textarea "a011t00000LcJC5AAN"
type textarea "No"
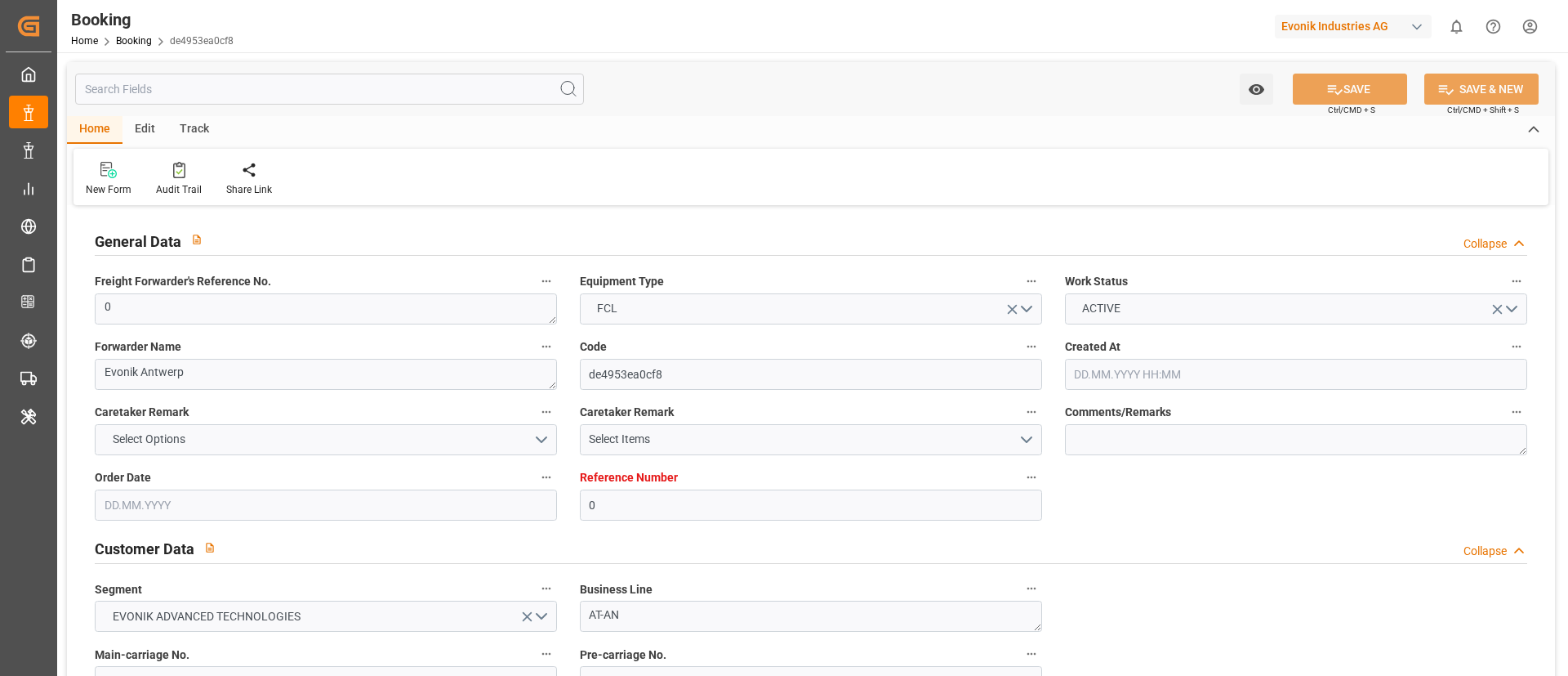
type input "0"
type input "MSC"
type input "Mediterranean Shipping Company"
type input "NLRTM"
type input "Mobil, [GEOGRAPHIC_DATA]"
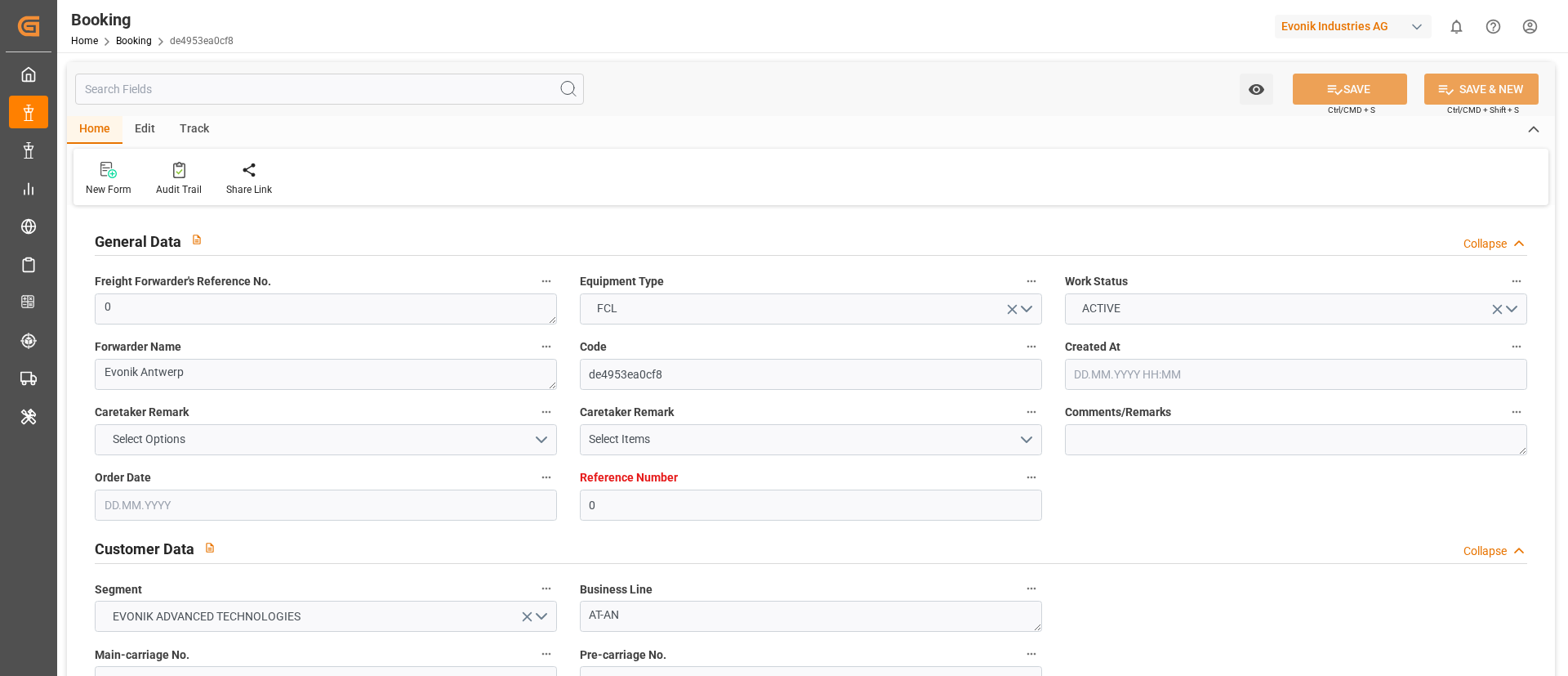
type input "[DATE] 10:25"
type input "[DATE]"
type input "[DATE] 12:36"
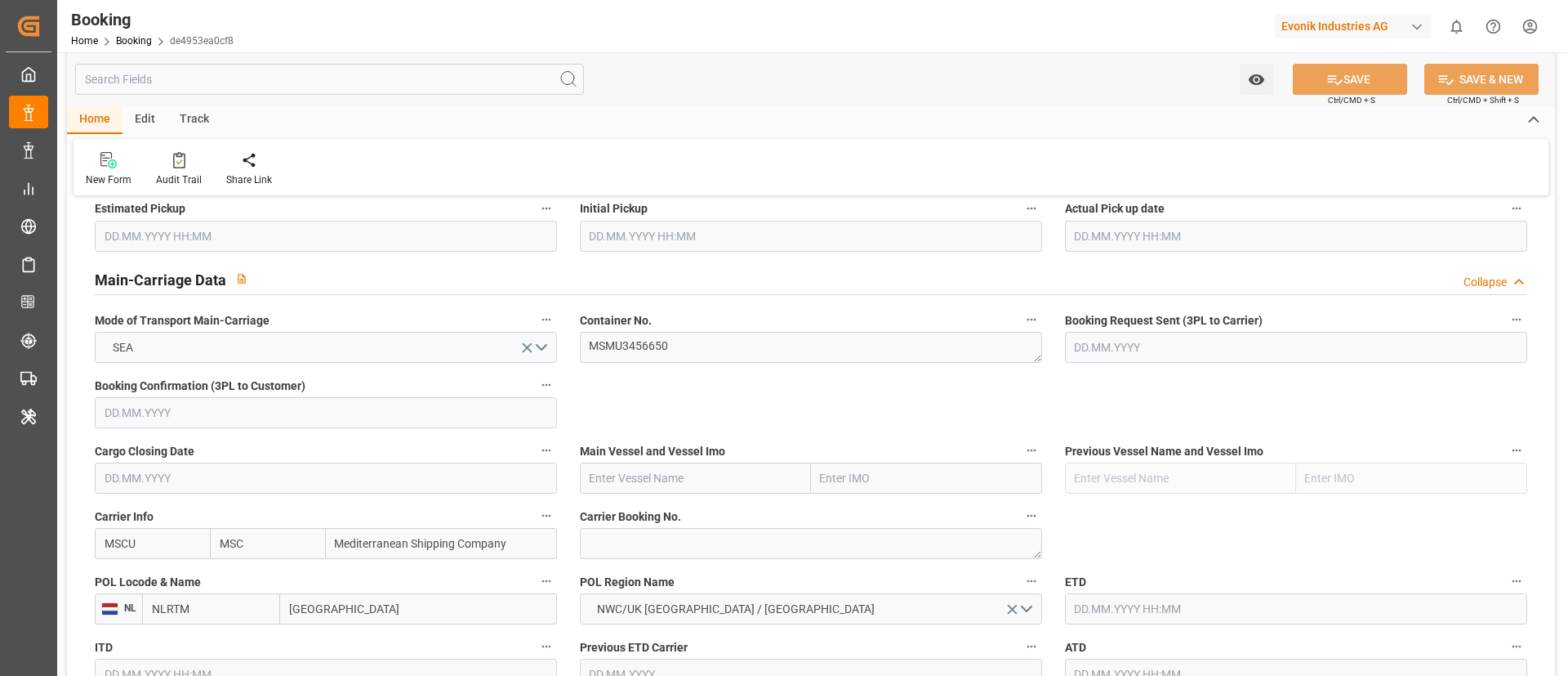
scroll to position [981, 0]
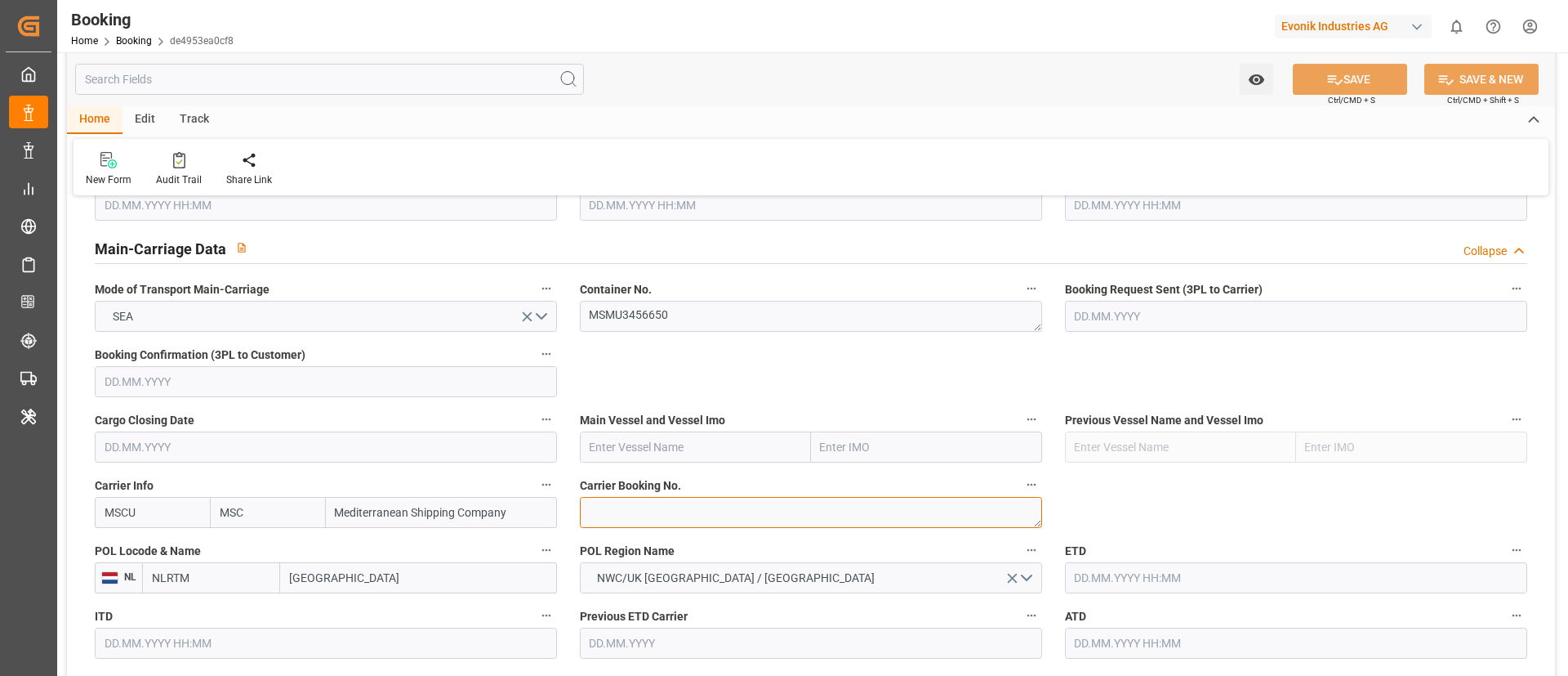
click at [669, 517] on textarea at bounding box center [810, 512] width 462 height 31
paste textarea "213B1919498"
type textarea "213B1919498"
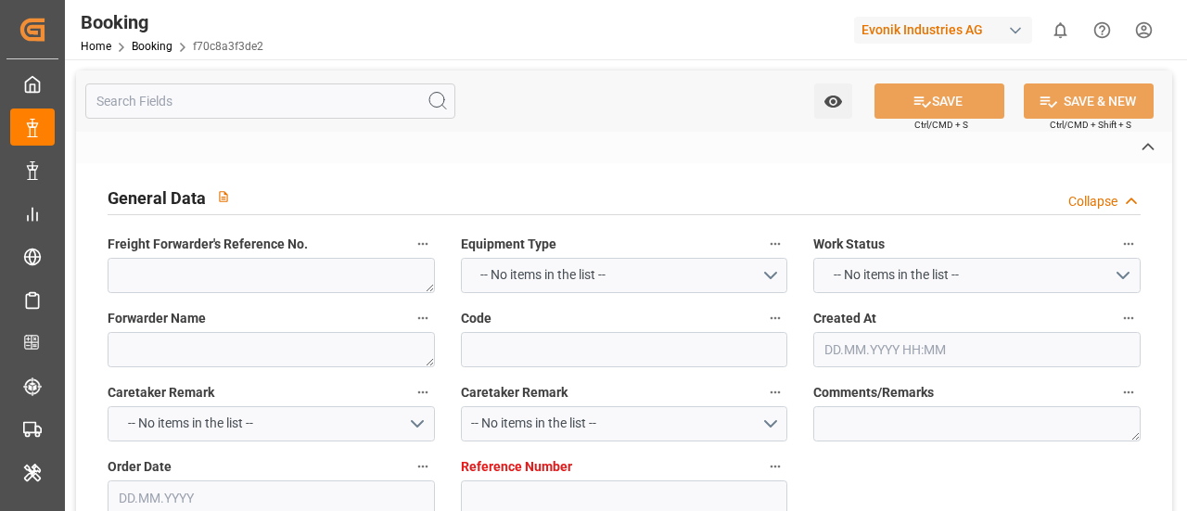
type textarea "0"
type textarea "Evonik Antwerp"
type input "f70c8a3f3de2"
type input "0"
type textarea "AT-AN"
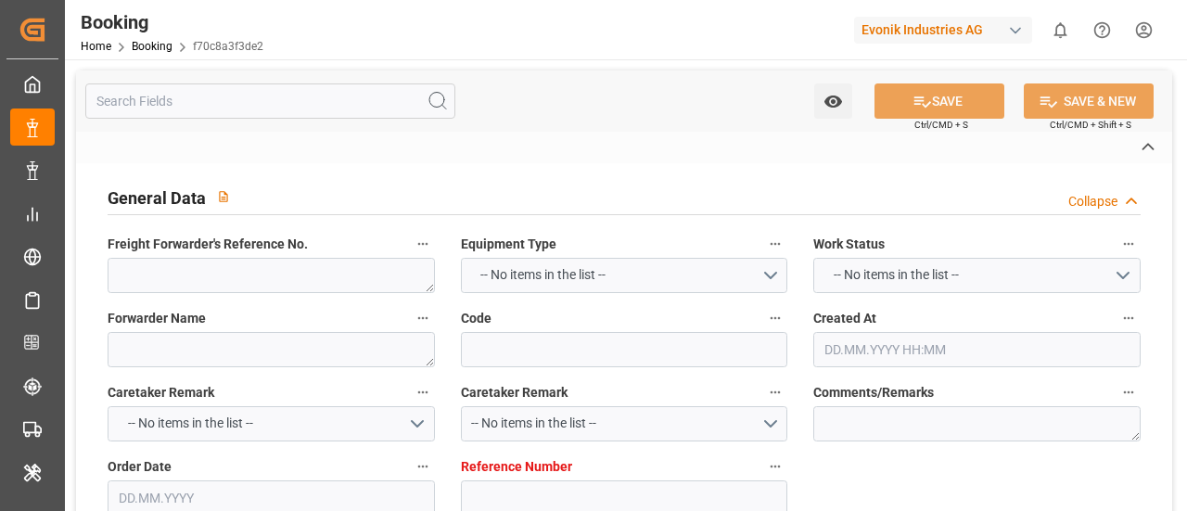
type input "4006661811"
type textarea "[PERSON_NAME][EMAIL_ADDRESS][PERSON_NAME][DOMAIN_NAME]"
type textarea "DAP"
type textarea "Mobil, [GEOGRAPHIC_DATA]"
type textarea "Evonik Plant 0000500154"
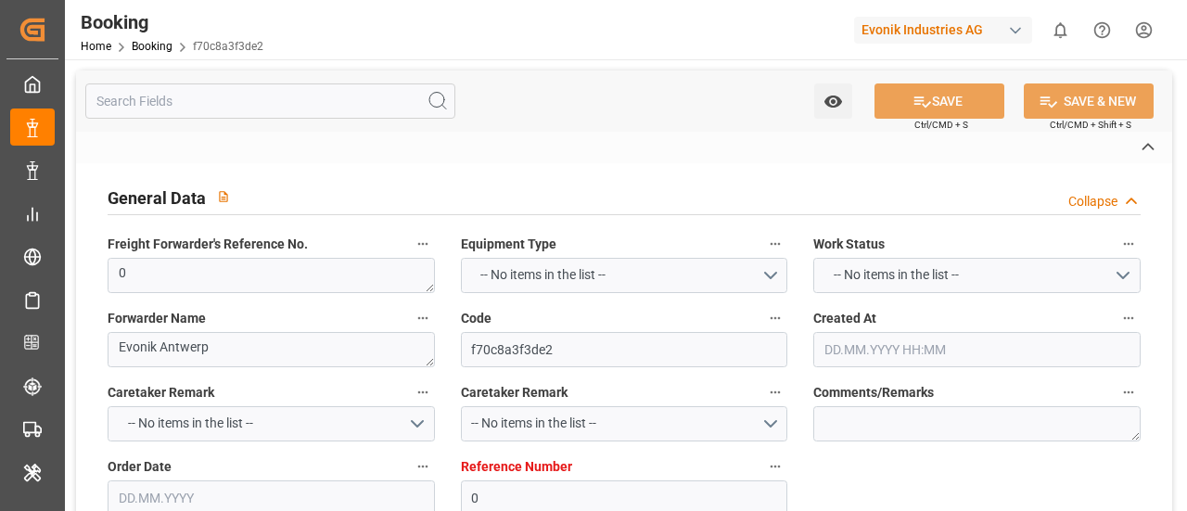
type textarea "[GEOGRAPHIC_DATA]"
type textarea "MSMU1357642"
type input "MSCU"
type input "[GEOGRAPHIC_DATA]"
type textarea "INPUT_Evonik_Seeburger_LoadTenderOcean_1003040212_20250811143351412.xml"
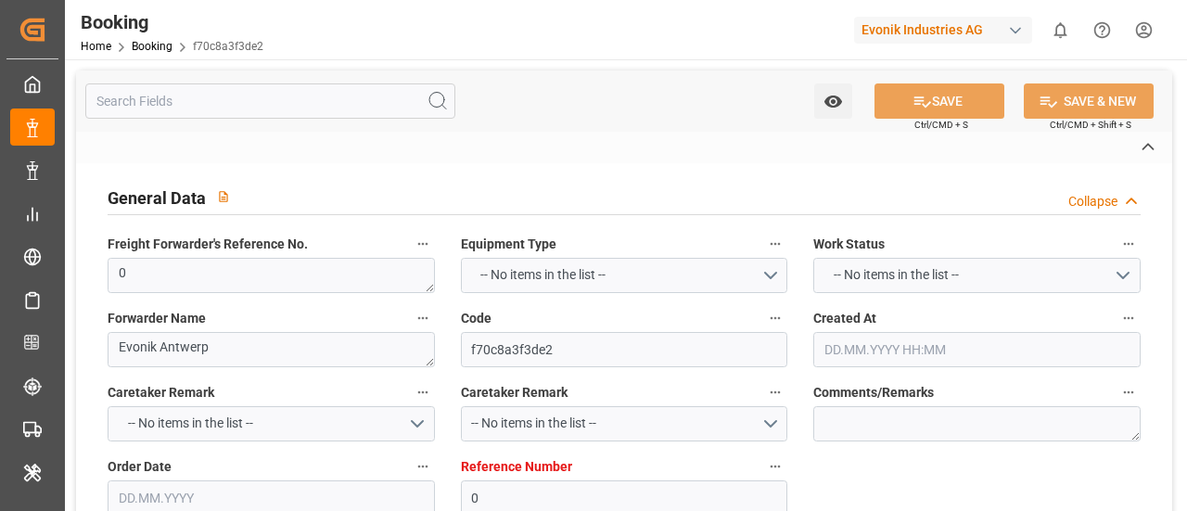
type textarea "NWC/[GEOGRAPHIC_DATA] [GEOGRAPHIC_DATA] / [GEOGRAPHIC_DATA], [GEOGRAPHIC_DATA]-…"
type textarea "INPUT_Evonik_Seeburger_LoadTenderOcean_1002945319_20250711122259017.xml,INPUT_E…"
type textarea "1003040212"
type textarea "Logward System"
type textarea "Pod-PodRegionName-PodCountry-businessDivision-businessLine-"
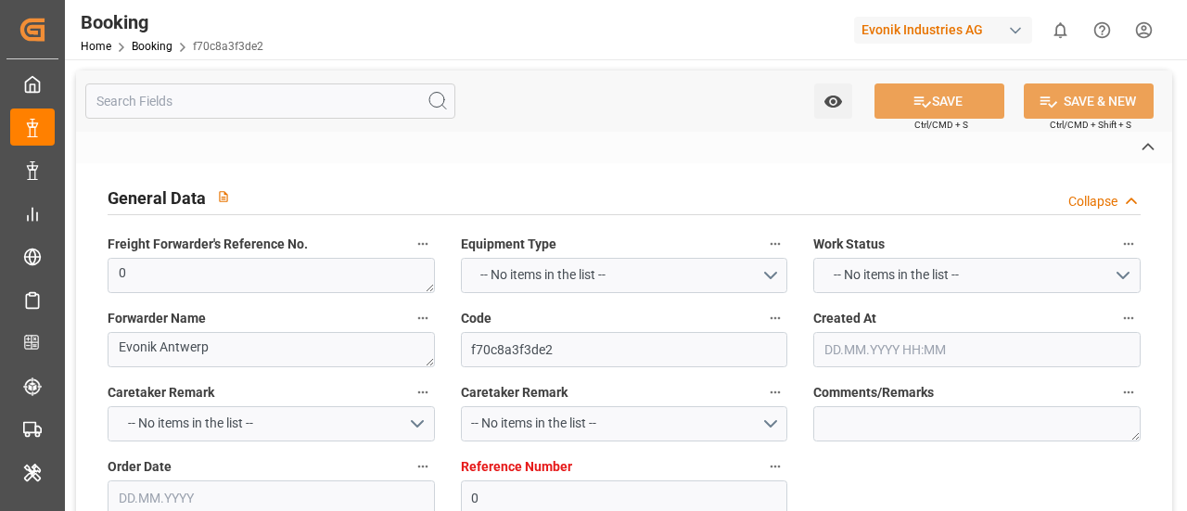
type textarea "EVONIK Load Tender XML"
type textarea "a011t00000LcJC5AAN"
type textarea "No"
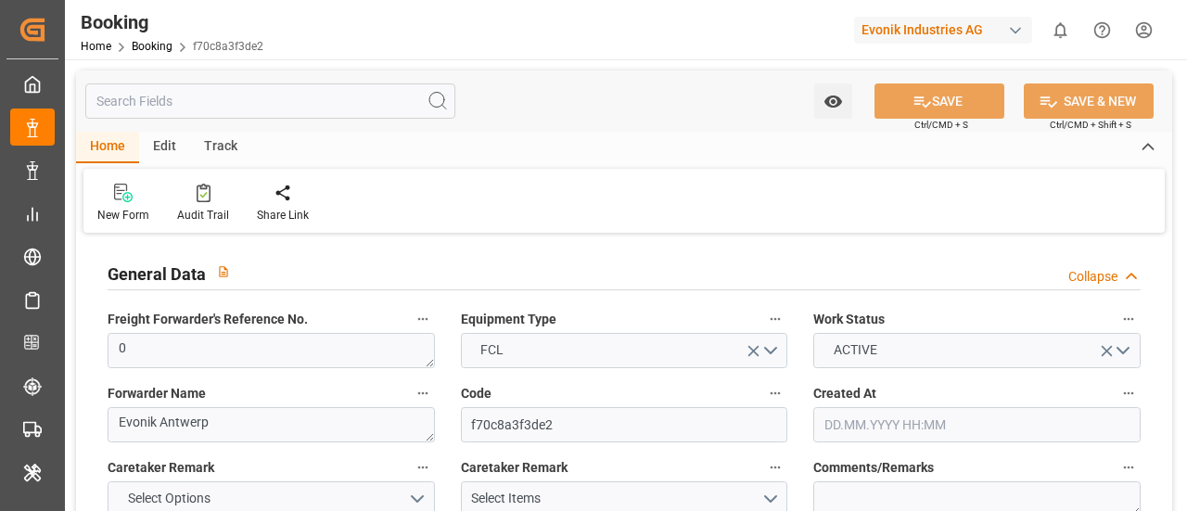
type input "0"
type input "MSC"
type input "Mediterranean Shipping Company"
type input "NLRTM"
type input "Mobil, [GEOGRAPHIC_DATA]"
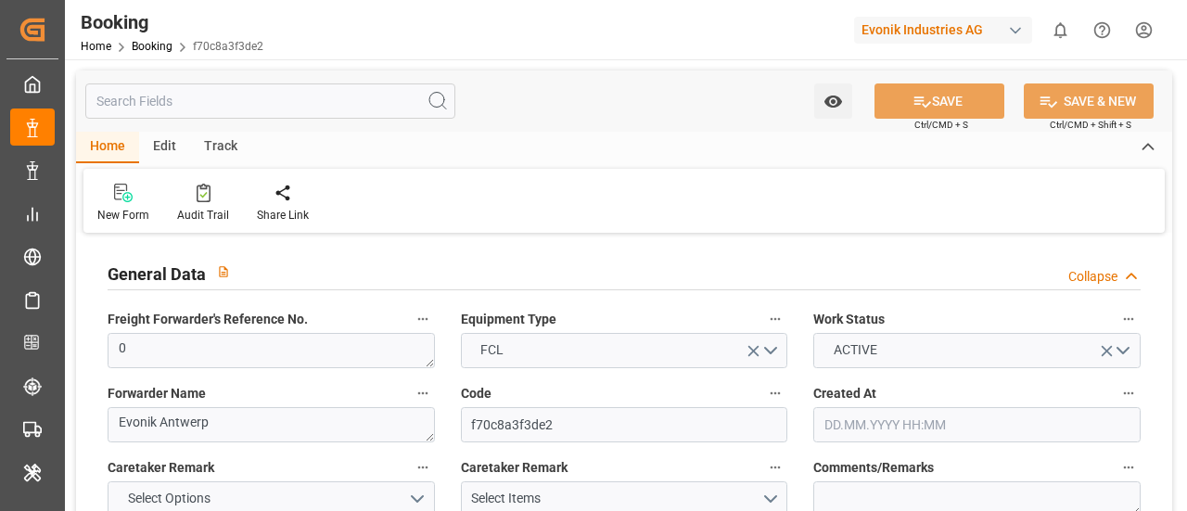
type input "[DATE] 10:25"
type input "[DATE]"
type input "[DATE] 12:36"
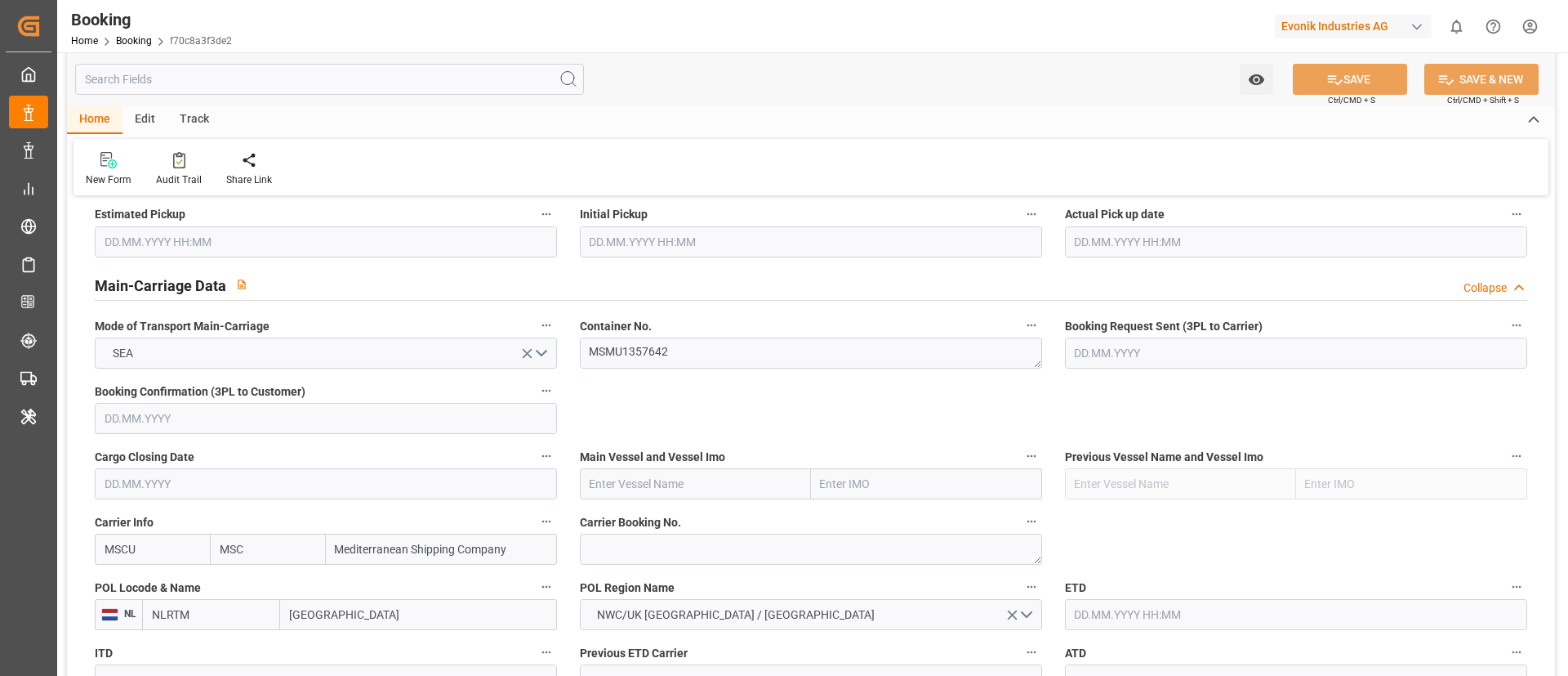
scroll to position [981, 0]
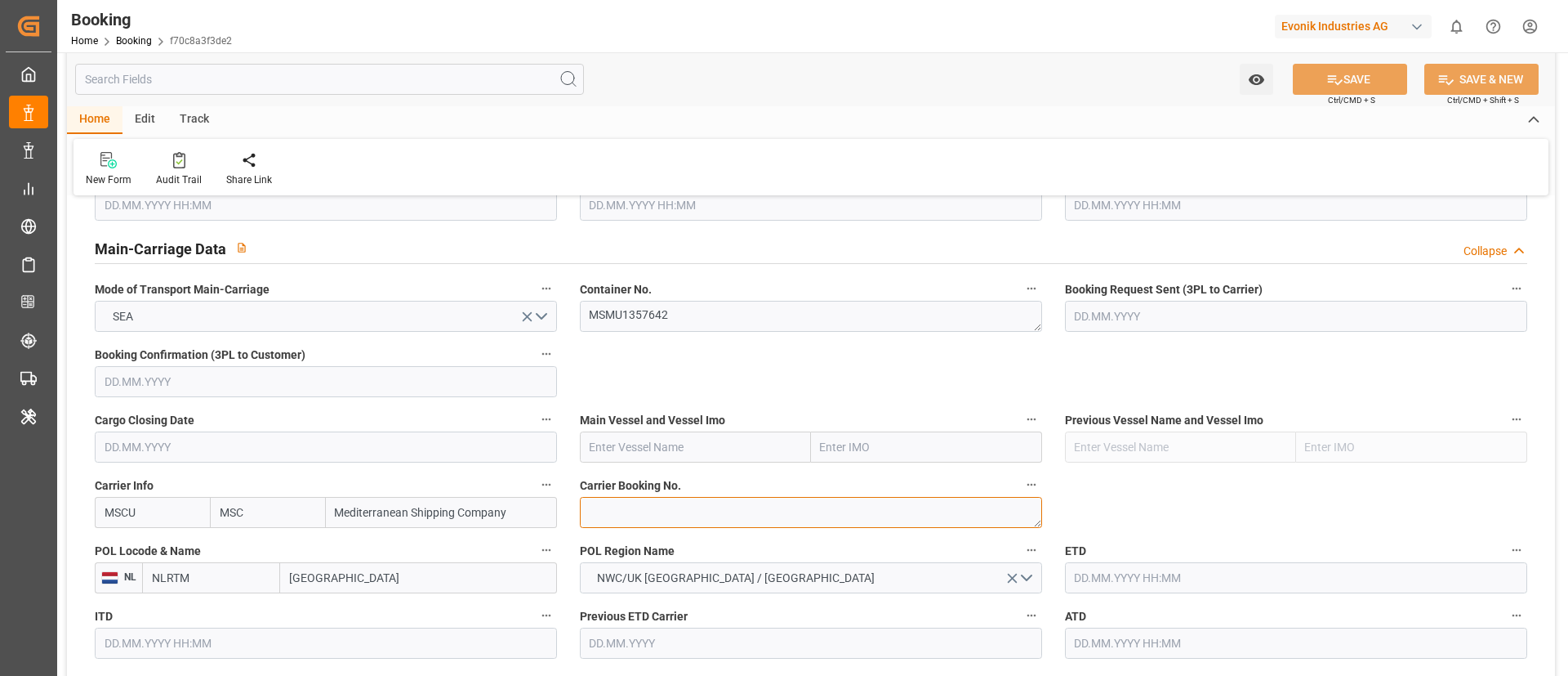
click at [671, 449] on textarea at bounding box center [810, 512] width 462 height 31
paste textarea "213B1919498"
type textarea "213B1919498"
